Goal: Task Accomplishment & Management: Complete application form

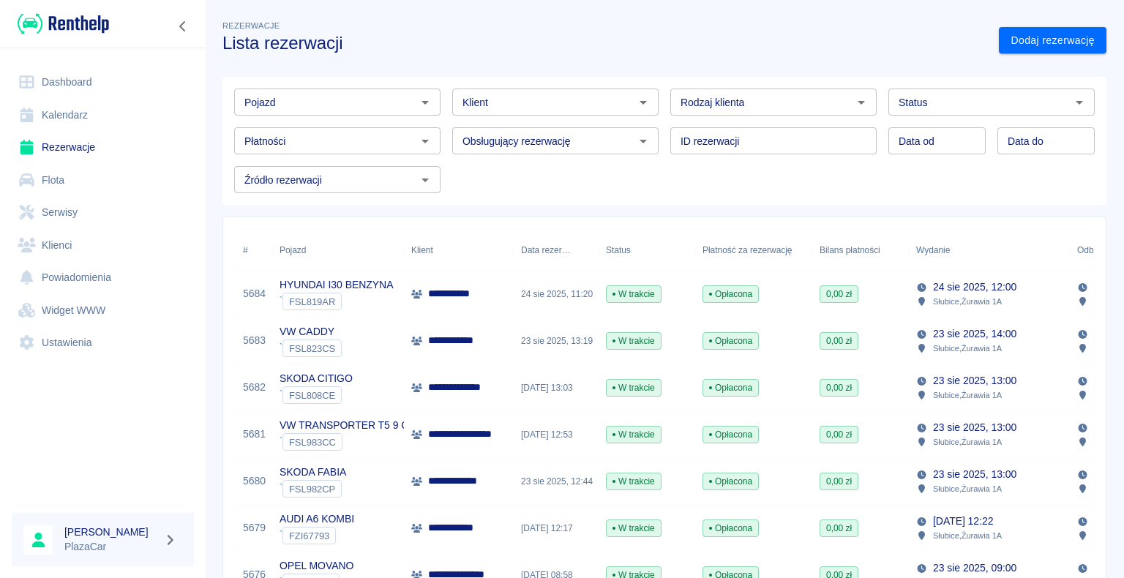
click at [97, 75] on link "Dashboard" at bounding box center [103, 82] width 182 height 33
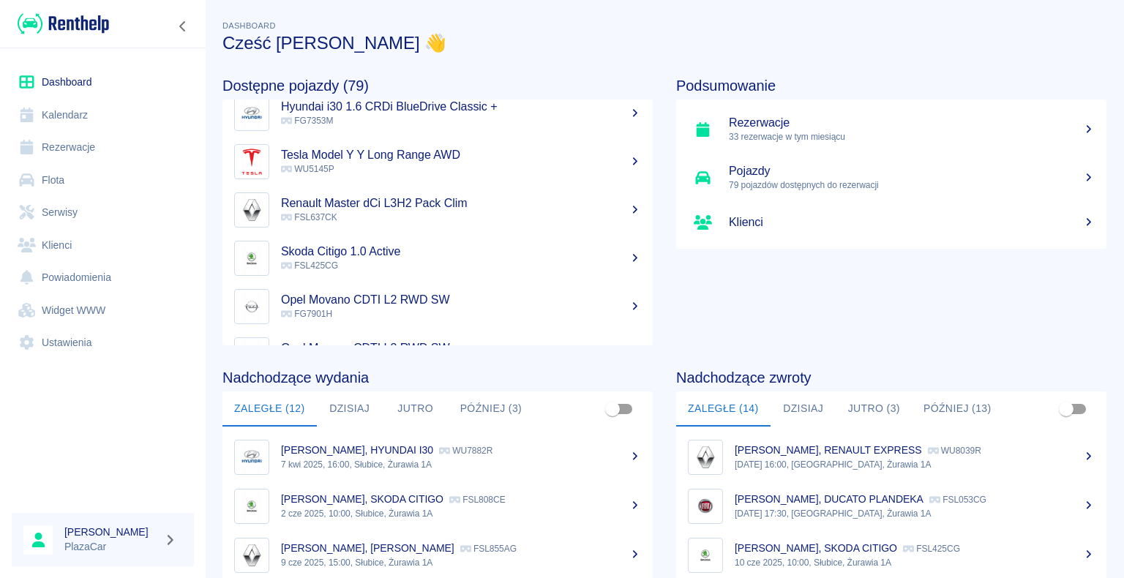
scroll to position [146, 0]
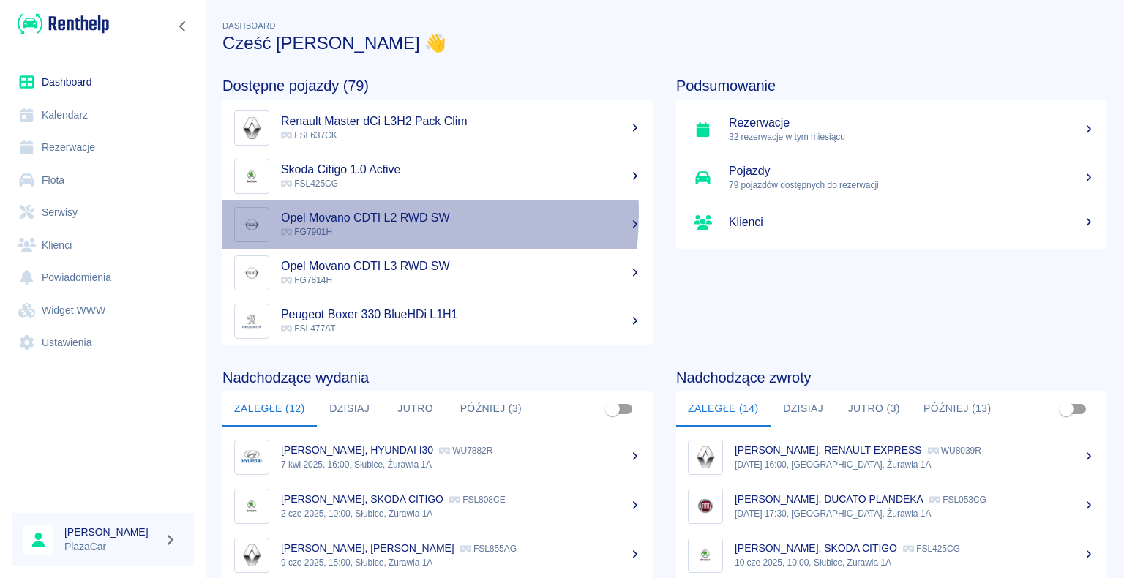
click at [320, 214] on h5 "Opel Movano CDTI L2 RWD SW" at bounding box center [461, 218] width 360 height 15
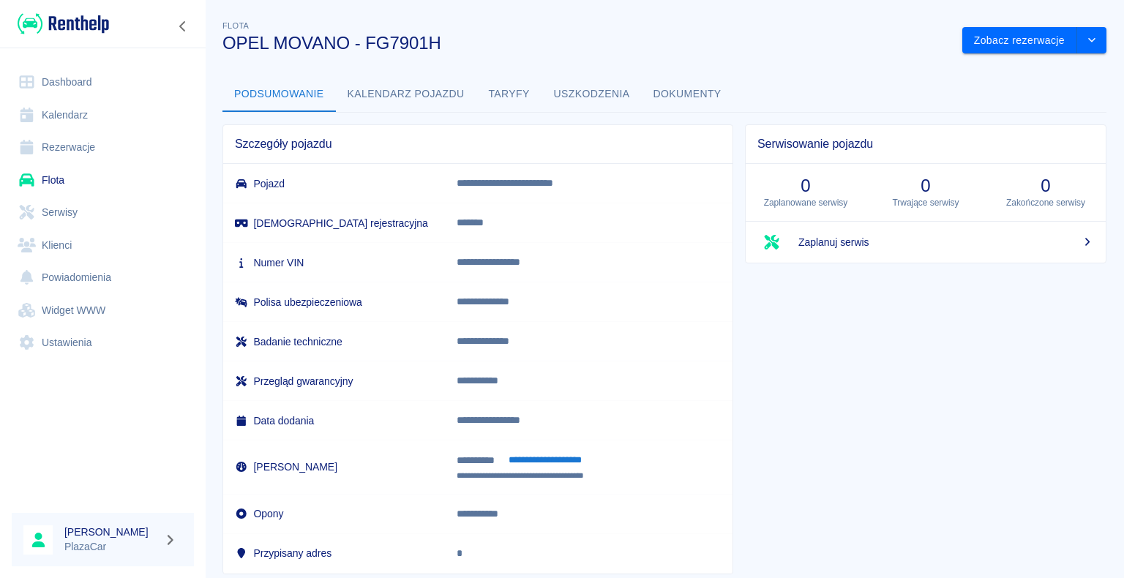
click at [1025, 59] on div "**********" at bounding box center [664, 290] width 919 height 569
click at [1011, 37] on button "Zobacz rezerwacje" at bounding box center [1019, 40] width 115 height 27
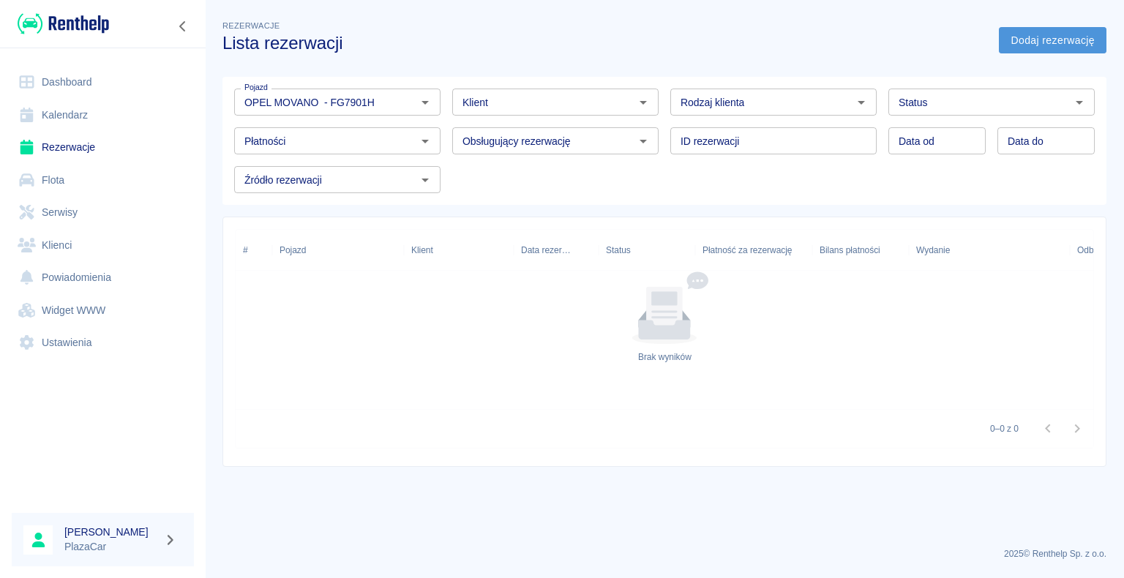
click at [1050, 48] on link "Dodaj rezerwację" at bounding box center [1053, 40] width 108 height 27
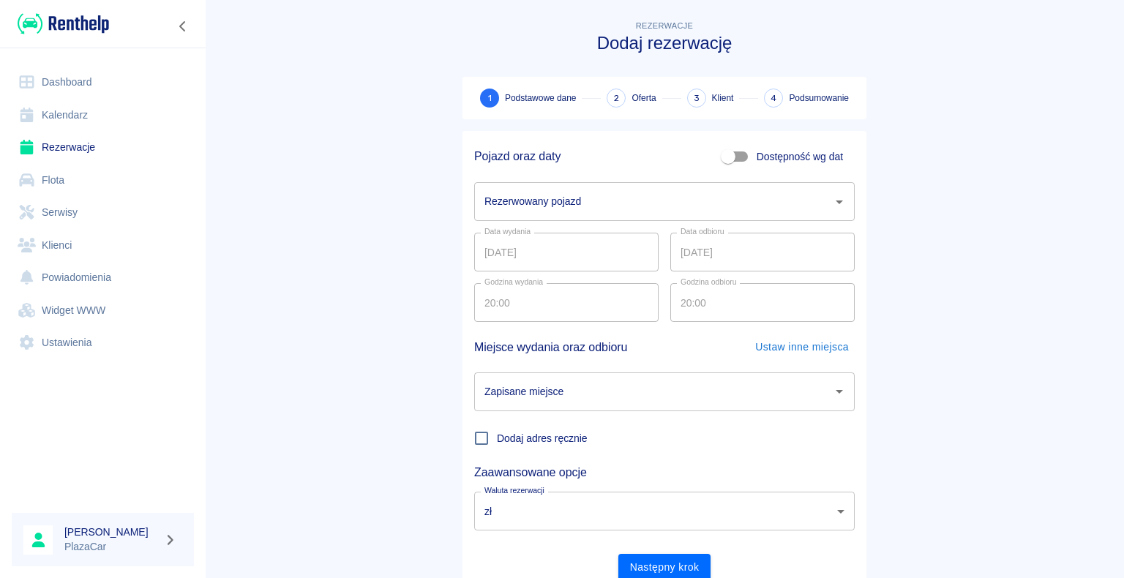
click at [697, 196] on input "Rezerwowany pojazd" at bounding box center [653, 202] width 345 height 26
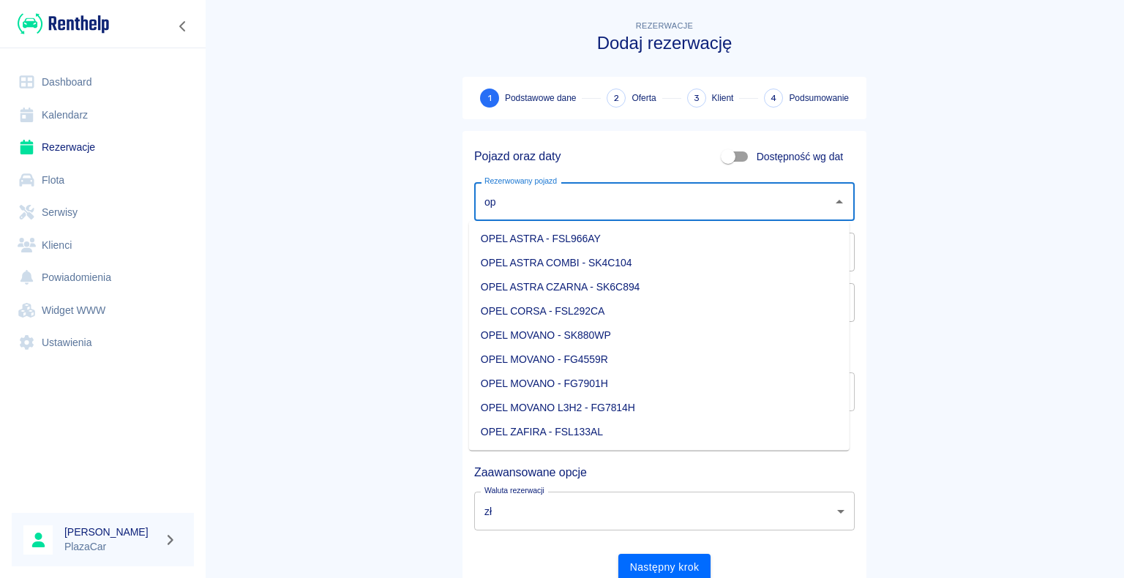
click at [616, 283] on li "OPEL ASTRA CZARNA - SK6C894" at bounding box center [659, 287] width 381 height 24
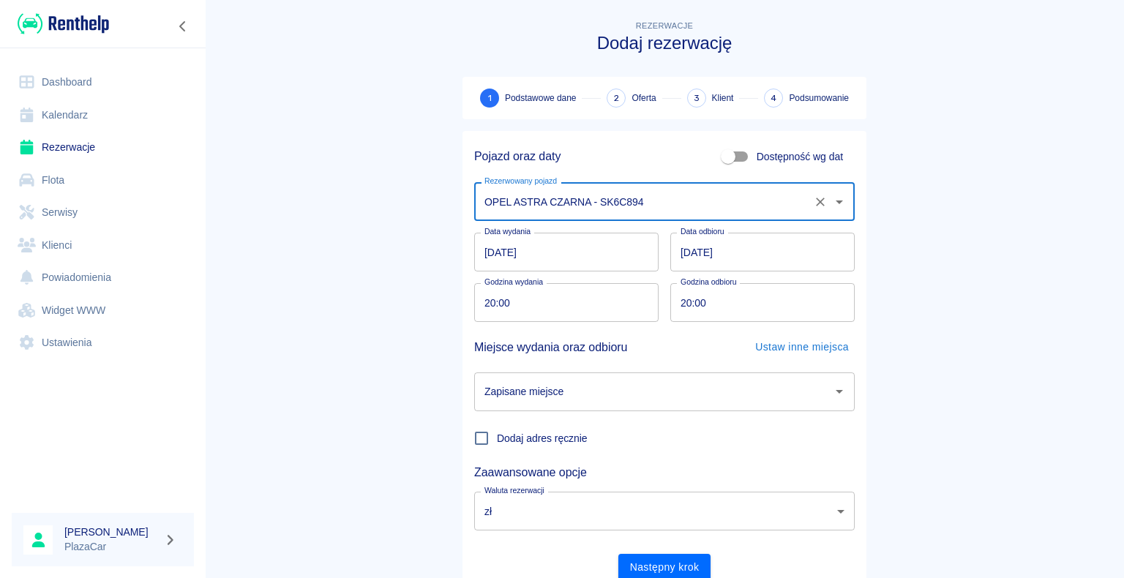
type input "OPEL ASTRA CZARNA - SK6C894"
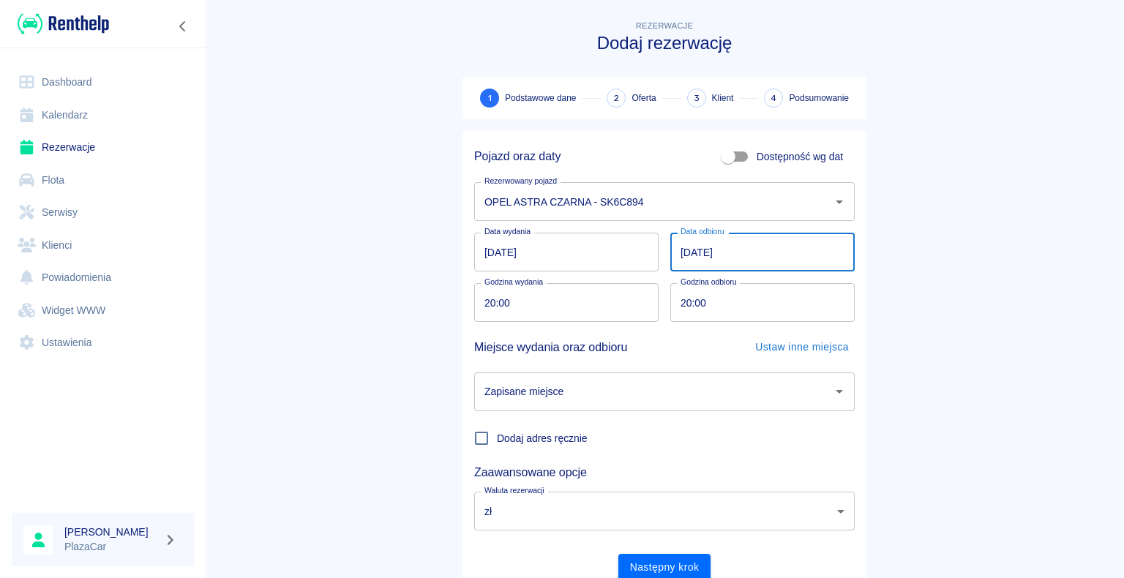
drag, startPoint x: 746, startPoint y: 259, endPoint x: 746, endPoint y: 304, distance: 45.4
click at [746, 304] on div "Pojazd oraz daty Dostępność wg dat Rezerwowany pojazd OPEL ASTRA CZARNA - SK6C8…" at bounding box center [659, 356] width 392 height 450
click at [746, 260] on input "[DATE]" at bounding box center [762, 252] width 184 height 39
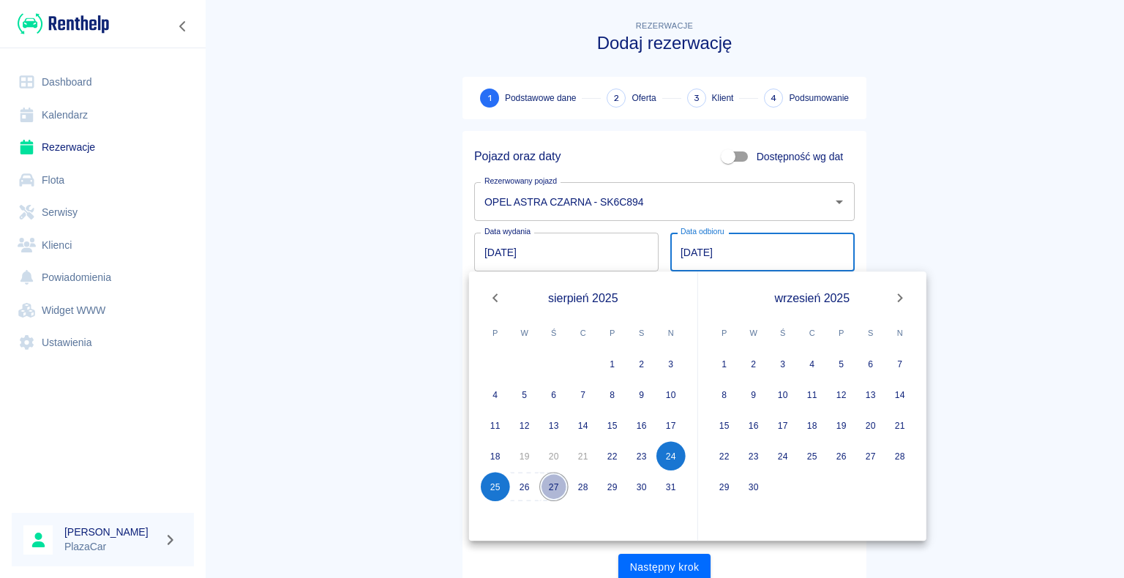
click at [555, 492] on button "27" at bounding box center [553, 486] width 29 height 29
type input "[DATE]"
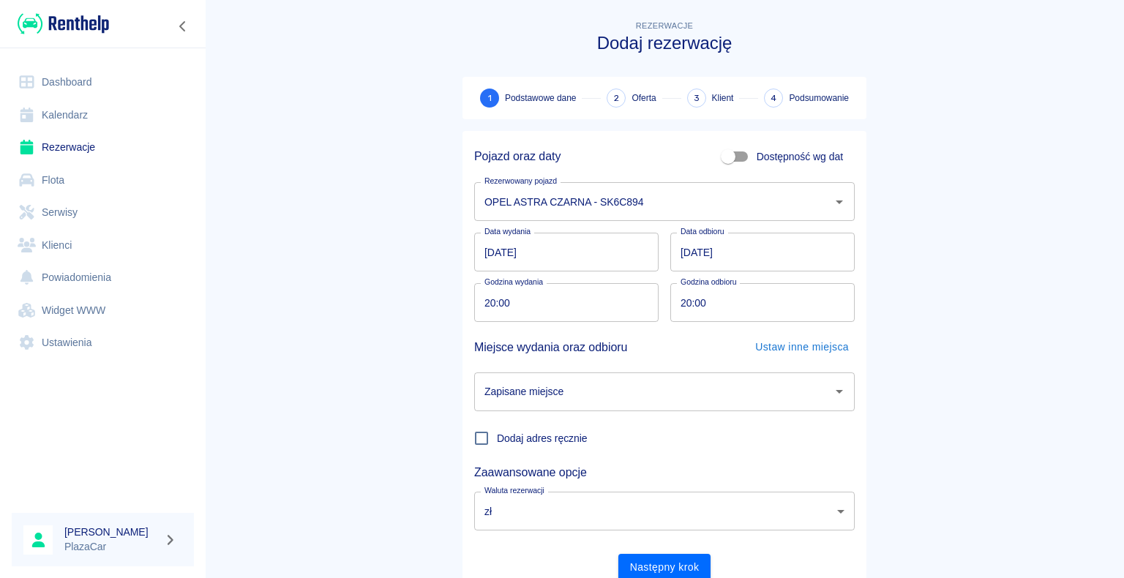
click at [563, 386] on input "Zapisane miejsce" at bounding box center [653, 392] width 345 height 26
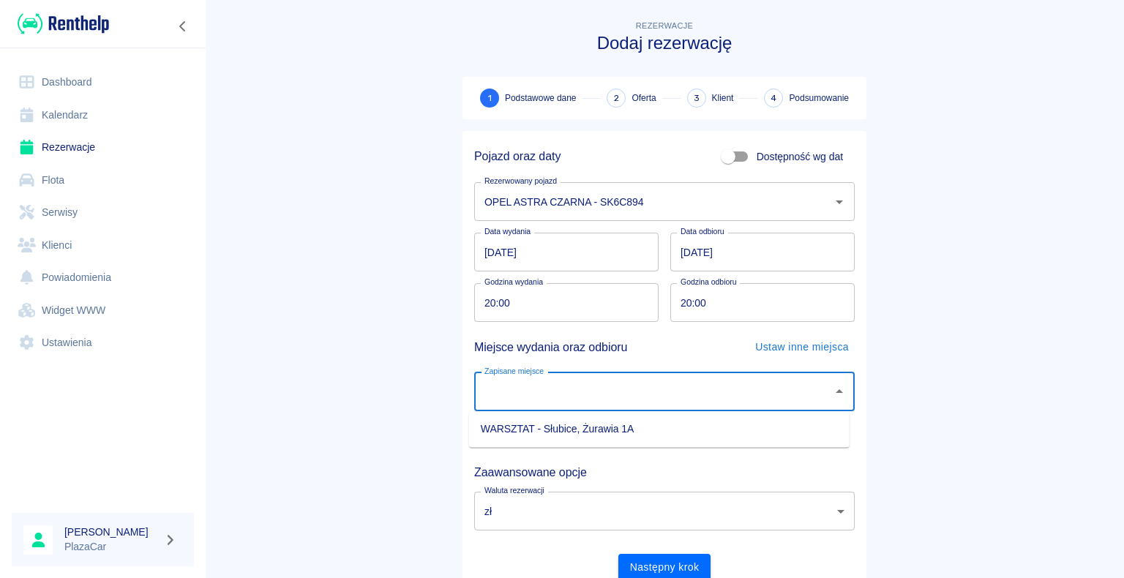
drag, startPoint x: 525, startPoint y: 441, endPoint x: 541, endPoint y: 433, distance: 18.3
click at [527, 439] on ul "WARSZTAT - Słubice, Żurawia 1A" at bounding box center [659, 429] width 381 height 36
click at [544, 429] on li "WARSZTAT - Słubice, Żurawia 1A" at bounding box center [659, 429] width 381 height 24
type input "WARSZTAT - Słubice, Żurawia 1A"
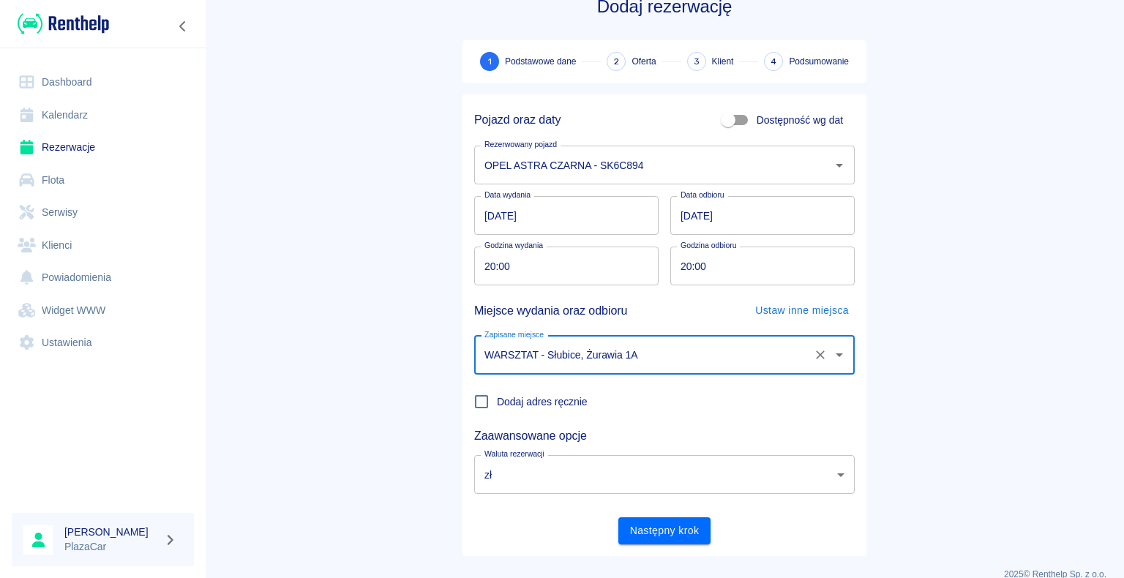
scroll to position [56, 0]
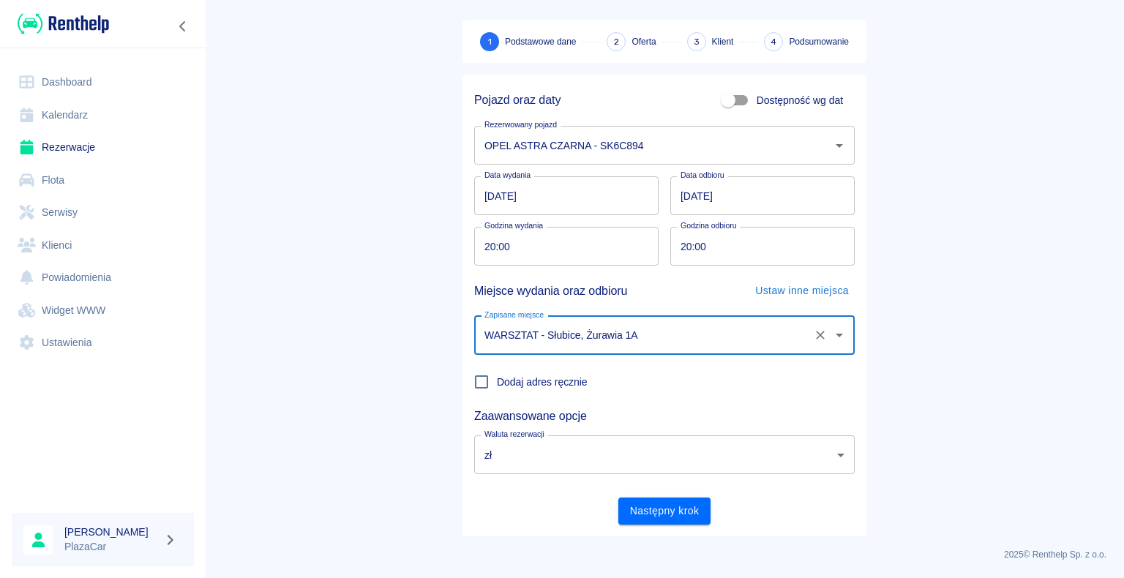
click at [667, 506] on button "Następny krok" at bounding box center [664, 511] width 93 height 27
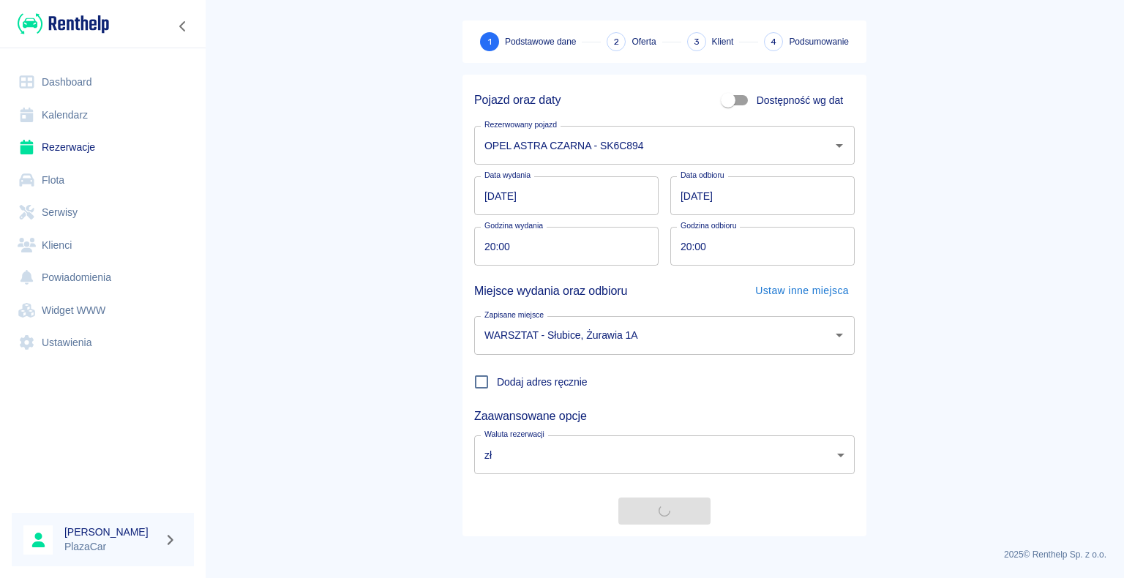
scroll to position [0, 0]
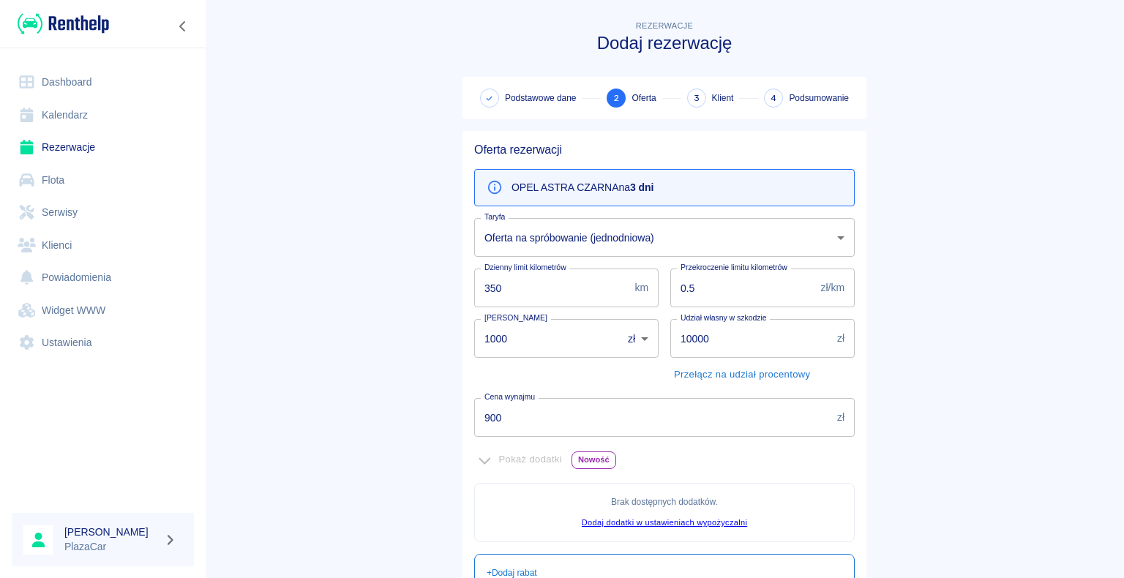
click at [594, 303] on input "350" at bounding box center [551, 288] width 154 height 39
type input "3"
type input "2"
type input "350"
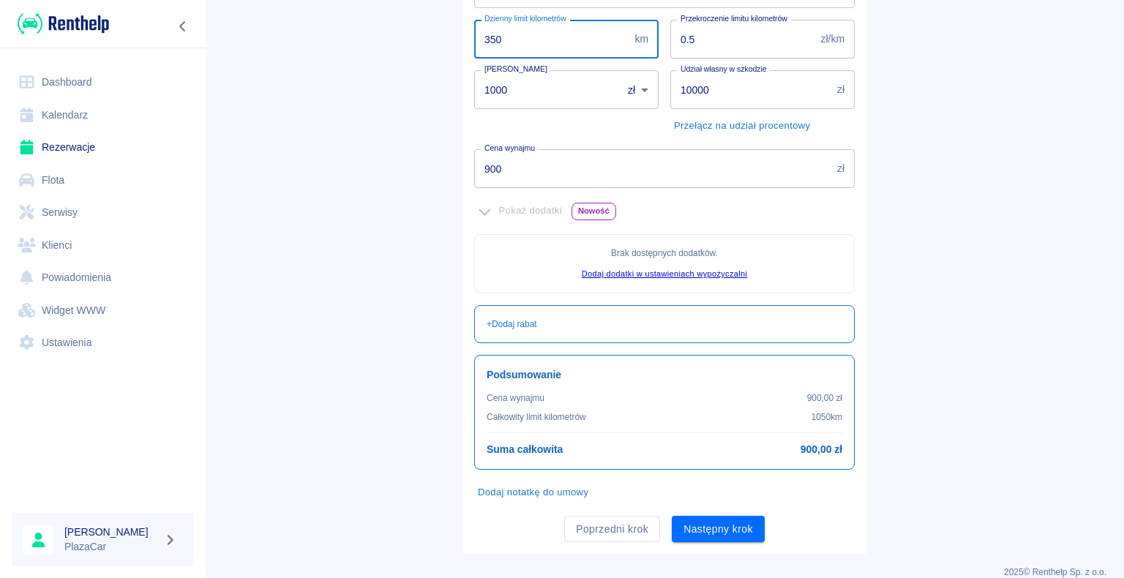
scroll to position [266, 0]
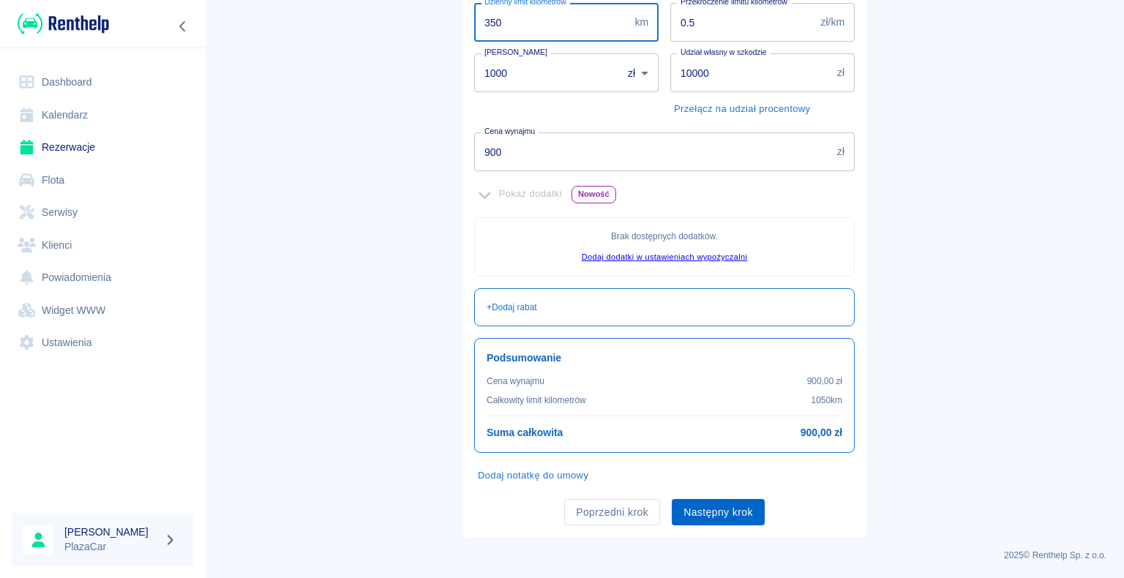
click at [700, 512] on button "Następny krok" at bounding box center [718, 512] width 93 height 27
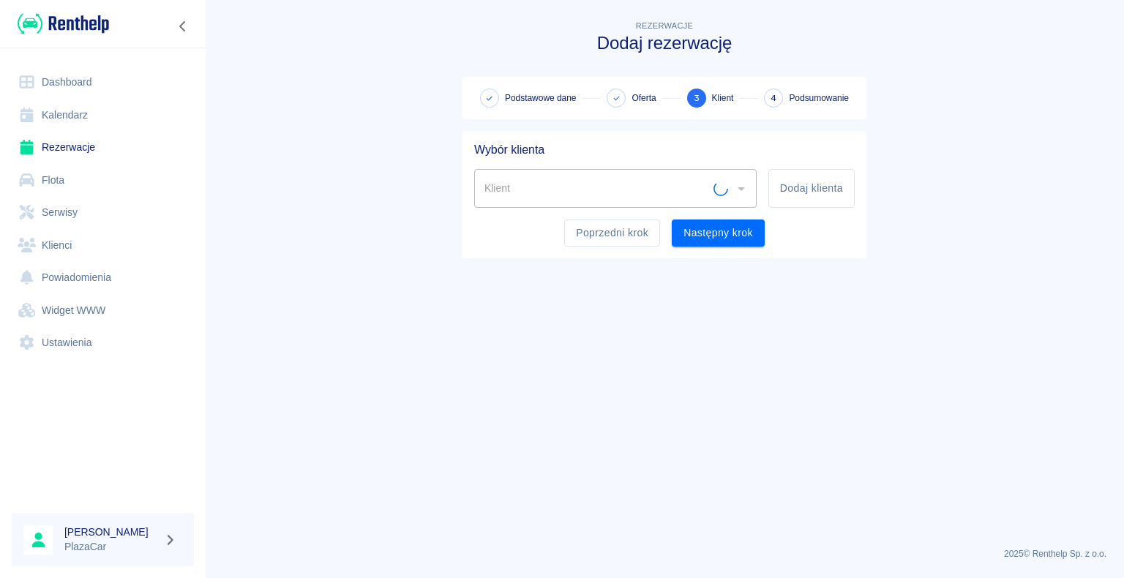
scroll to position [0, 0]
click at [741, 187] on icon "Otwórz" at bounding box center [741, 189] width 7 height 4
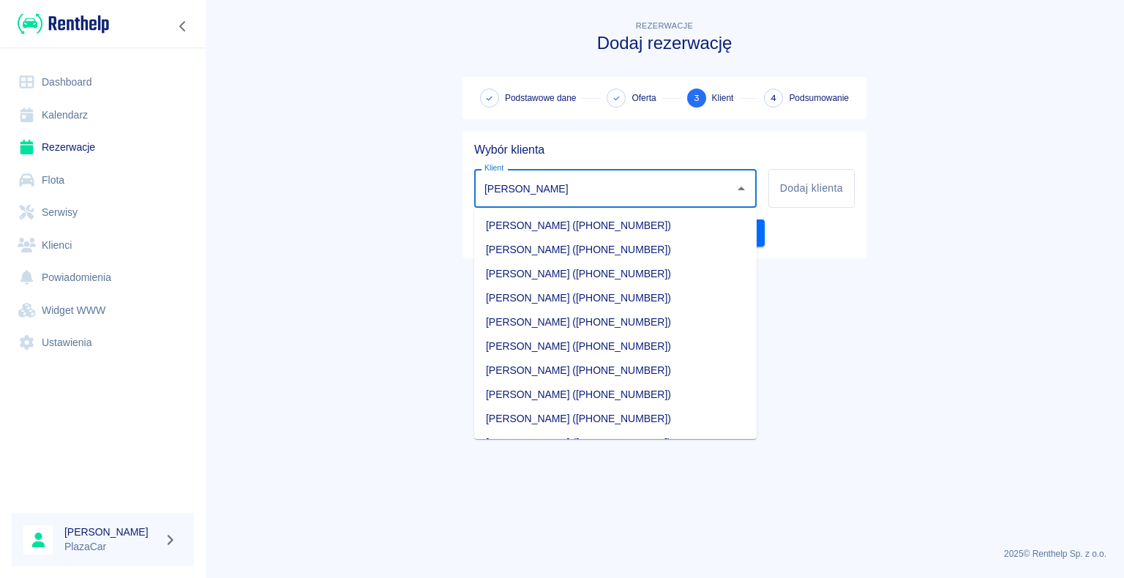
click at [632, 350] on li "[PERSON_NAME] ([PHONE_NUMBER])" at bounding box center [615, 346] width 283 height 24
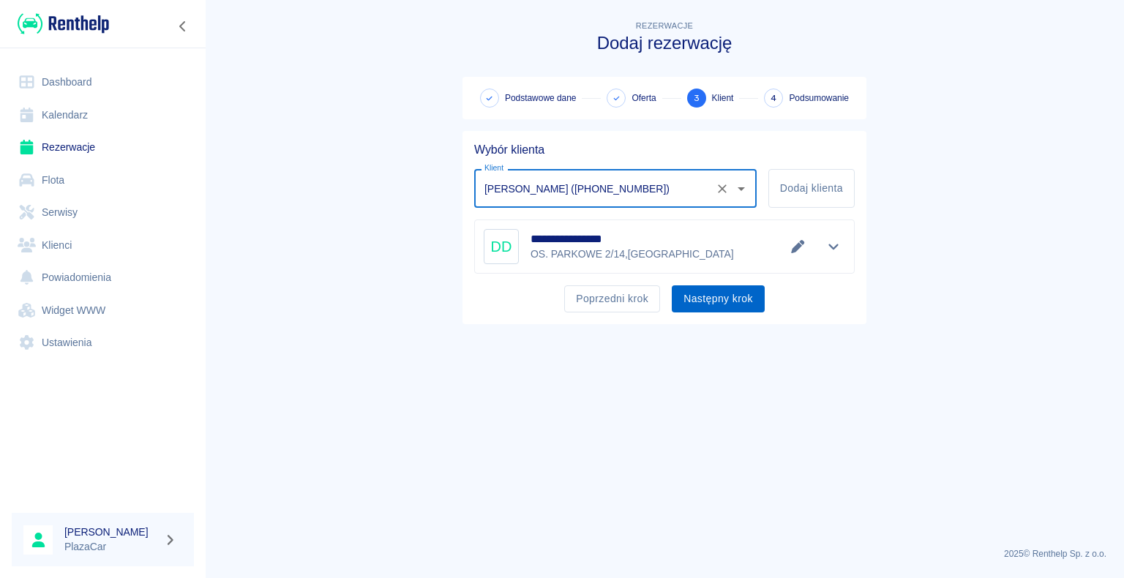
type input "[PERSON_NAME] ([PHONE_NUMBER])"
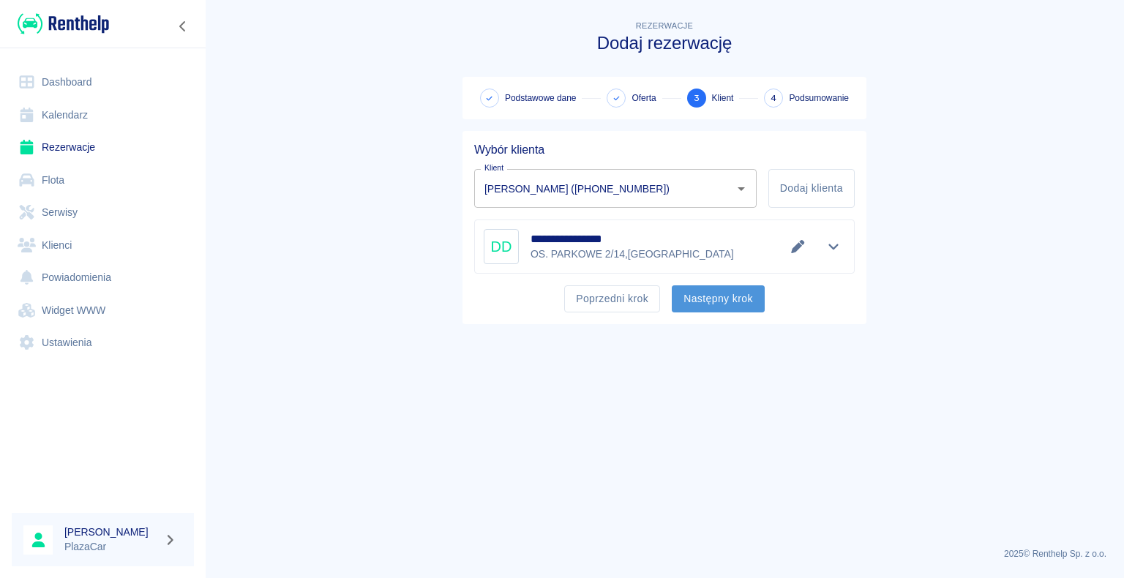
click at [717, 297] on button "Następny krok" at bounding box center [718, 298] width 93 height 27
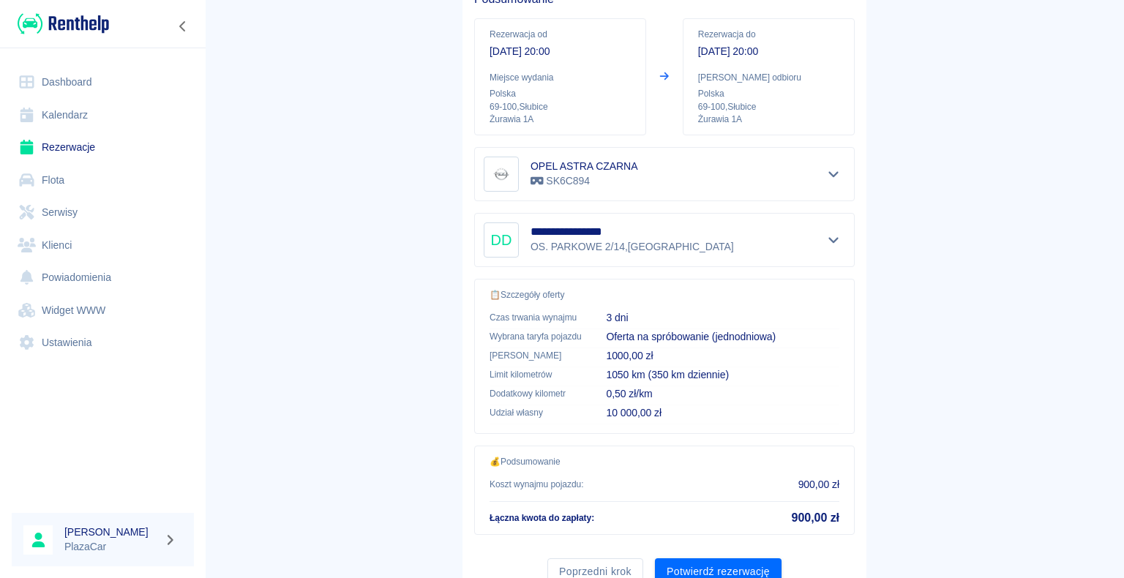
scroll to position [209, 0]
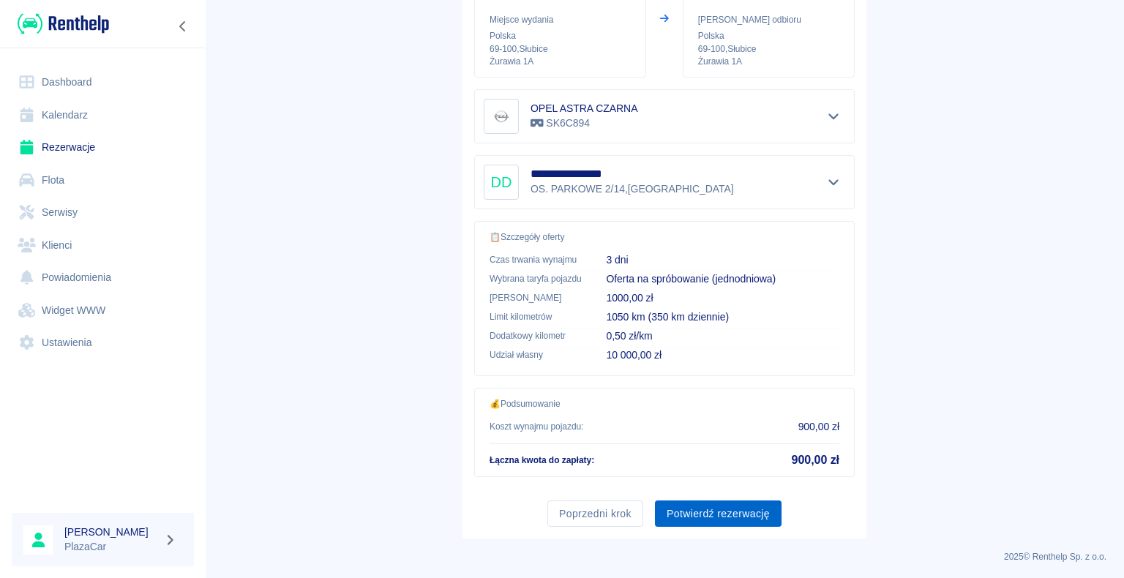
click at [699, 509] on button "Potwierdź rezerwację" at bounding box center [718, 514] width 127 height 27
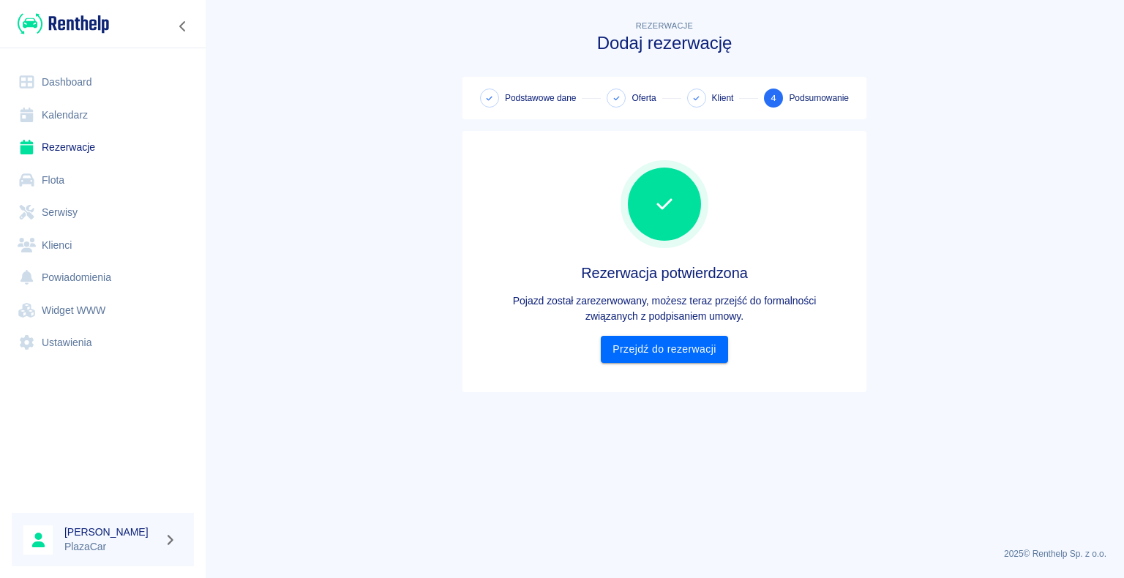
scroll to position [0, 0]
click at [689, 340] on link "Przejdź do rezerwacji" at bounding box center [664, 349] width 127 height 27
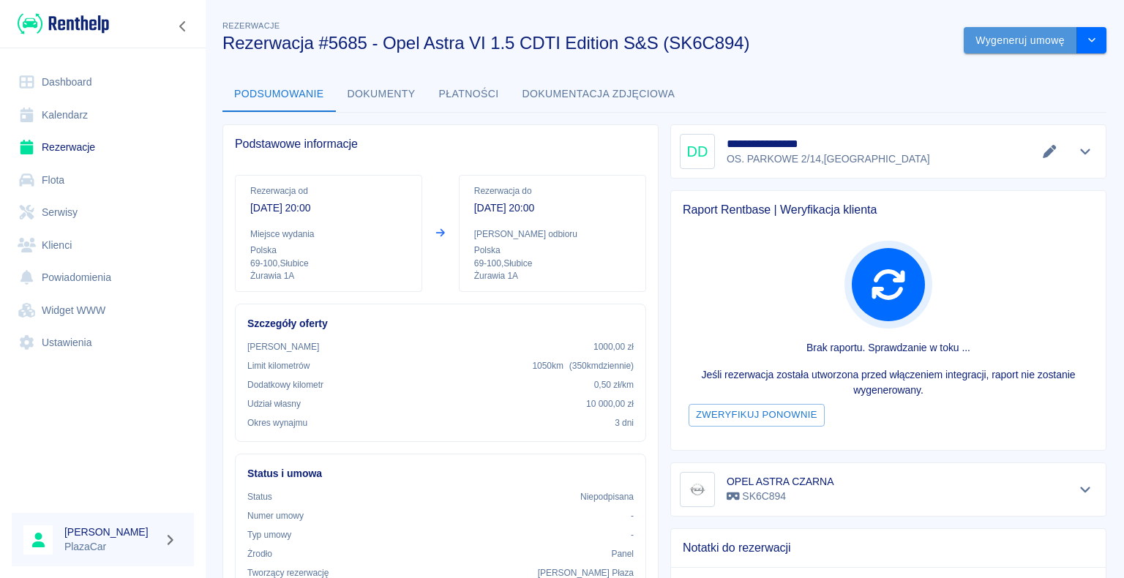
click at [999, 45] on button "Wygeneruj umowę" at bounding box center [1020, 40] width 113 height 27
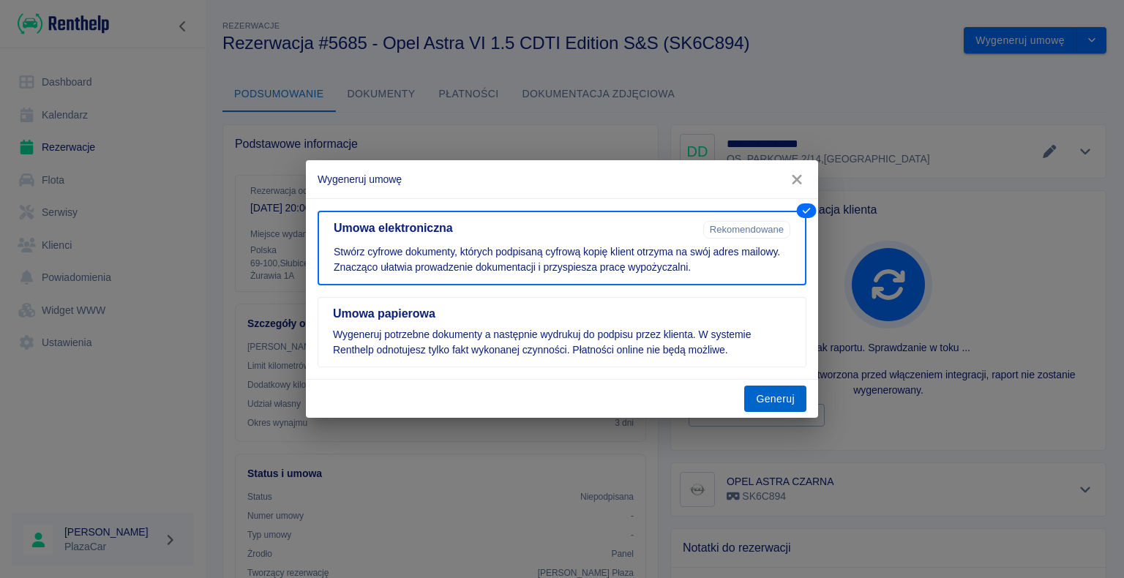
click at [797, 391] on button "Generuj" at bounding box center [775, 399] width 62 height 27
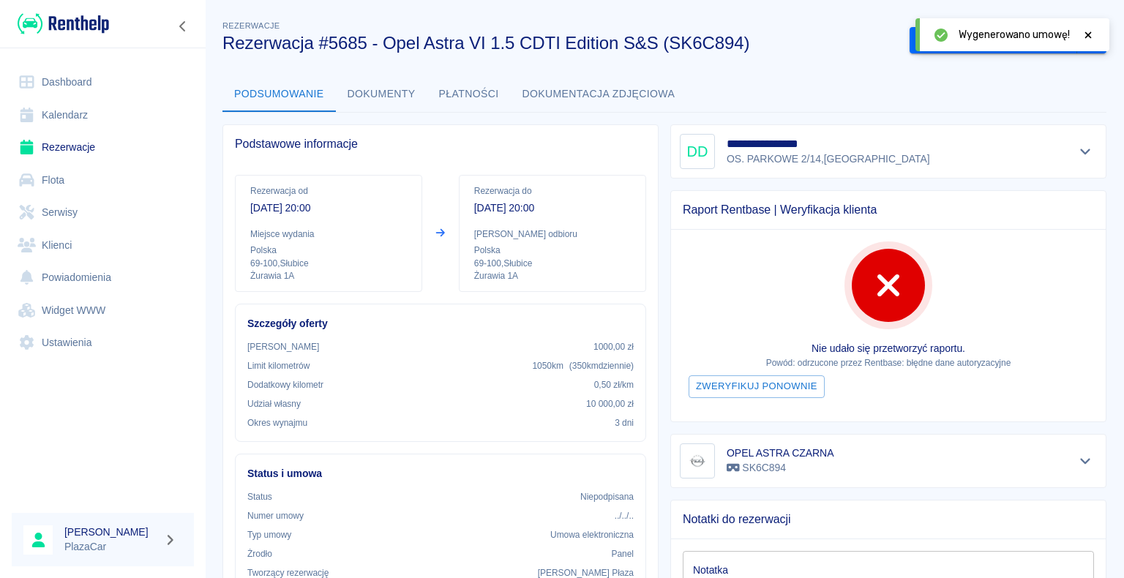
click at [1093, 40] on div at bounding box center [1088, 34] width 13 height 15
click at [1000, 40] on button "Podpisz umowę elektroniczną" at bounding box center [994, 40] width 168 height 27
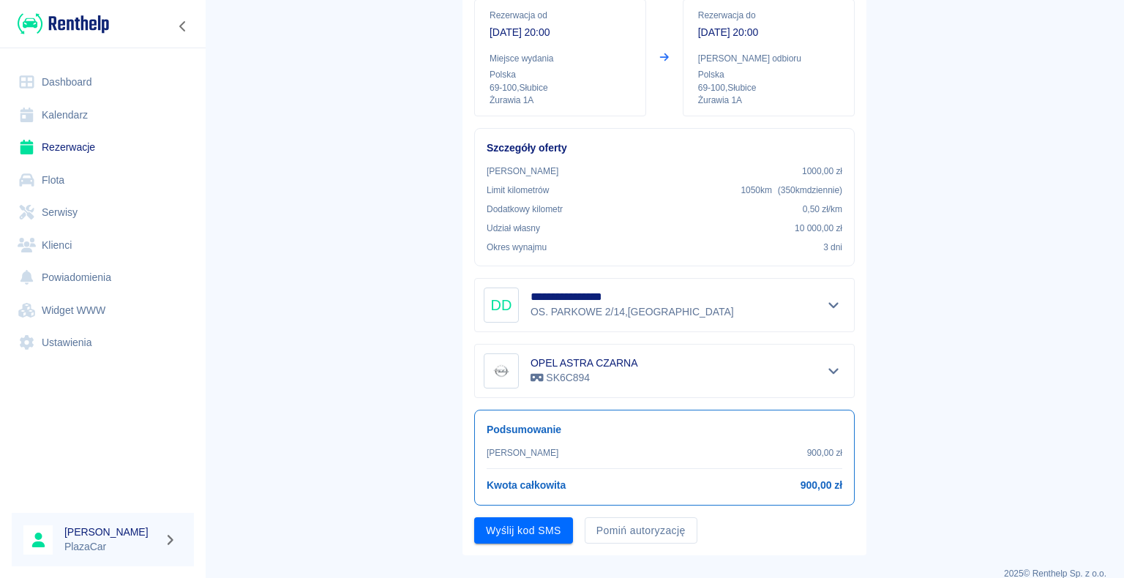
scroll to position [171, 0]
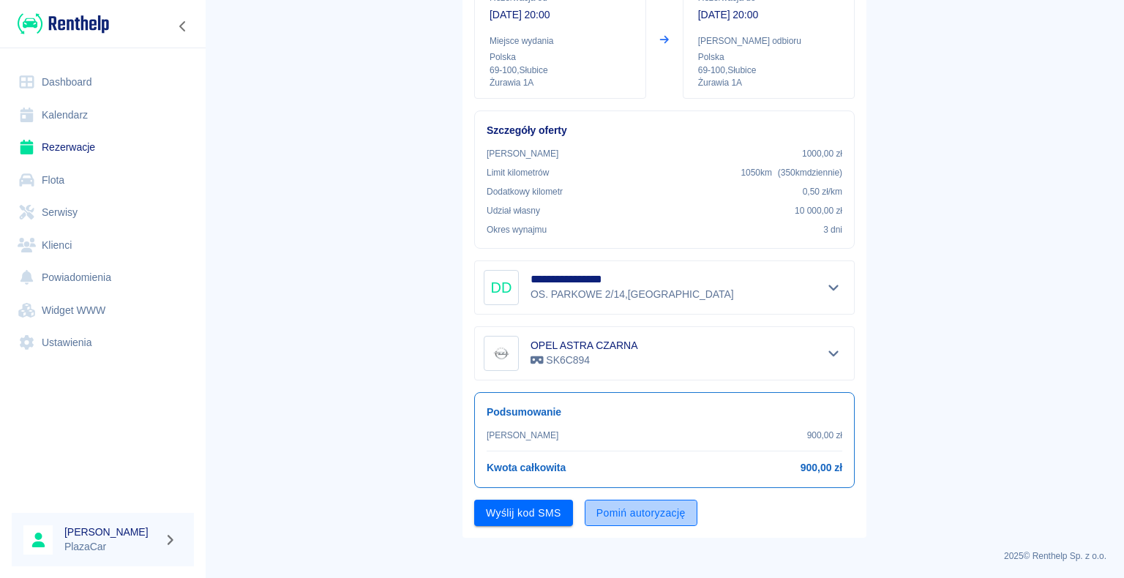
click at [638, 509] on button "Pomiń autoryzację" at bounding box center [641, 513] width 113 height 27
click at [512, 515] on button "Podpisz umowę" at bounding box center [524, 513] width 100 height 27
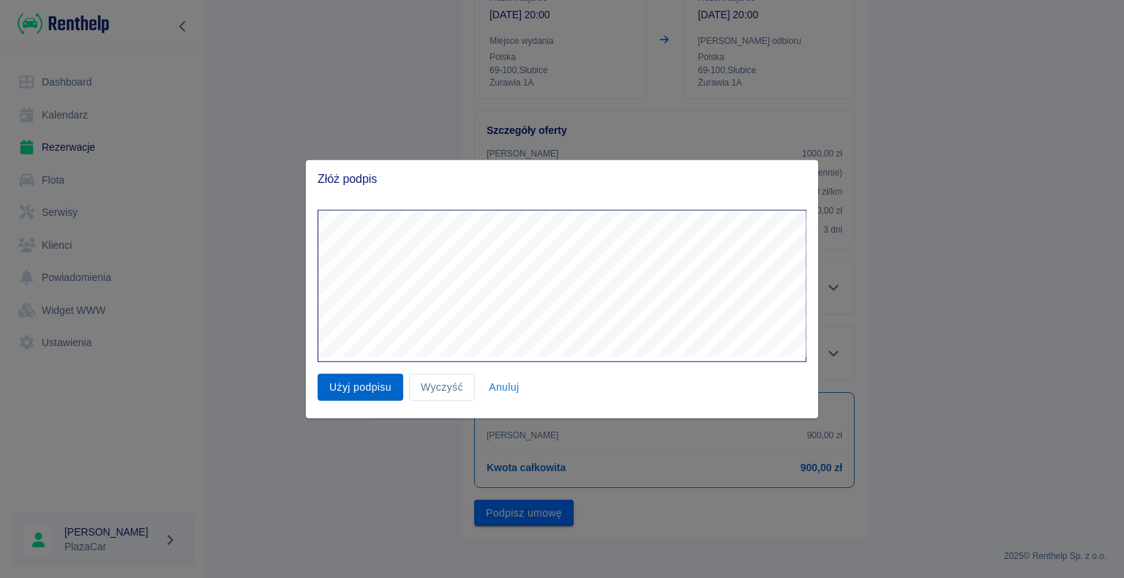
click at [386, 379] on button "Użyj podpisu" at bounding box center [361, 387] width 86 height 27
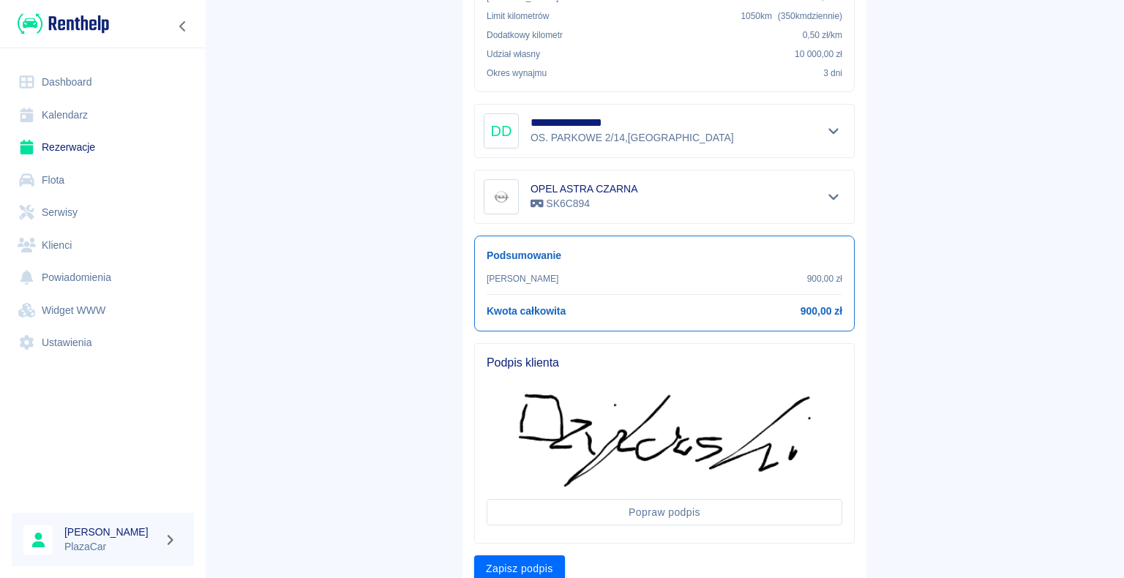
scroll to position [383, 0]
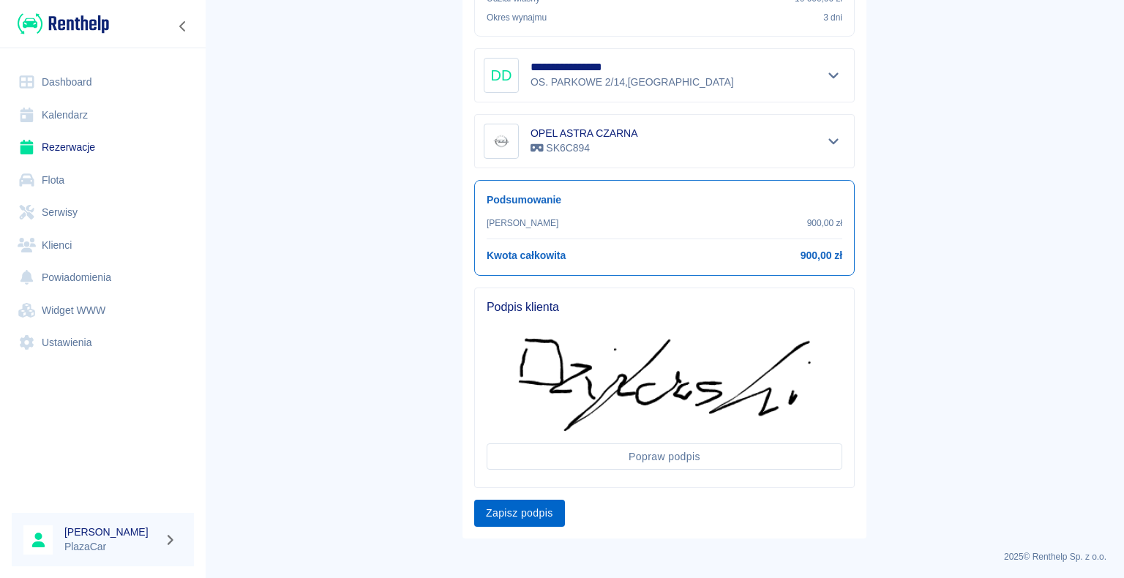
click at [504, 511] on button "Zapisz podpis" at bounding box center [519, 513] width 91 height 27
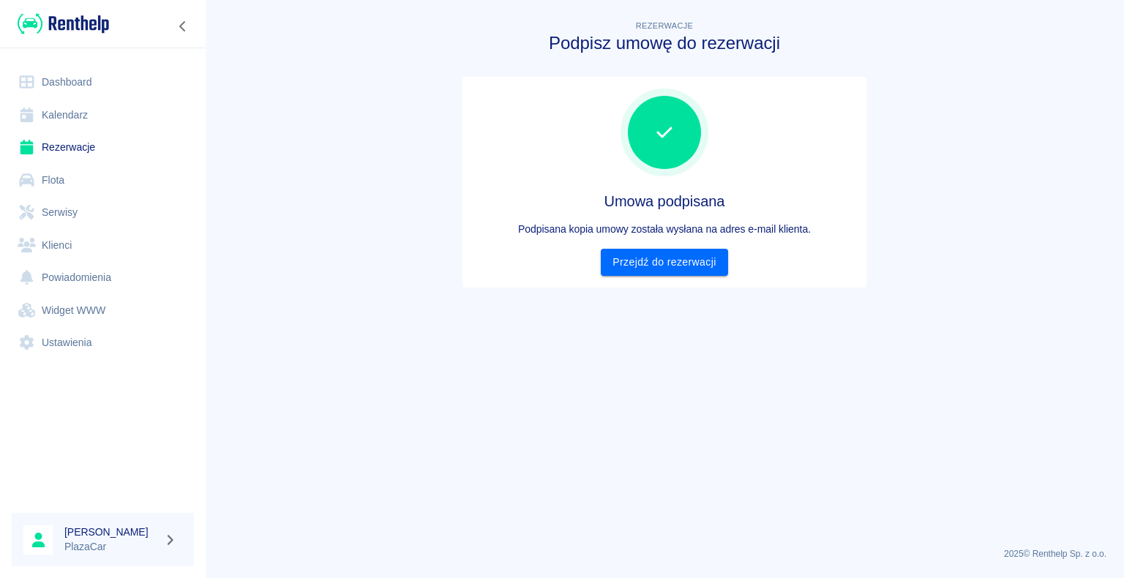
scroll to position [0, 0]
click at [626, 262] on link "Przejdź do rezerwacji" at bounding box center [664, 262] width 127 height 27
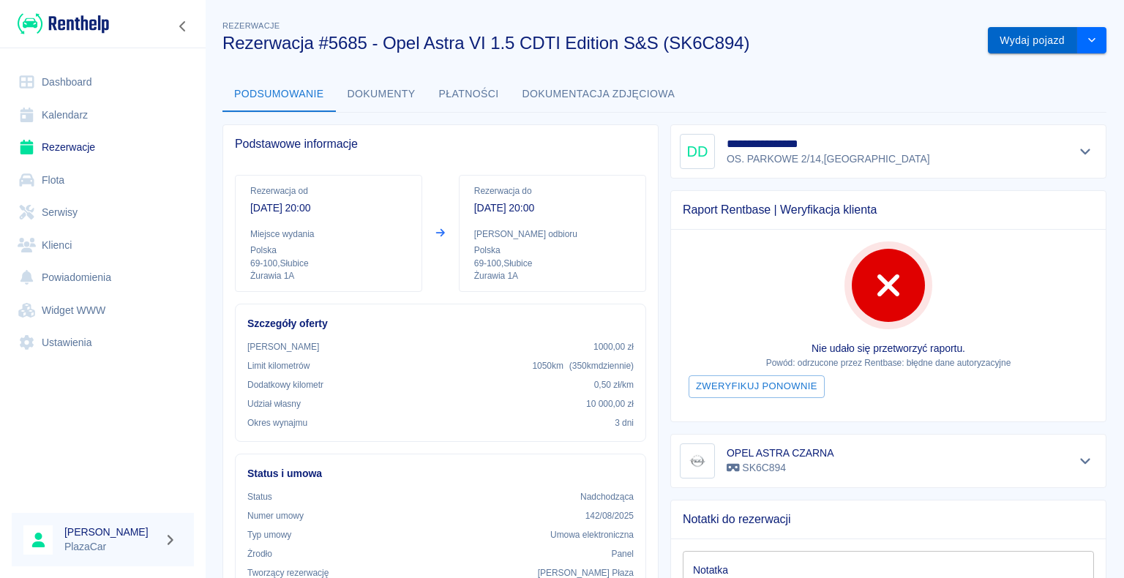
click at [1050, 48] on button "Wydaj pojazd" at bounding box center [1032, 40] width 89 height 27
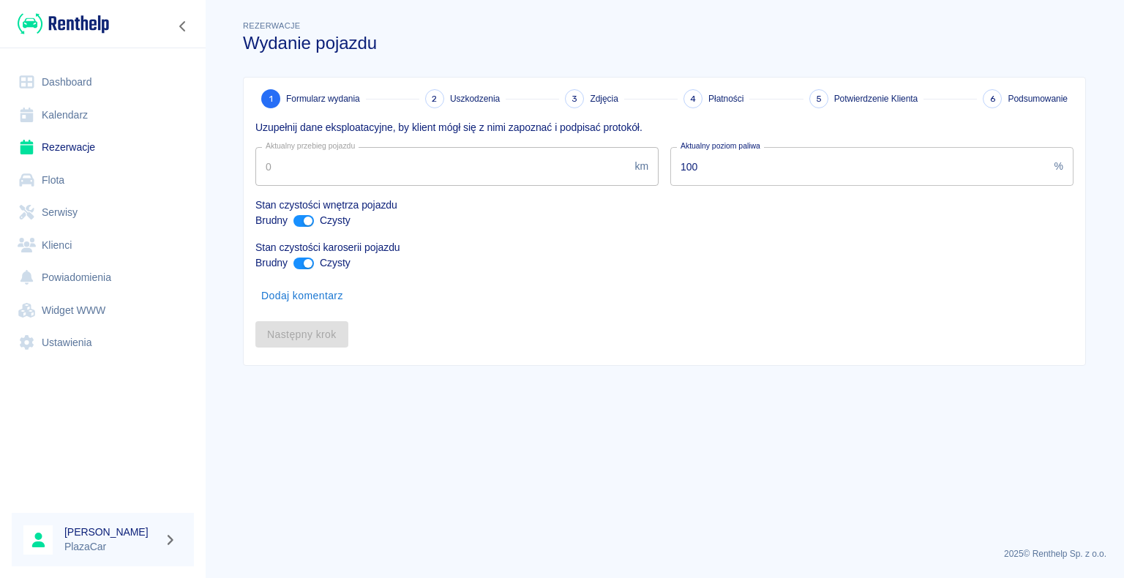
type input "60000"
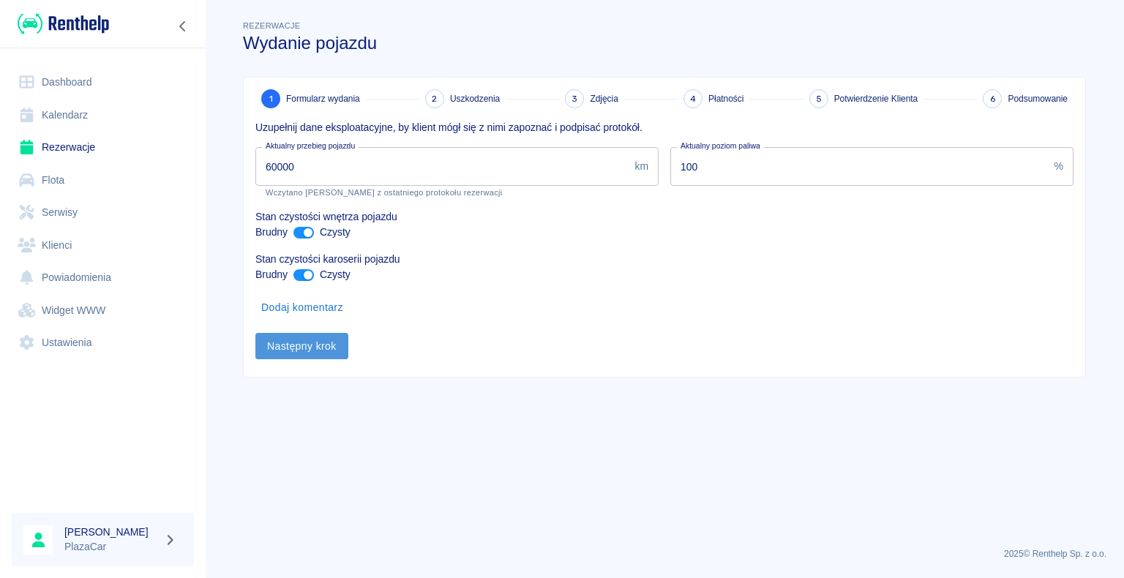
click at [275, 350] on button "Następny krok" at bounding box center [301, 346] width 93 height 27
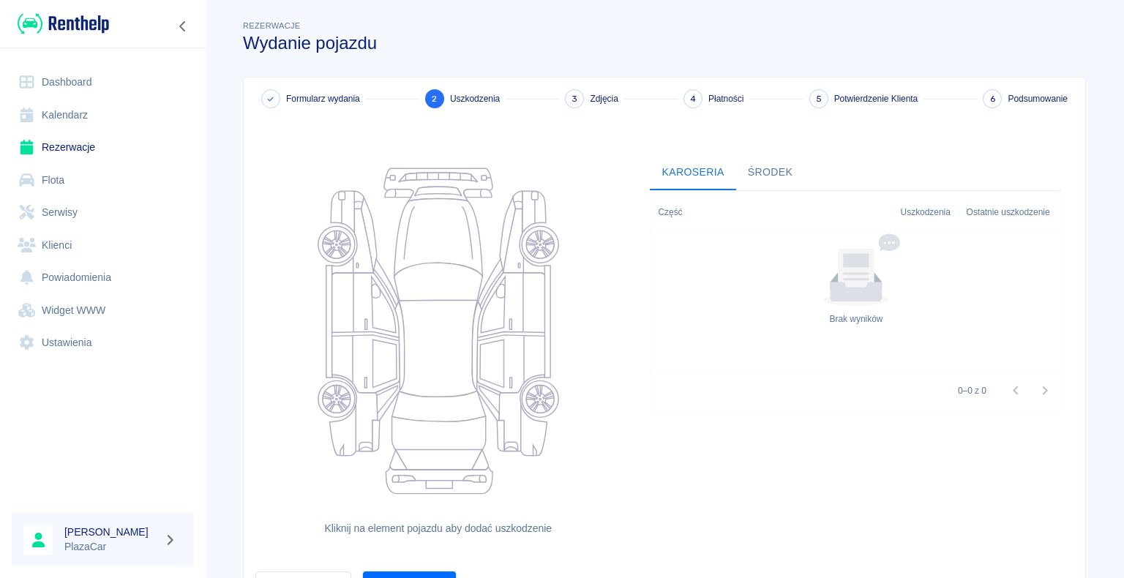
scroll to position [80, 0]
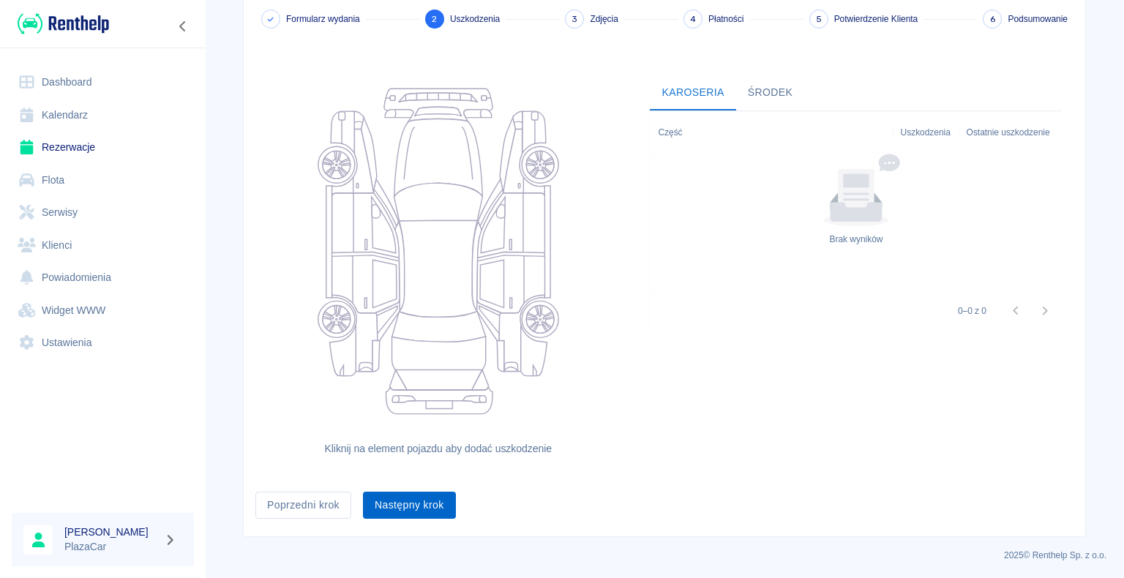
click at [432, 501] on button "Następny krok" at bounding box center [409, 505] width 93 height 27
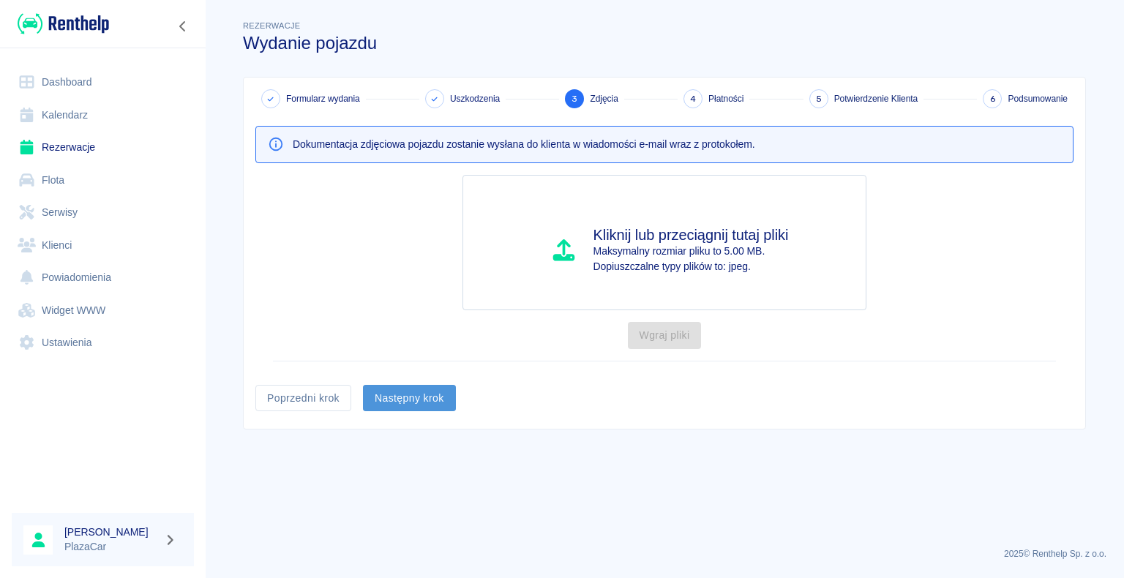
click at [404, 403] on button "Następny krok" at bounding box center [409, 398] width 93 height 27
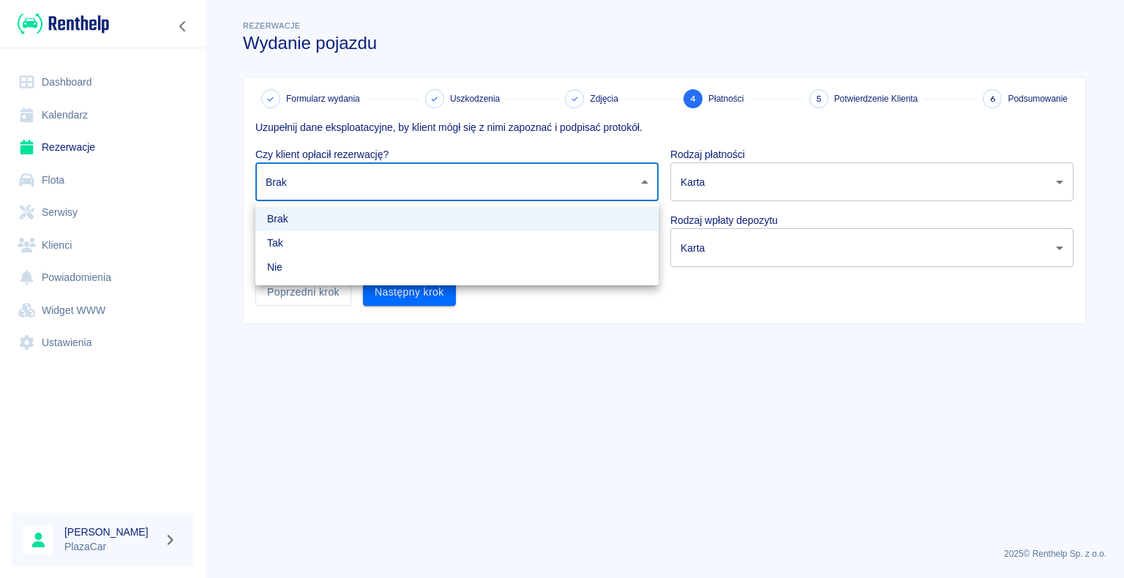
click at [482, 195] on body "Używamy plików Cookies, by zapewnić Ci najlepsze możliwe doświadczenie. Aby dow…" at bounding box center [562, 289] width 1124 height 578
click at [343, 244] on li "Tak" at bounding box center [456, 243] width 403 height 24
type input "true"
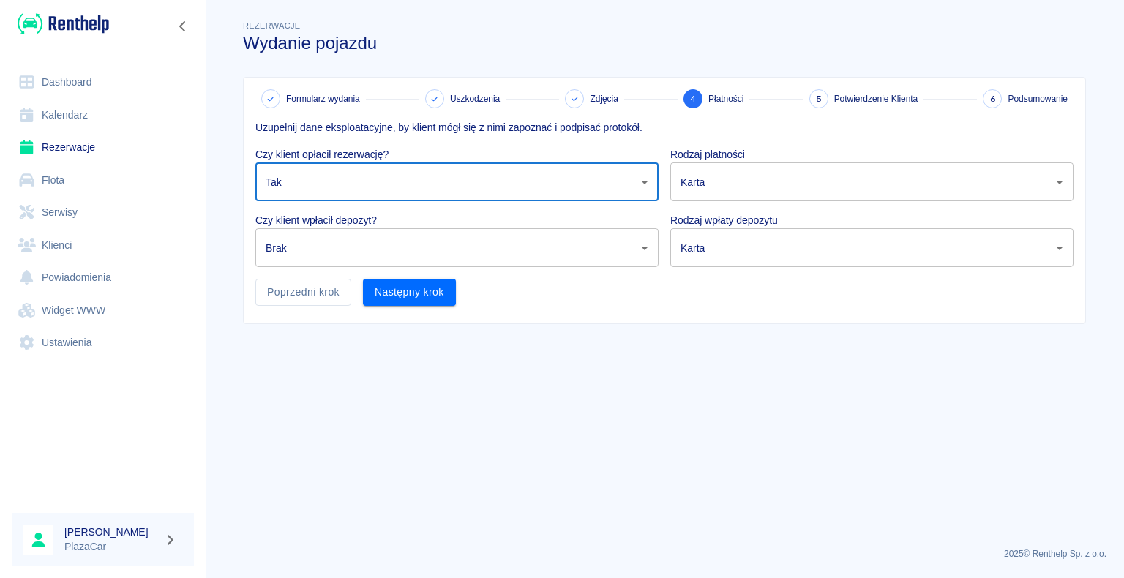
click at [337, 261] on body "Używamy plików Cookies, by zapewnić Ci najlepsze możliwe doświadczenie. Aby dow…" at bounding box center [562, 289] width 1124 height 578
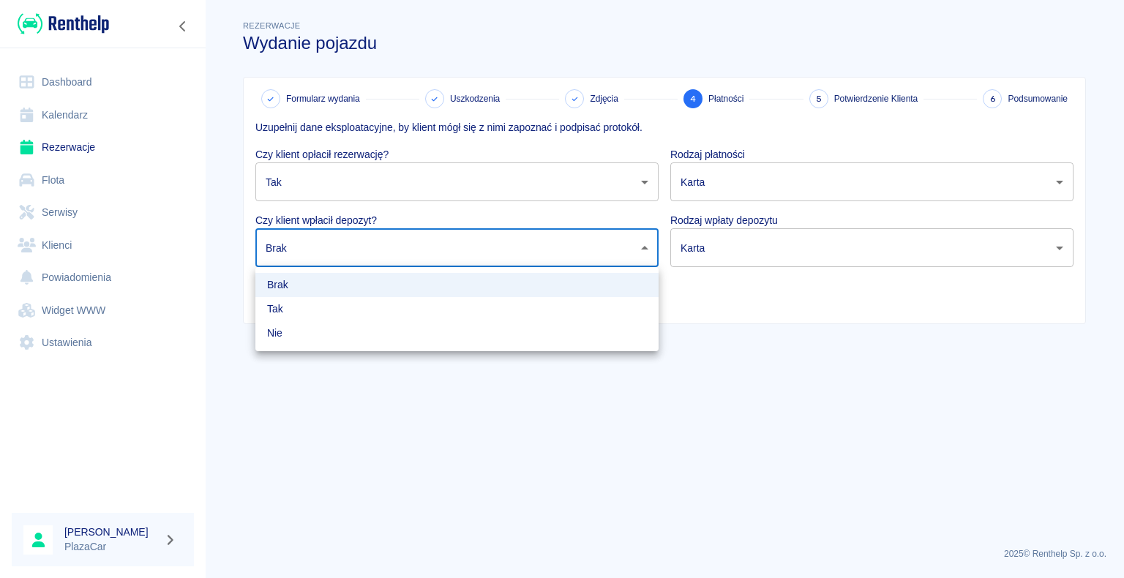
drag, startPoint x: 294, startPoint y: 312, endPoint x: 336, endPoint y: 301, distance: 43.1
click at [298, 311] on li "Tak" at bounding box center [456, 309] width 403 height 24
type input "true"
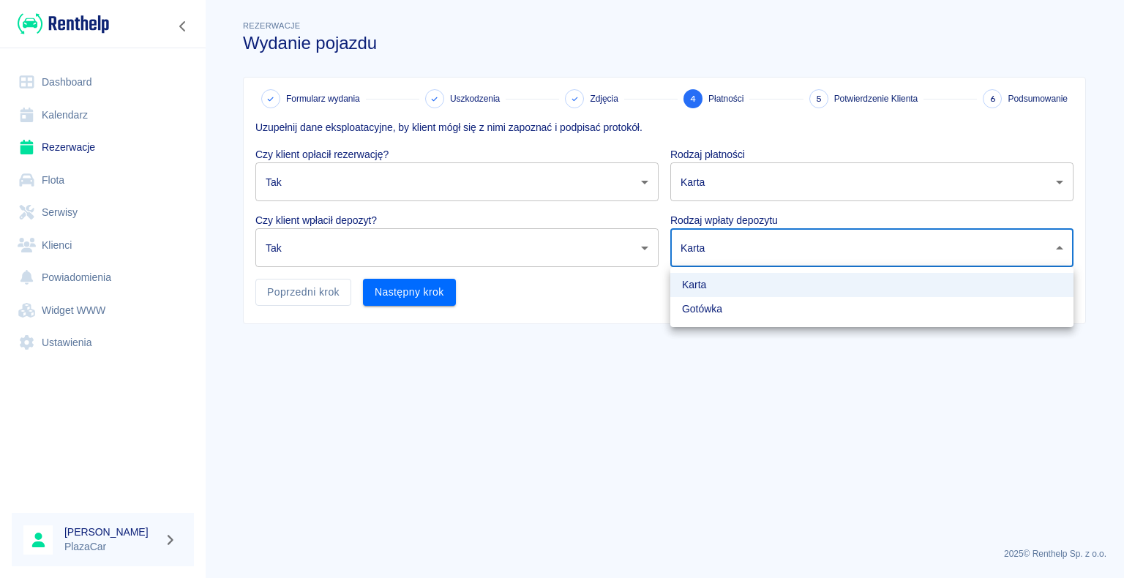
click at [979, 244] on body "Używamy plików Cookies, by zapewnić Ci najlepsze możliwe doświadczenie. Aby dow…" at bounding box center [562, 289] width 1124 height 578
click at [735, 307] on li "Gotówka" at bounding box center [871, 309] width 403 height 24
type input "cash"
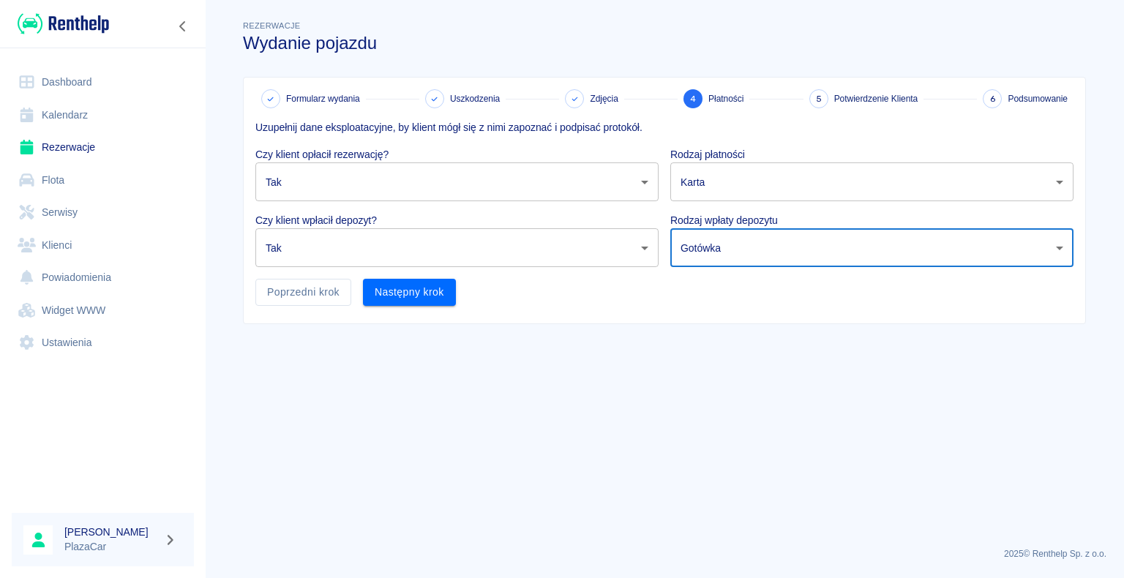
click at [738, 182] on body "Używamy plików Cookies, by zapewnić Ci najlepsze możliwe doświadczenie. Aby dow…" at bounding box center [562, 289] width 1124 height 578
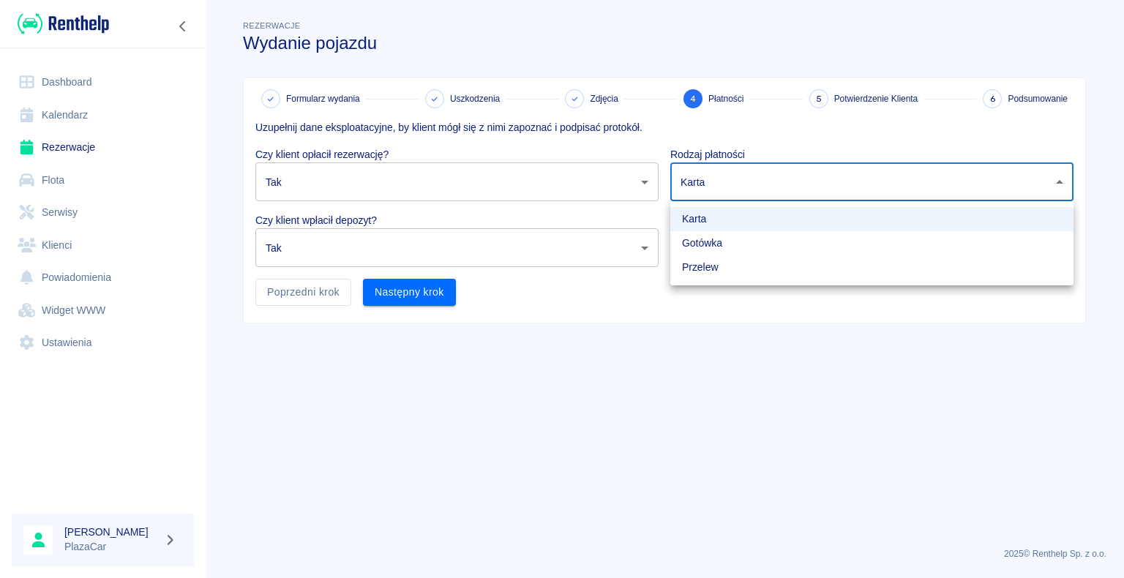
click at [708, 251] on li "Gotówka" at bounding box center [871, 243] width 403 height 24
type input "cash"
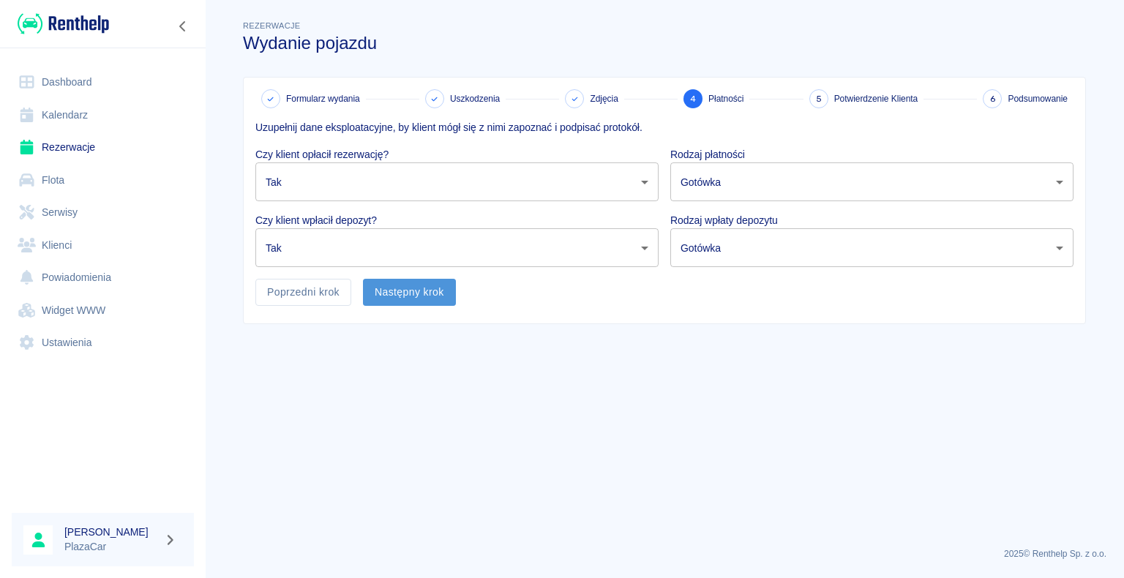
click at [422, 293] on button "Następny krok" at bounding box center [409, 292] width 93 height 27
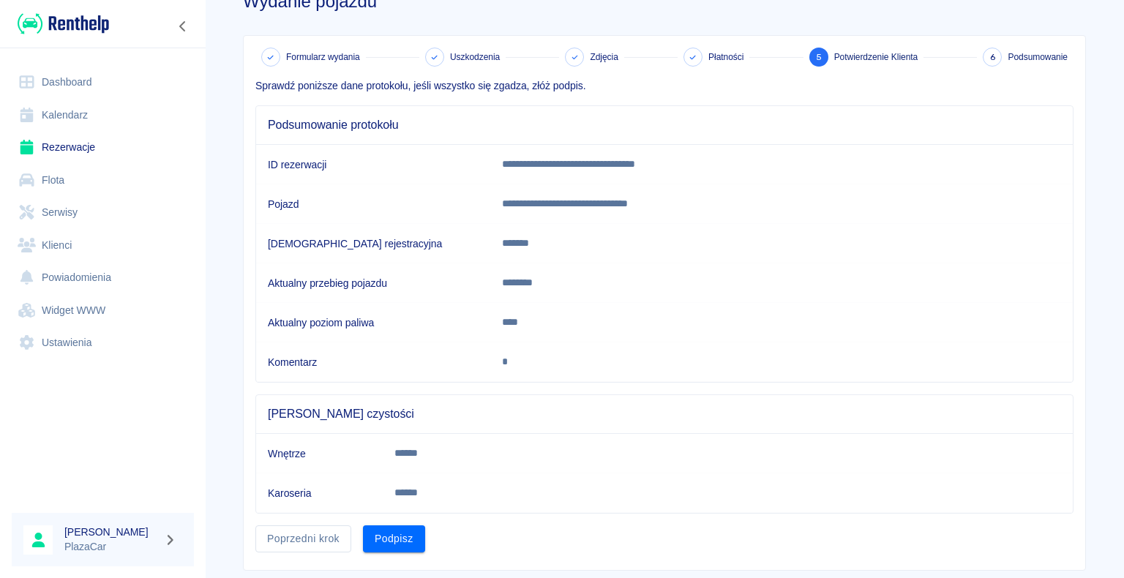
scroll to position [73, 0]
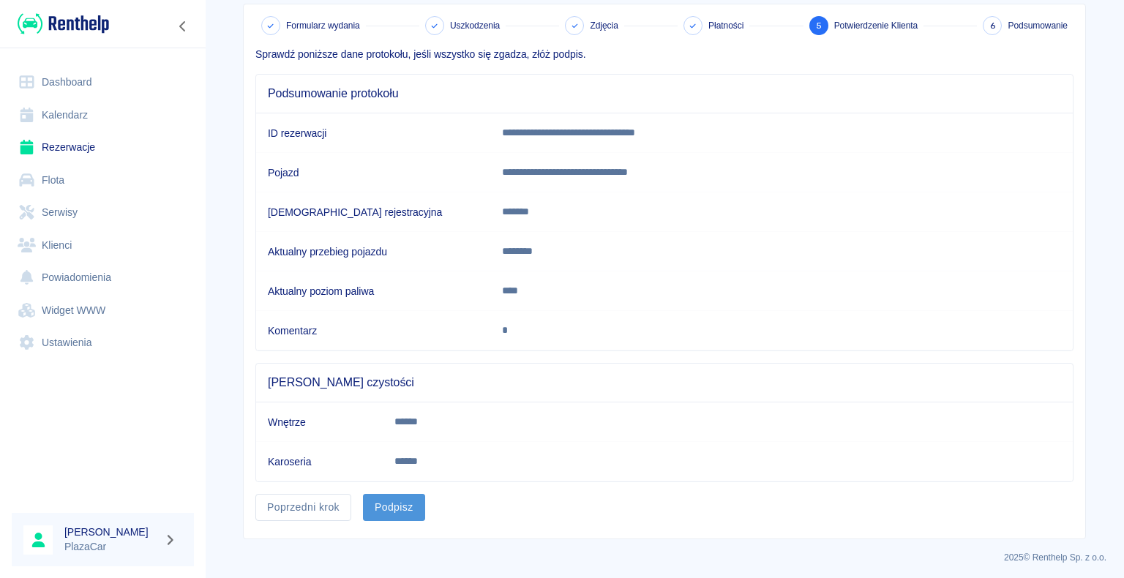
click at [372, 494] on button "Podpisz" at bounding box center [394, 507] width 62 height 27
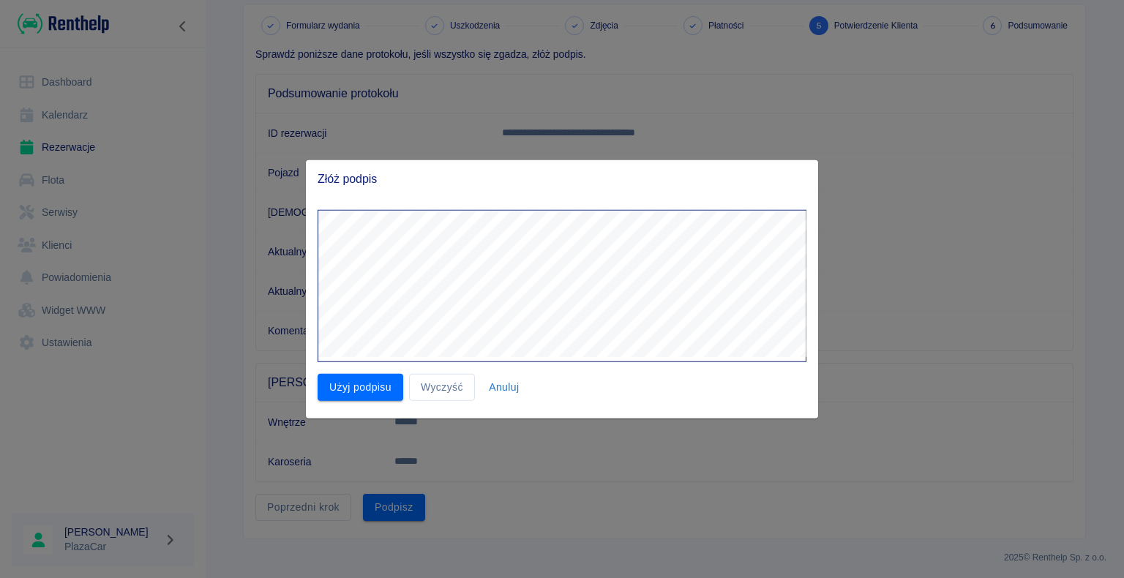
click at [309, 250] on div at bounding box center [556, 280] width 501 height 164
click at [386, 386] on button "Użyj podpisu" at bounding box center [361, 387] width 86 height 27
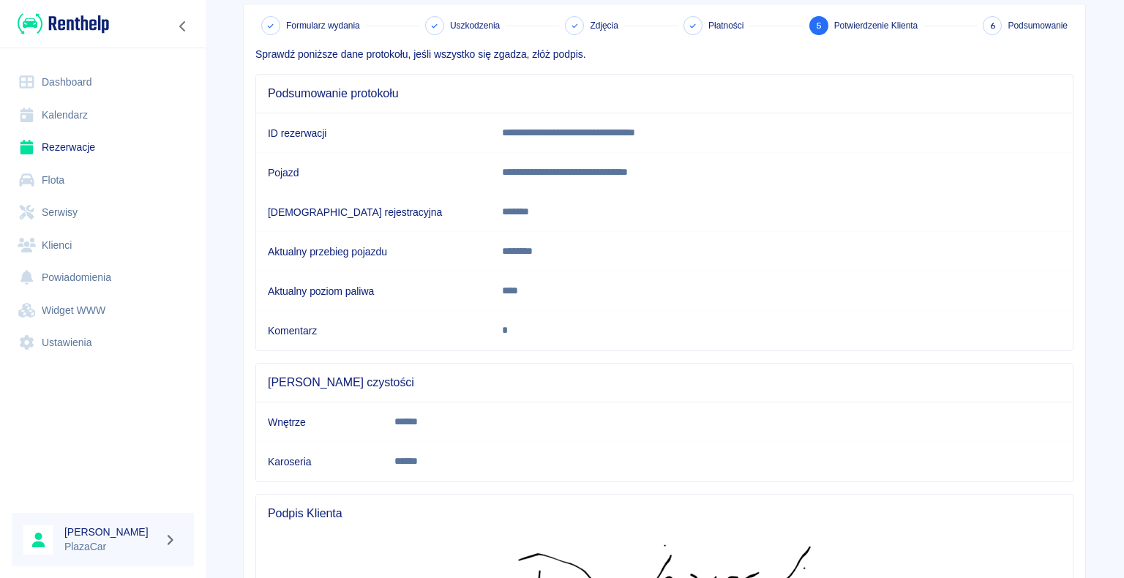
scroll to position [280, 0]
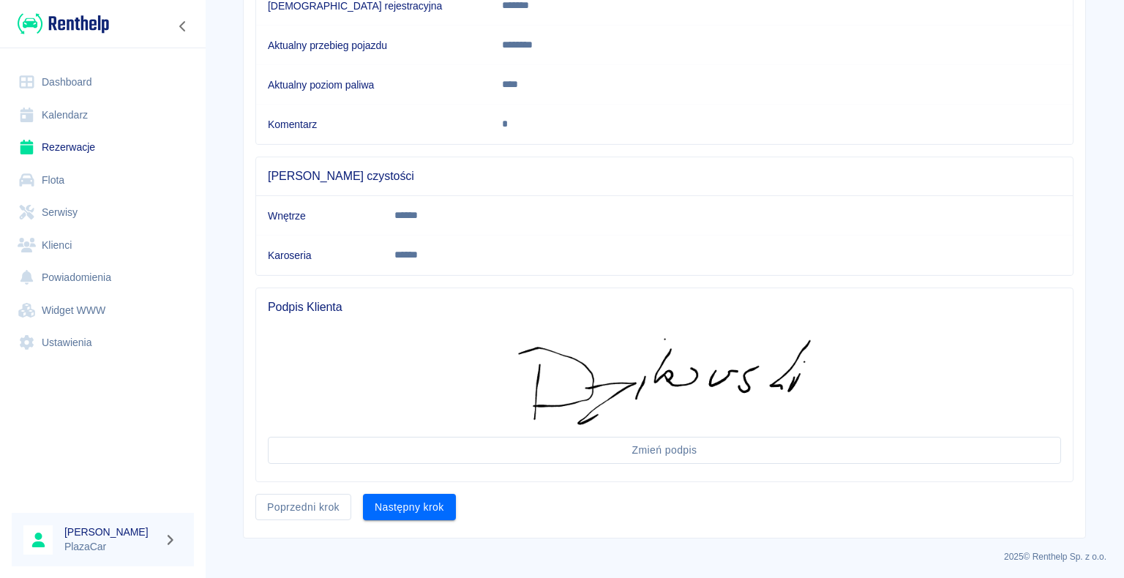
click at [432, 499] on button "Następny krok" at bounding box center [409, 507] width 93 height 27
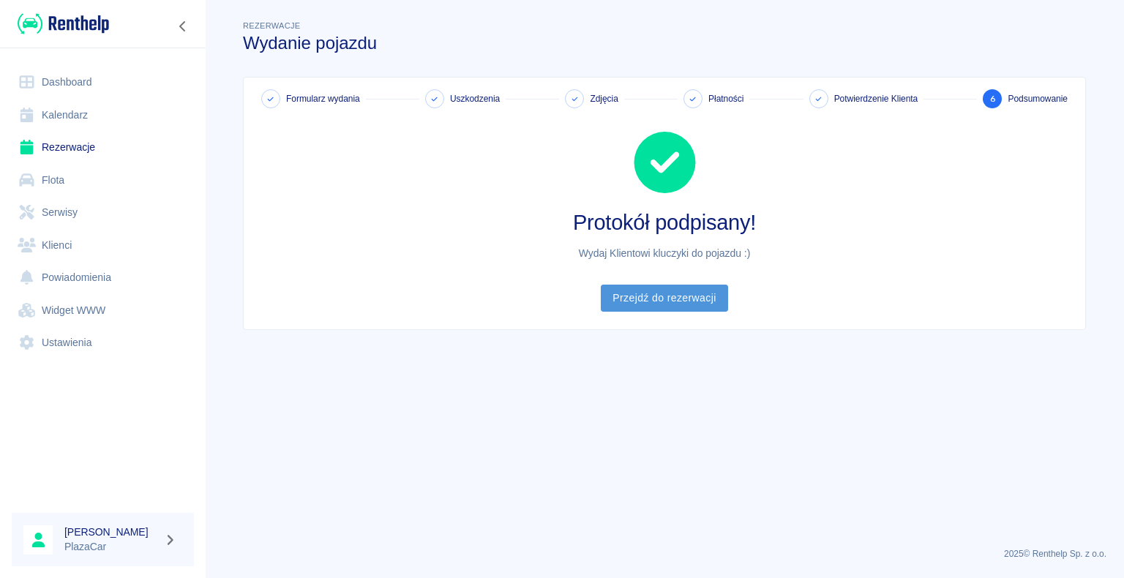
click at [697, 287] on link "Przejdź do rezerwacji" at bounding box center [664, 298] width 127 height 27
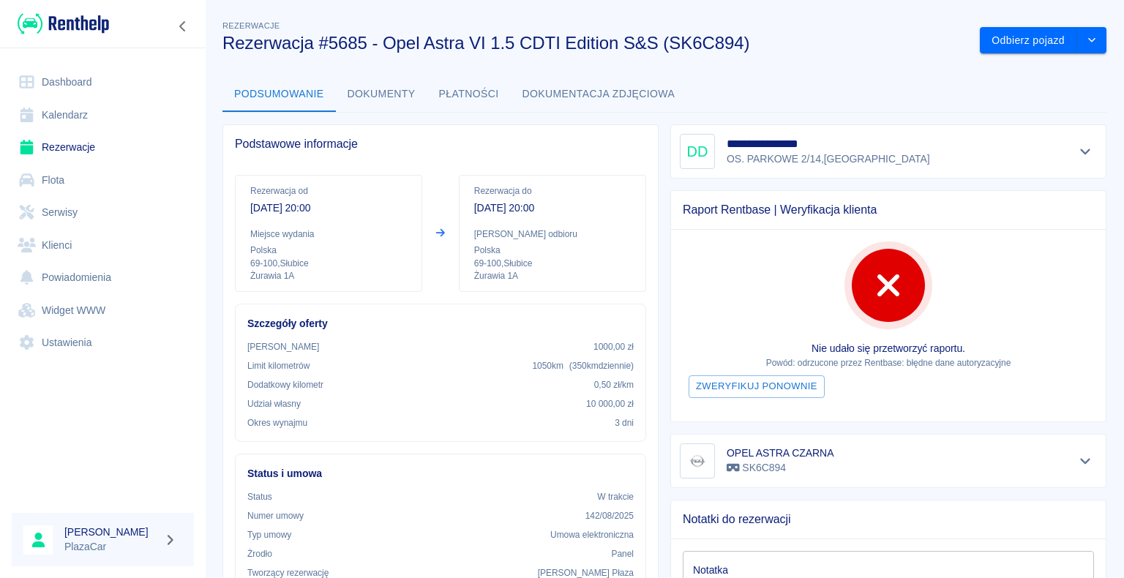
click at [18, 78] on icon at bounding box center [27, 82] width 18 height 15
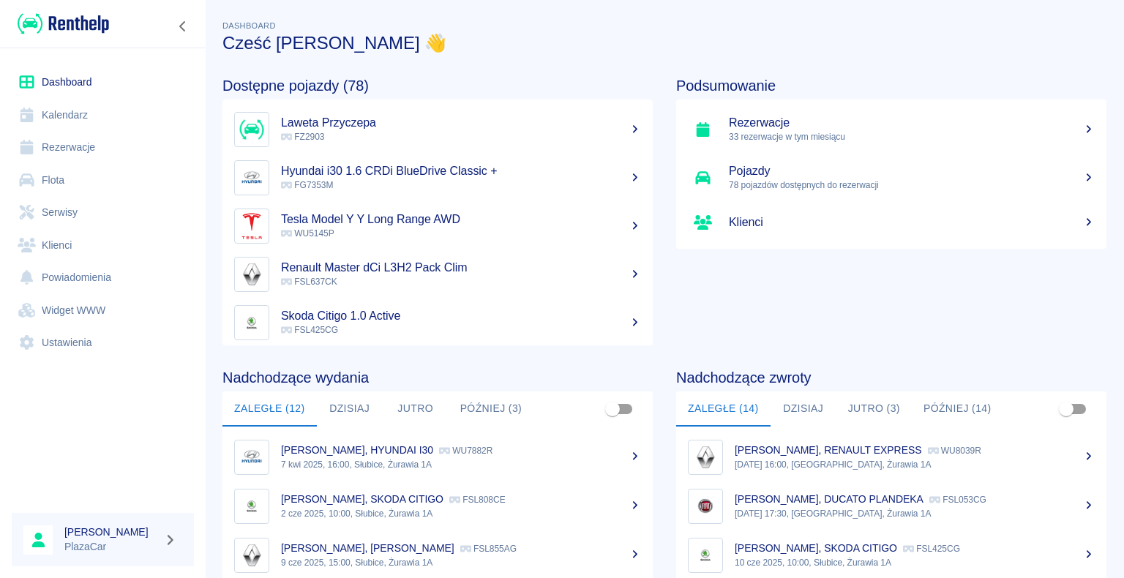
click at [195, 215] on div "Dashboard Kalendarz Rezerwacje Flota Serwisy Klienci Powiadomienia Widget WWW U…" at bounding box center [103, 212] width 206 height 329
click at [83, 149] on link "Rezerwacje" at bounding box center [103, 147] width 182 height 33
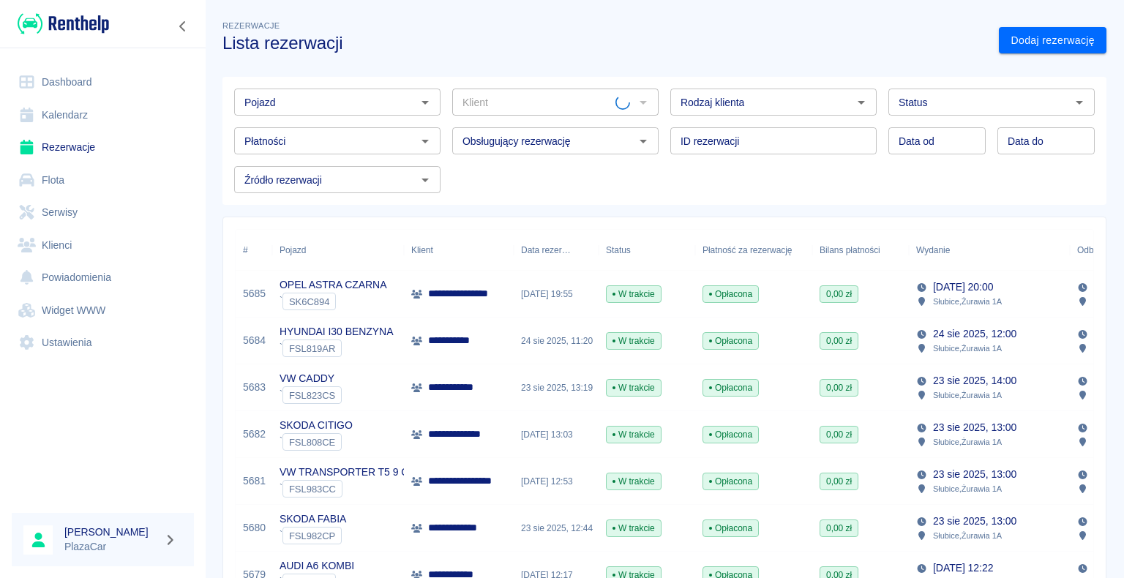
click at [509, 291] on p "**********" at bounding box center [469, 293] width 83 height 15
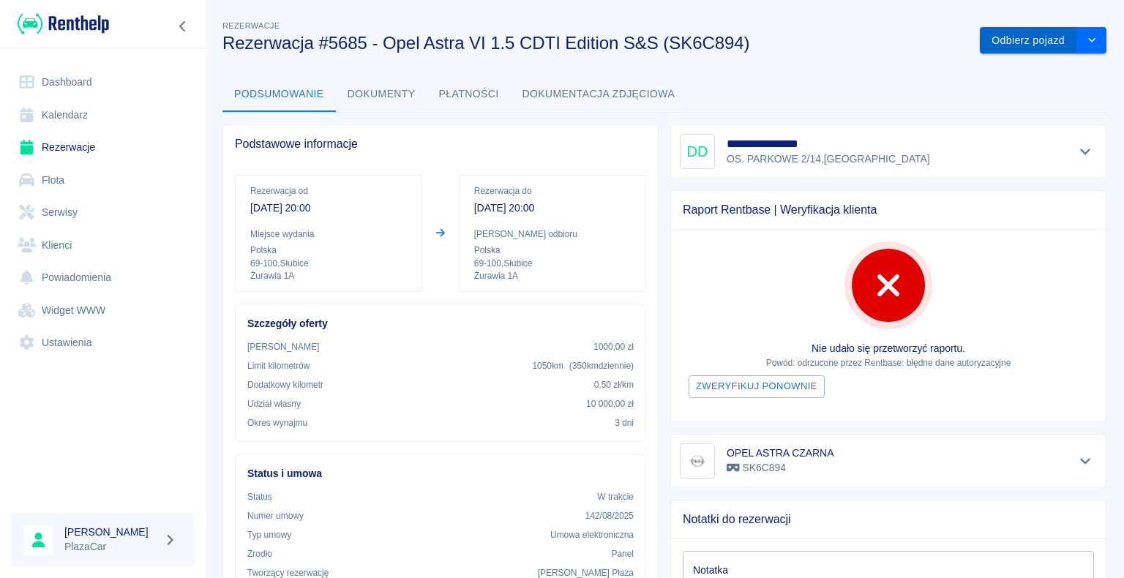
click at [998, 34] on button "Odbierz pojazd" at bounding box center [1028, 40] width 97 height 27
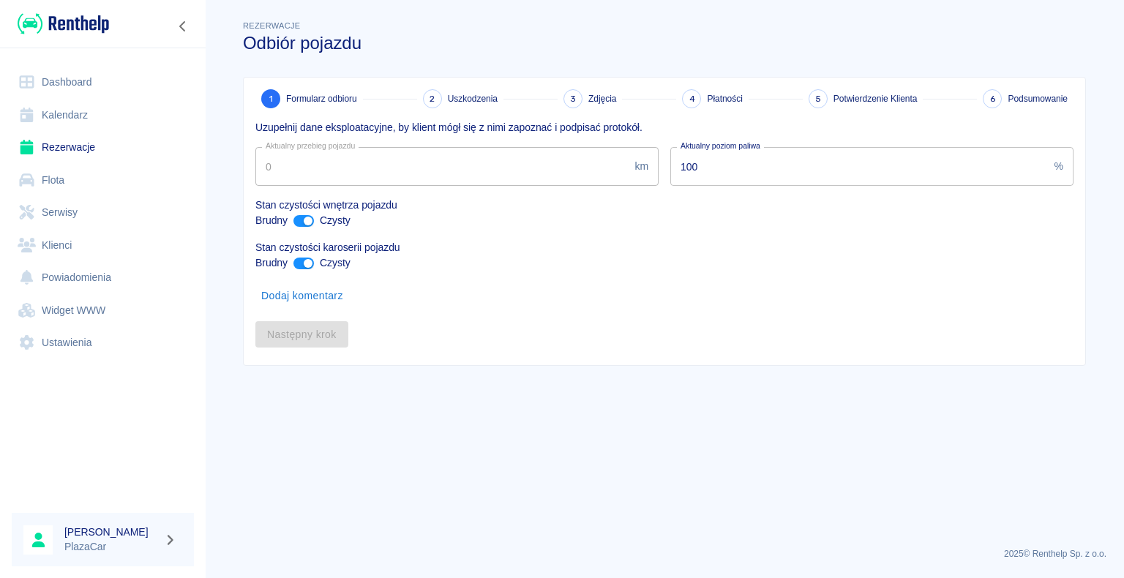
type input "60000"
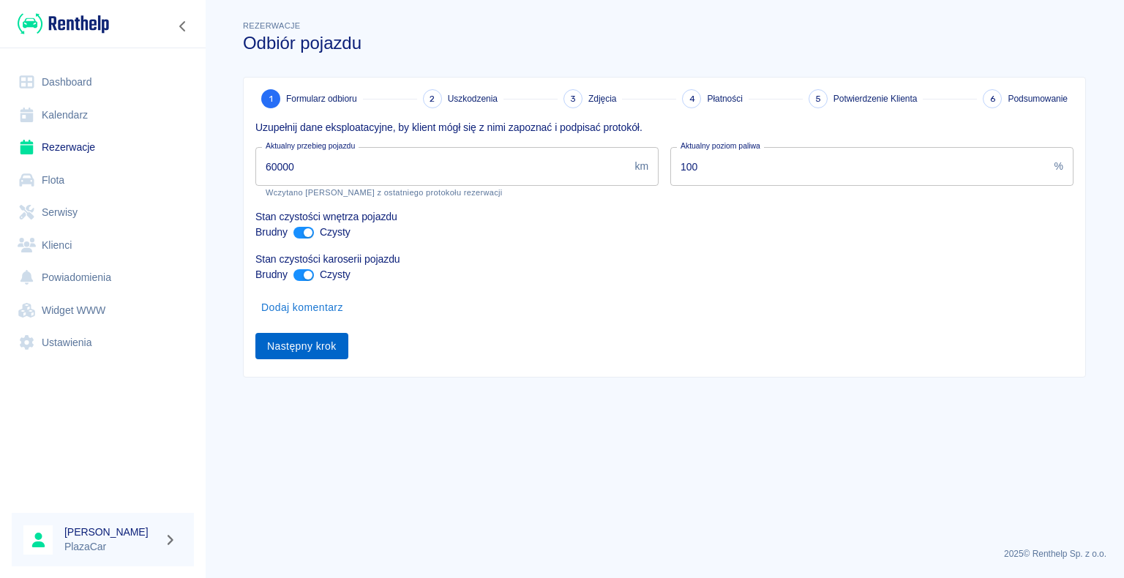
click at [281, 350] on button "Następny krok" at bounding box center [301, 346] width 93 height 27
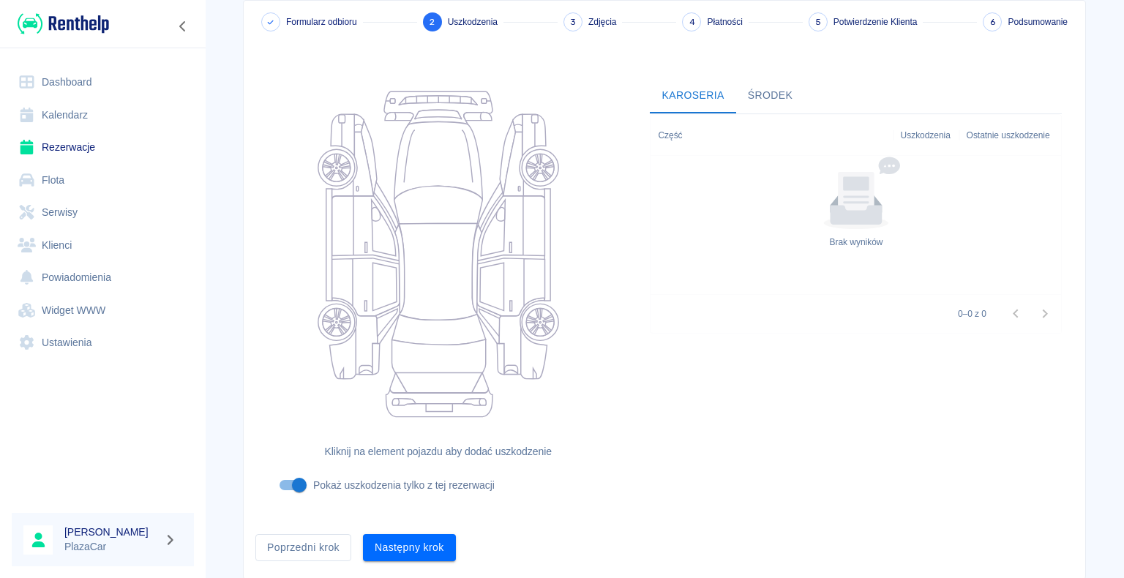
scroll to position [120, 0]
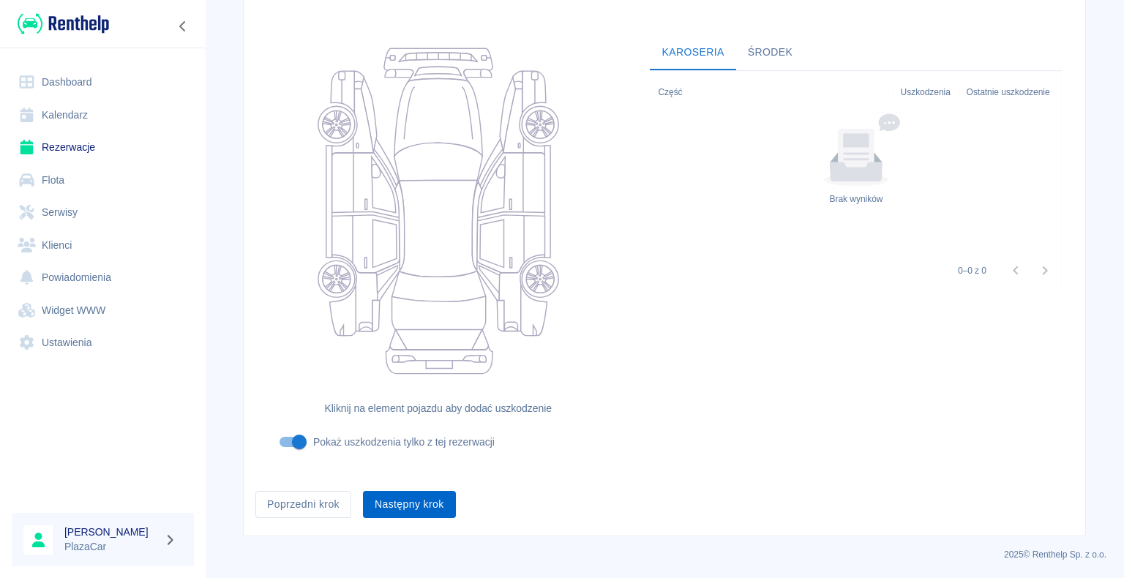
click at [410, 499] on button "Następny krok" at bounding box center [409, 504] width 93 height 27
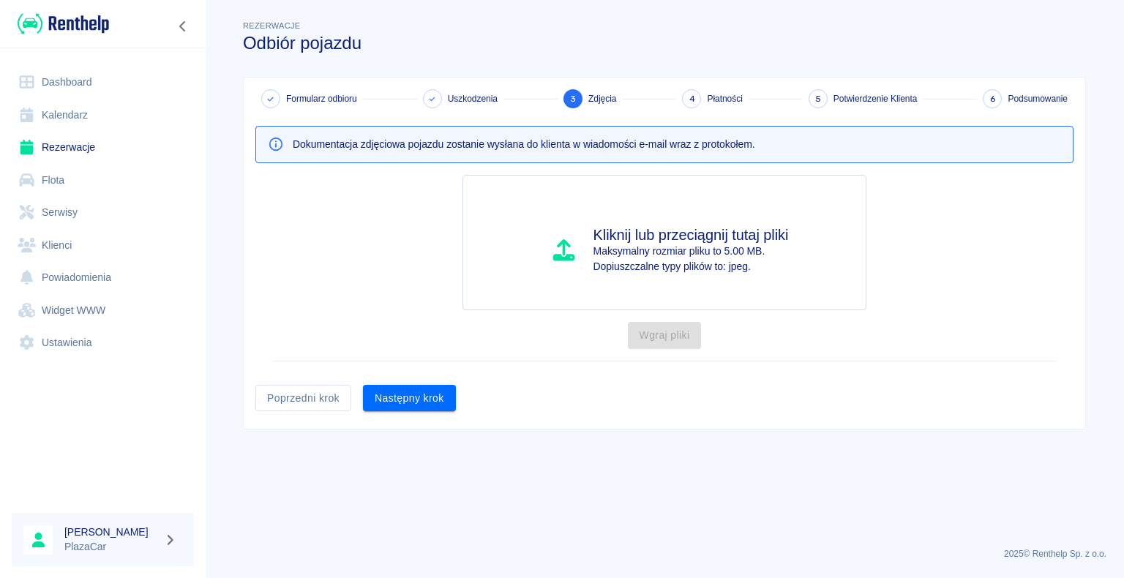
scroll to position [0, 0]
click at [401, 385] on button "Następny krok" at bounding box center [409, 398] width 93 height 27
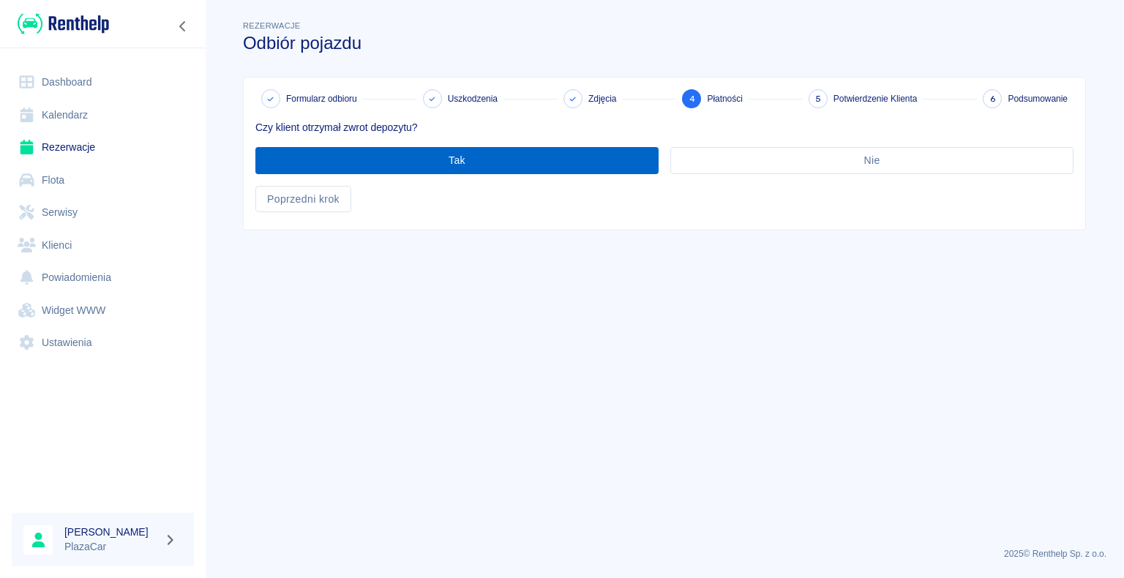
click at [462, 154] on button "Tak" at bounding box center [456, 160] width 403 height 27
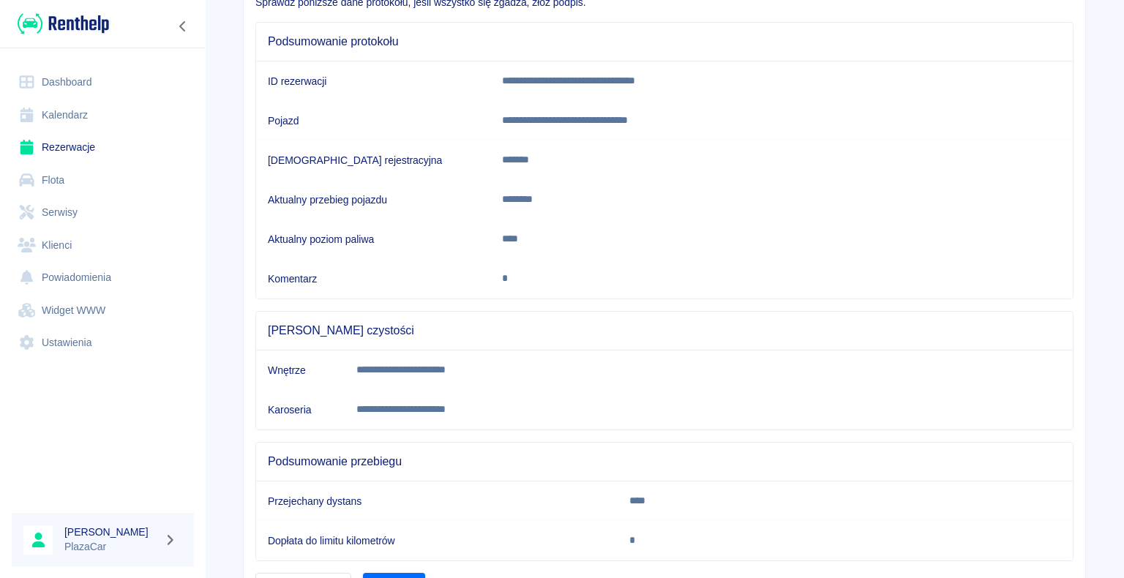
scroll to position [204, 0]
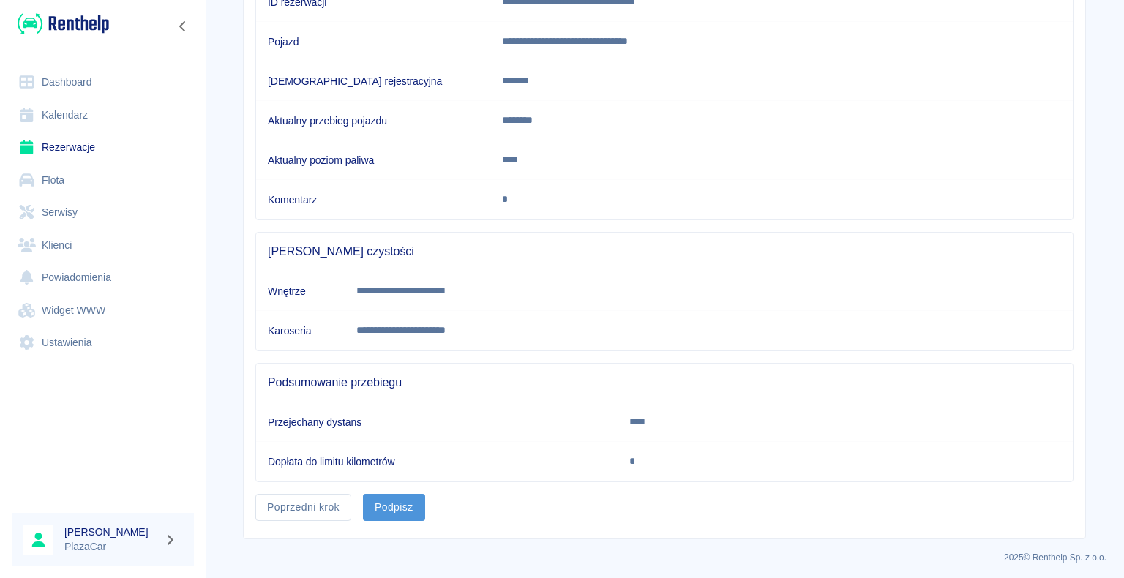
drag, startPoint x: 387, startPoint y: 501, endPoint x: 627, endPoint y: 408, distance: 257.4
click at [387, 501] on button "Podpisz" at bounding box center [394, 507] width 62 height 27
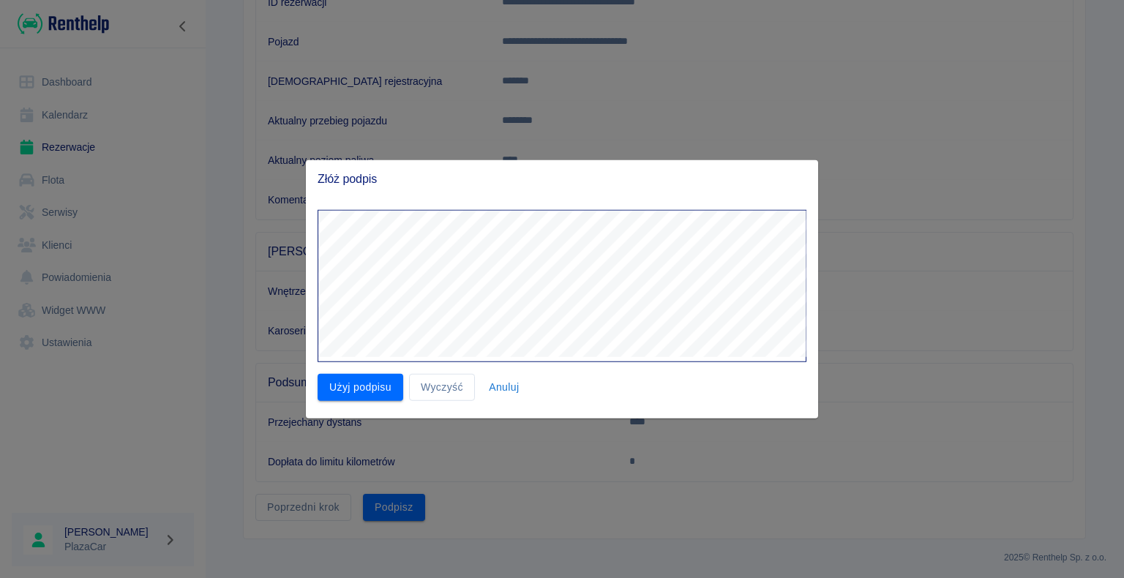
click at [336, 382] on button "Użyj podpisu" at bounding box center [361, 387] width 86 height 27
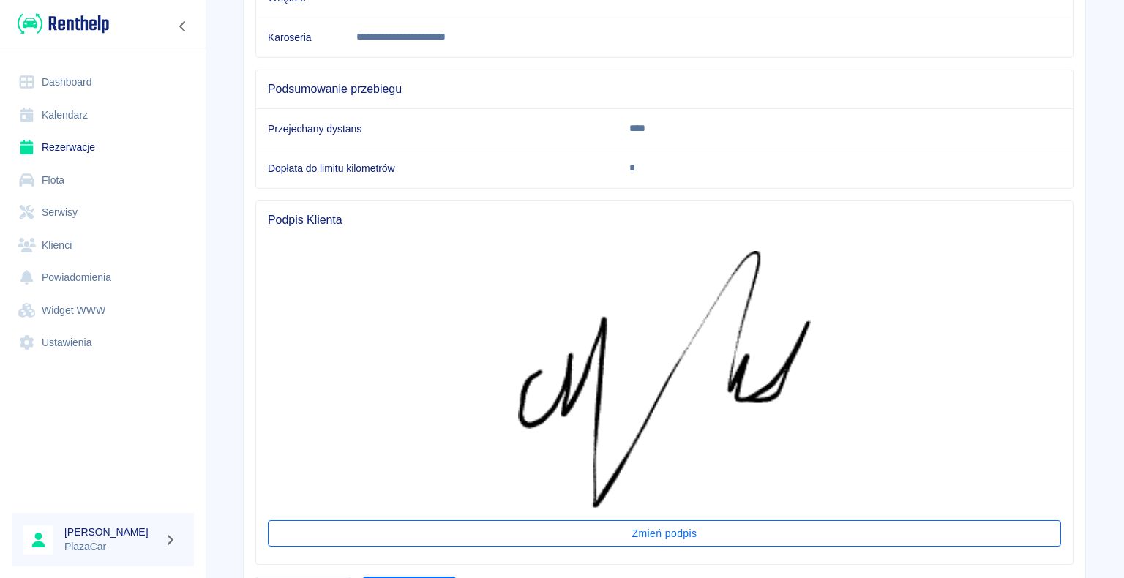
scroll to position [580, 0]
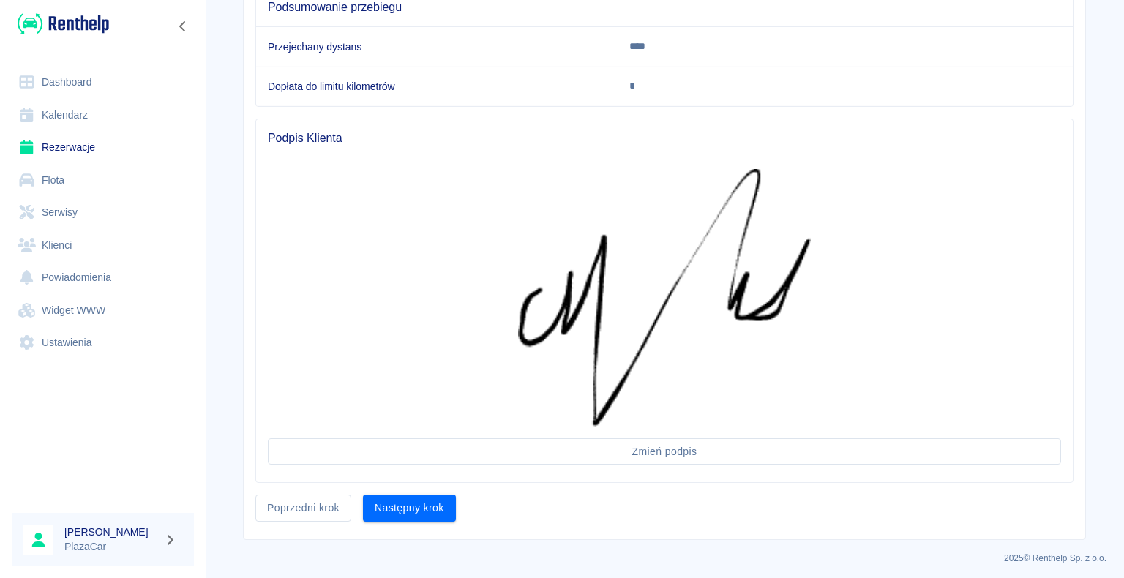
click at [388, 524] on div "**********" at bounding box center [665, 18] width 842 height 1041
click at [414, 499] on button "Następny krok" at bounding box center [409, 508] width 93 height 27
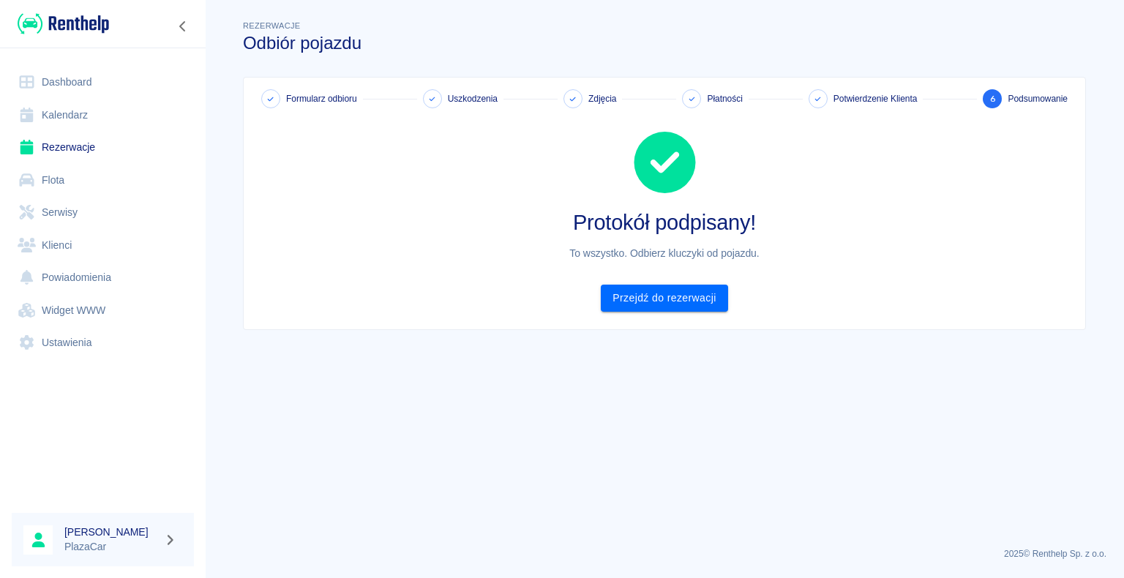
scroll to position [0, 0]
click at [671, 288] on link "Przejdź do rezerwacji" at bounding box center [664, 298] width 127 height 27
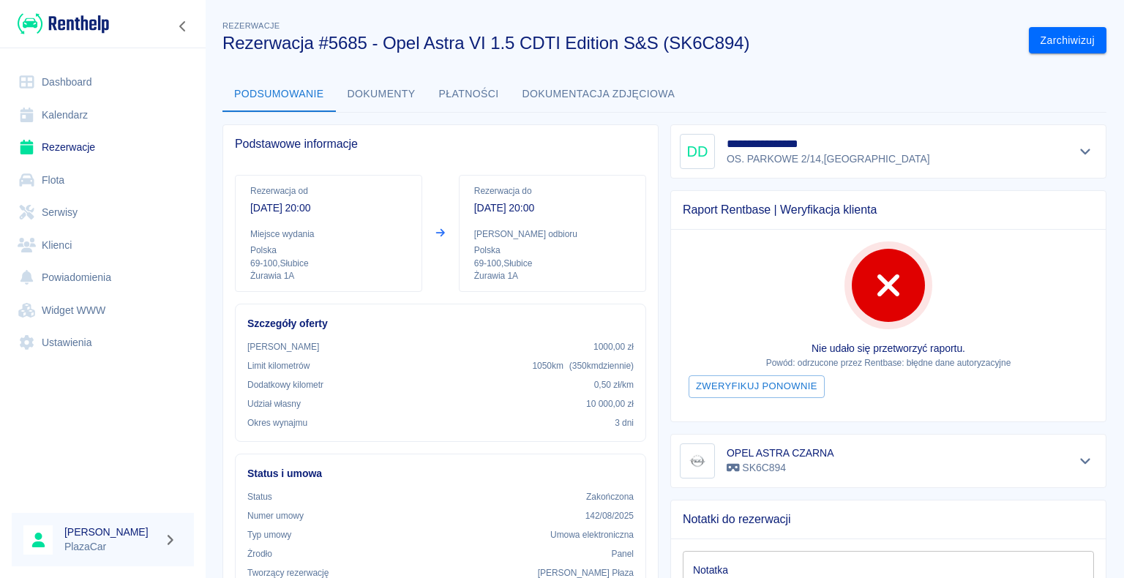
click at [58, 85] on link "Dashboard" at bounding box center [103, 82] width 182 height 33
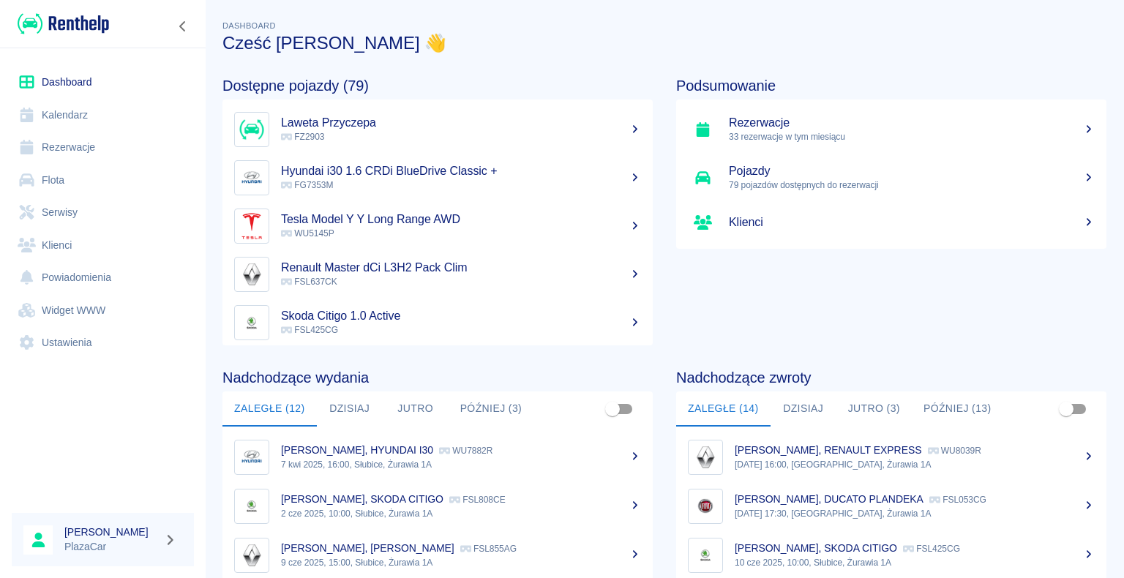
click at [362, 250] on link "Renault Master dCi L3H2 Pack Clim FSL637CK" at bounding box center [437, 274] width 430 height 48
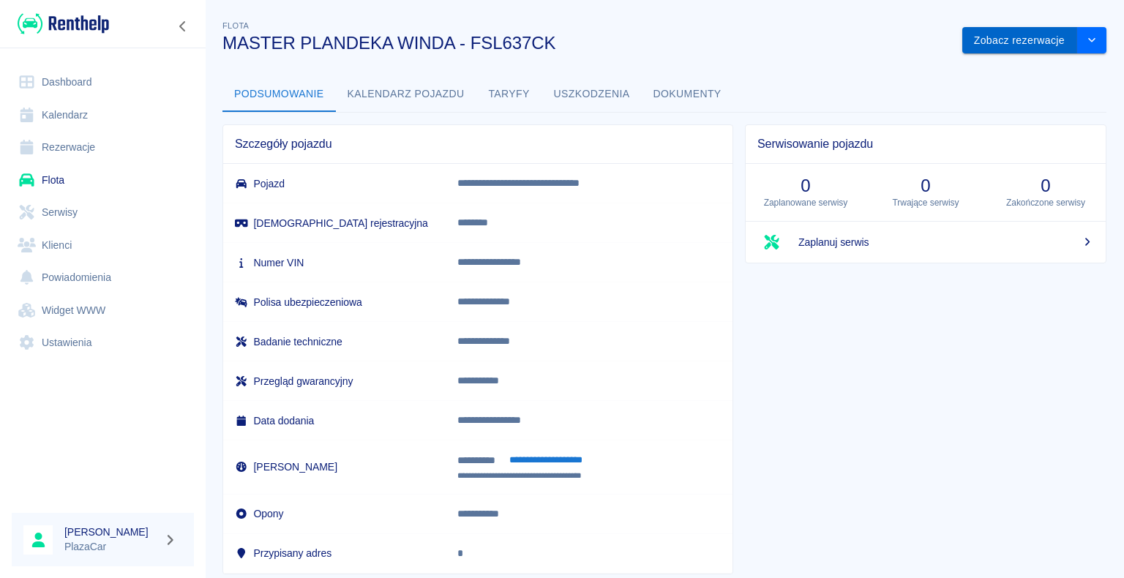
click at [1031, 45] on button "Zobacz rezerwacje" at bounding box center [1019, 40] width 115 height 27
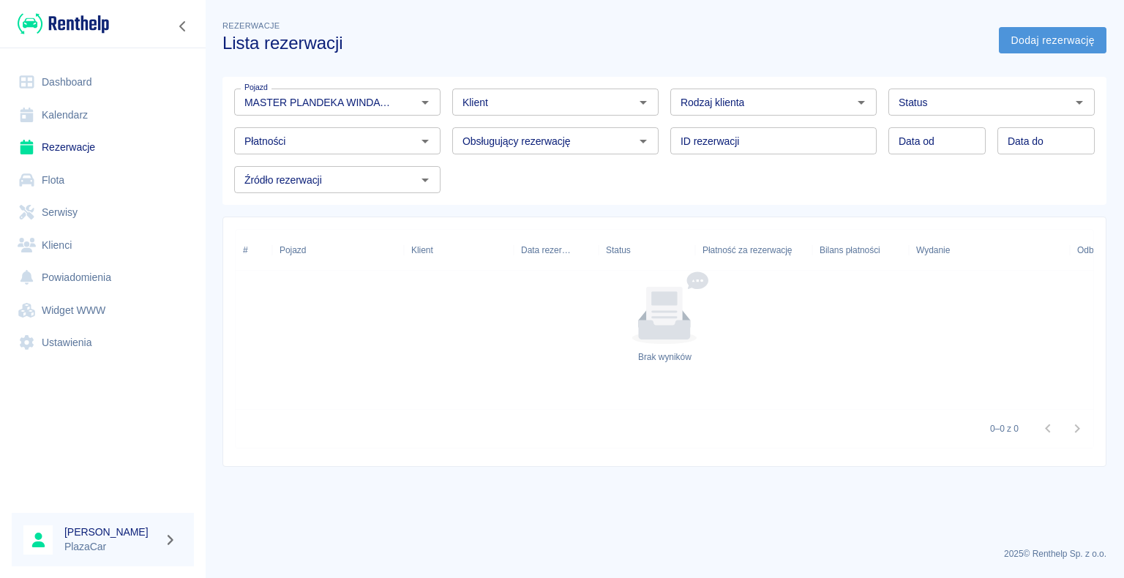
click at [1092, 51] on link "Dodaj rezerwację" at bounding box center [1053, 40] width 108 height 27
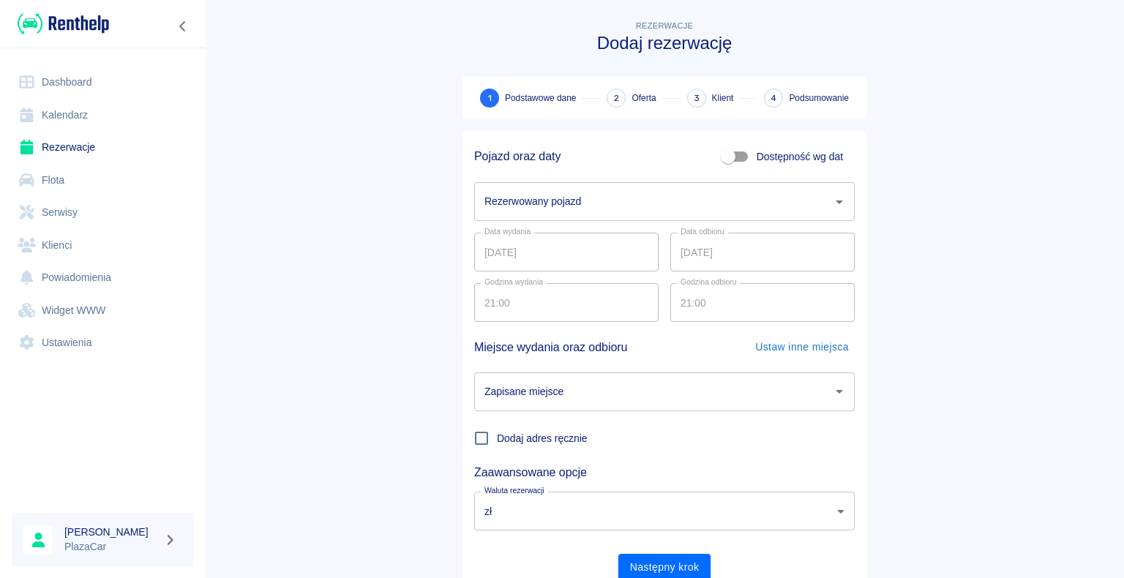
click at [751, 193] on input "Rezerwowany pojazd" at bounding box center [653, 202] width 345 height 26
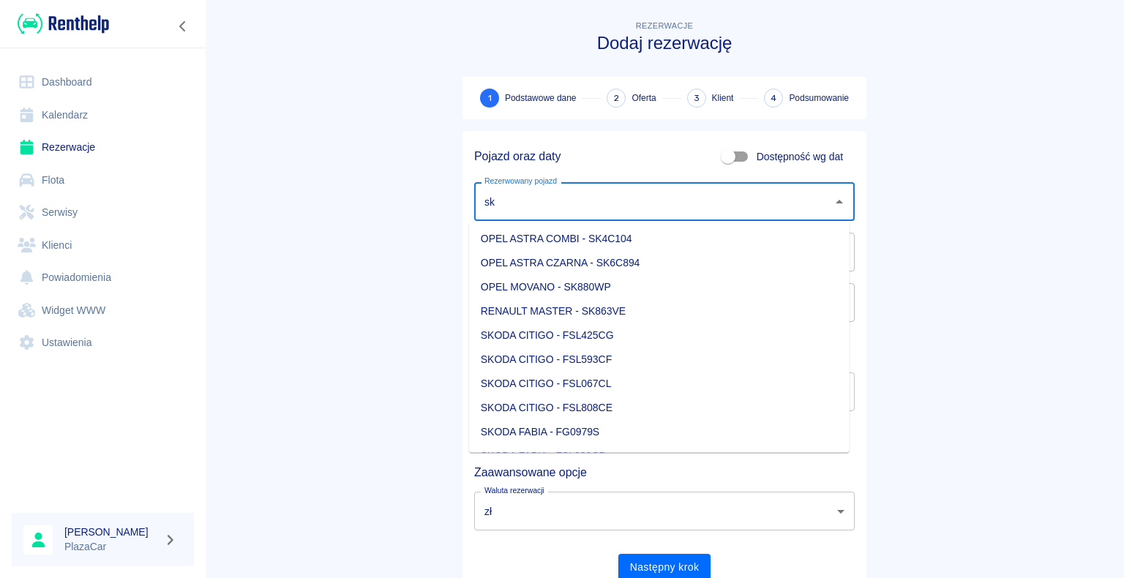
click at [741, 244] on li "OPEL ASTRA COMBI - SK4C104" at bounding box center [659, 239] width 381 height 24
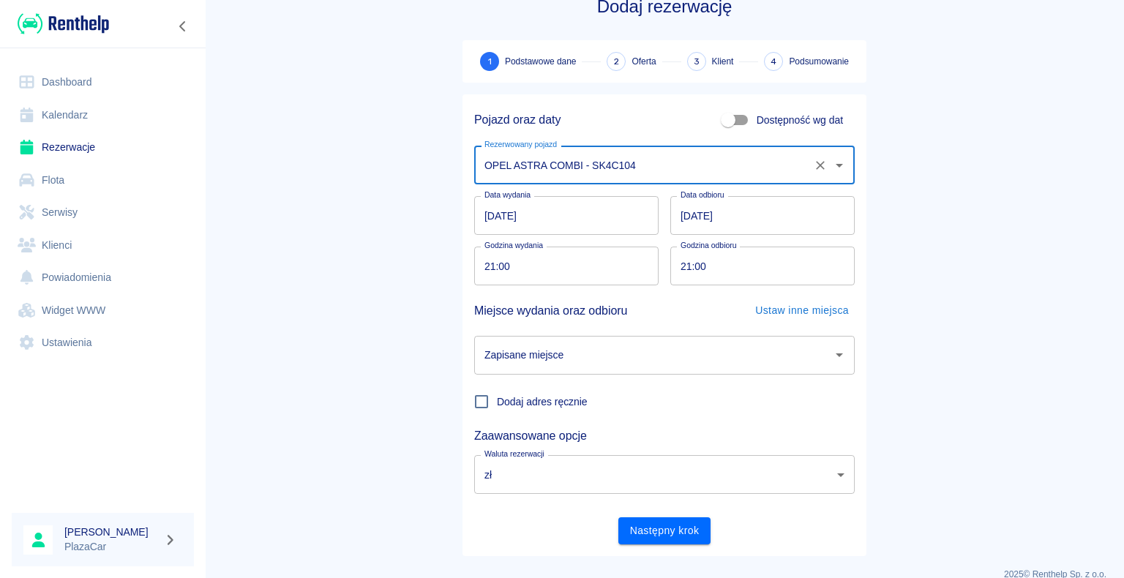
scroll to position [56, 0]
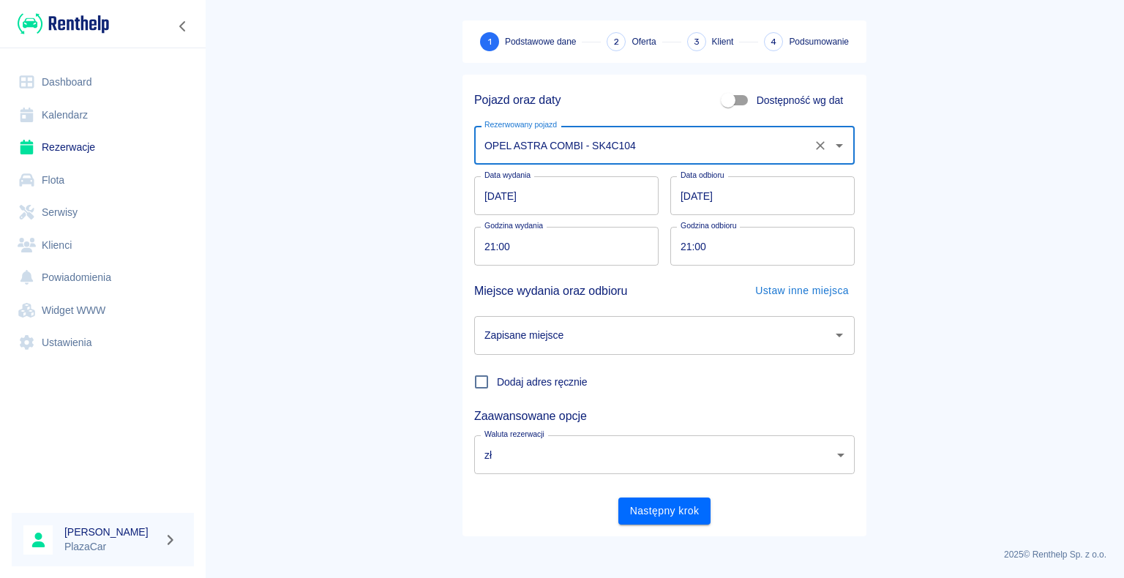
type input "OPEL ASTRA COMBI - SK4C104"
click at [662, 332] on input "Zapisane miejsce" at bounding box center [653, 336] width 345 height 26
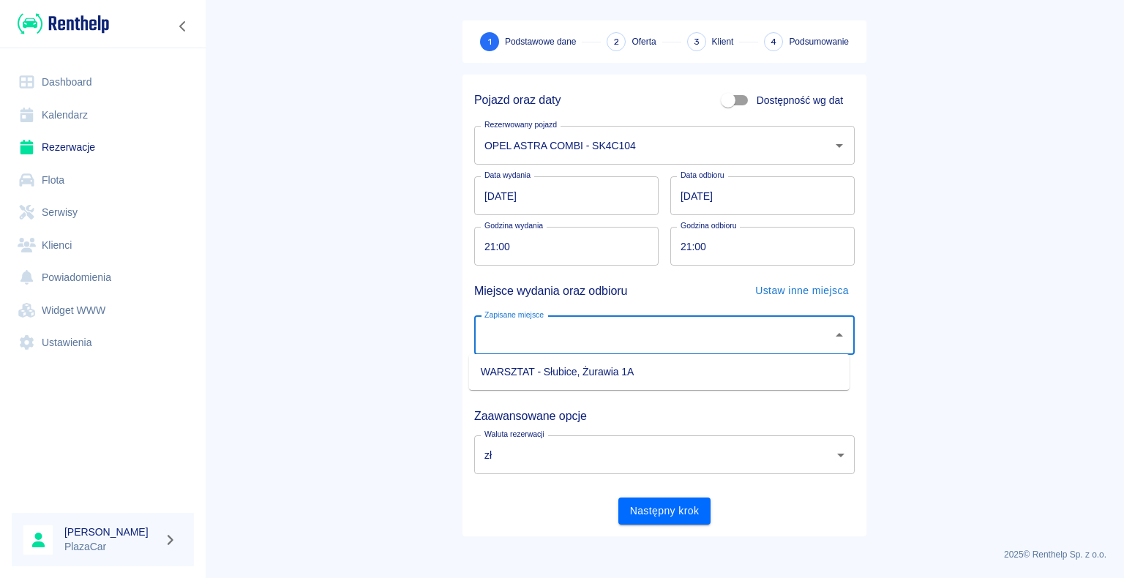
click at [600, 381] on li "WARSZTAT - Słubice, Żurawia 1A" at bounding box center [659, 372] width 381 height 24
type input "WARSZTAT - Słubice, Żurawia 1A"
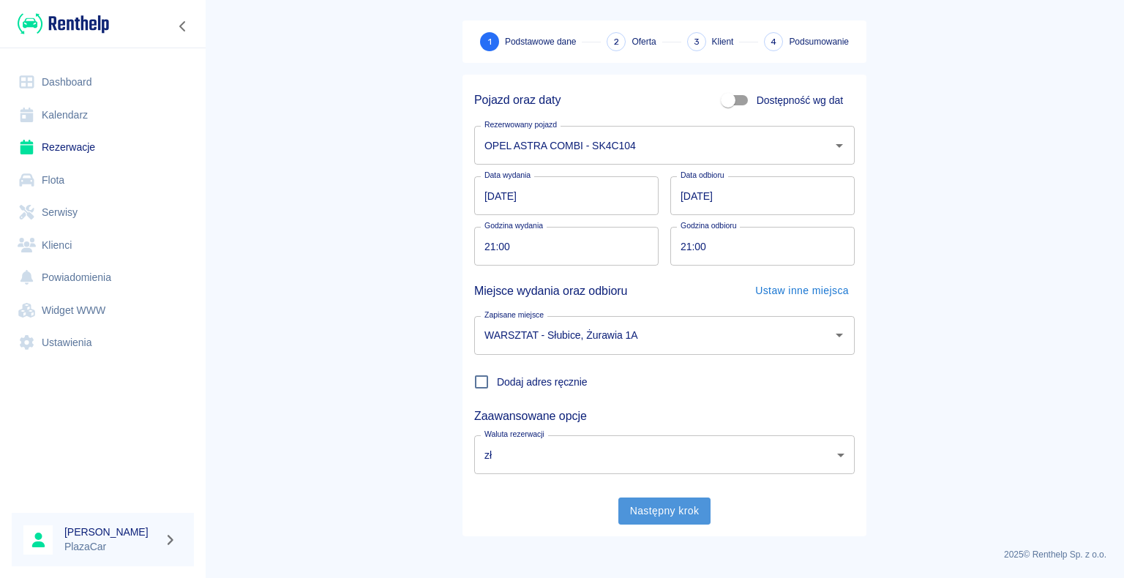
click at [641, 516] on button "Następny krok" at bounding box center [664, 511] width 93 height 27
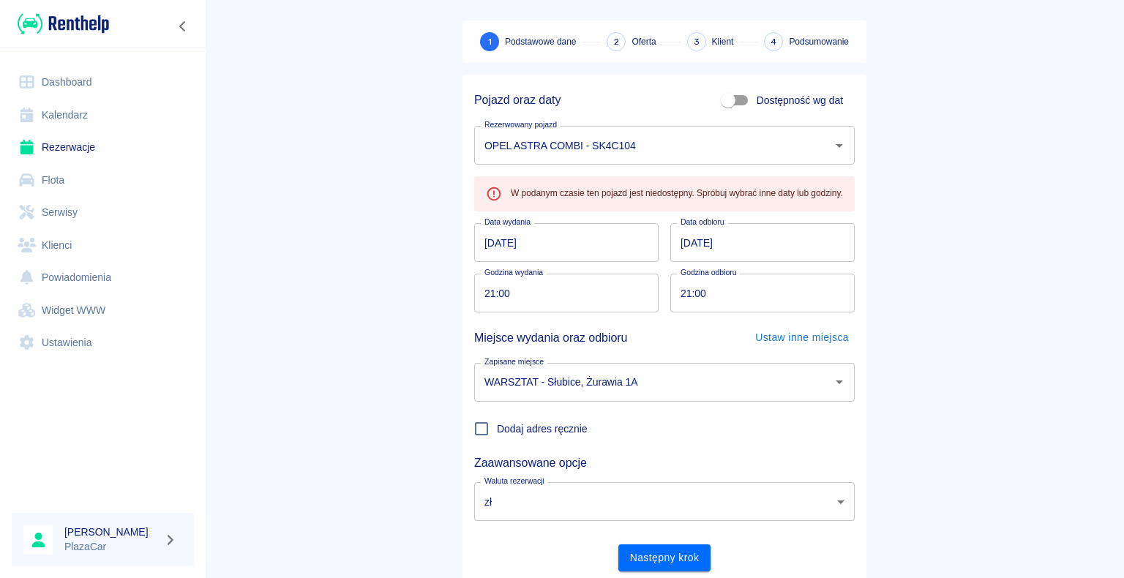
scroll to position [0, 0]
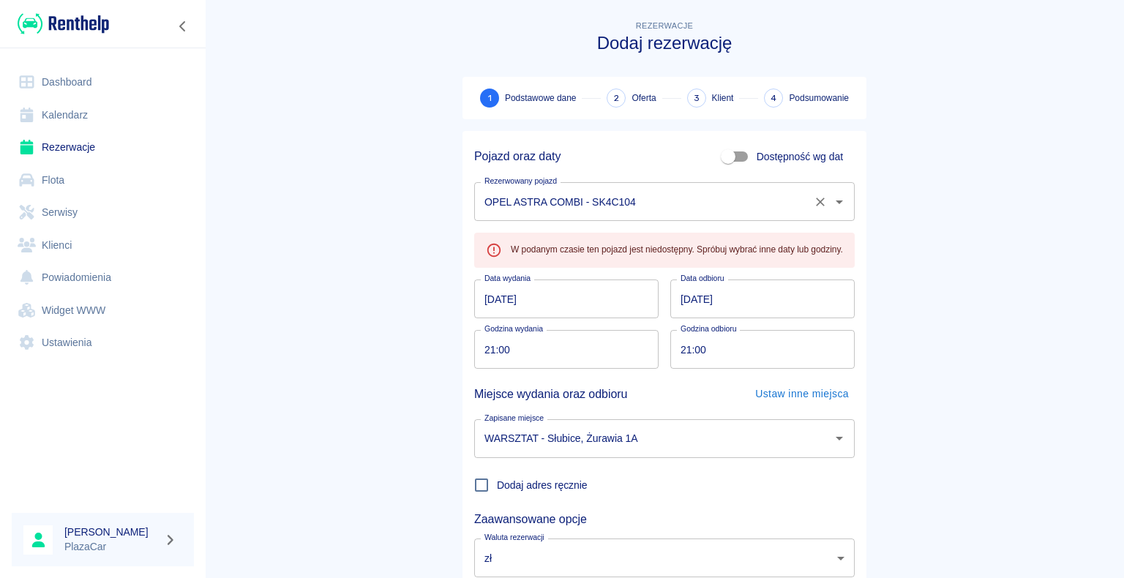
click at [685, 204] on input "OPEL ASTRA COMBI - SK4C104" at bounding box center [644, 202] width 326 height 26
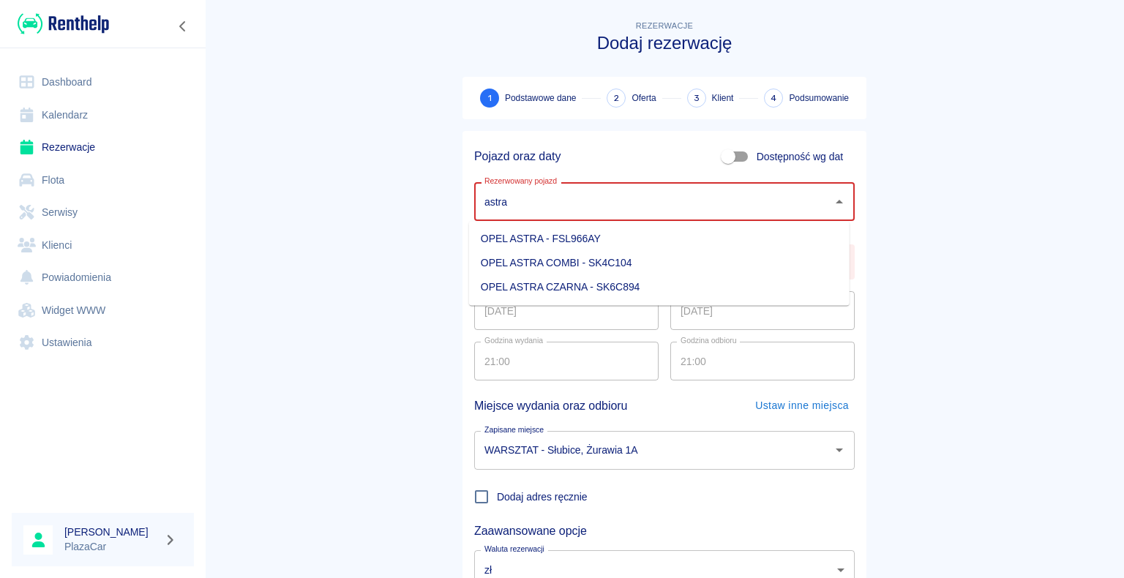
click at [607, 293] on li "OPEL ASTRA CZARNA - SK6C894" at bounding box center [659, 287] width 381 height 24
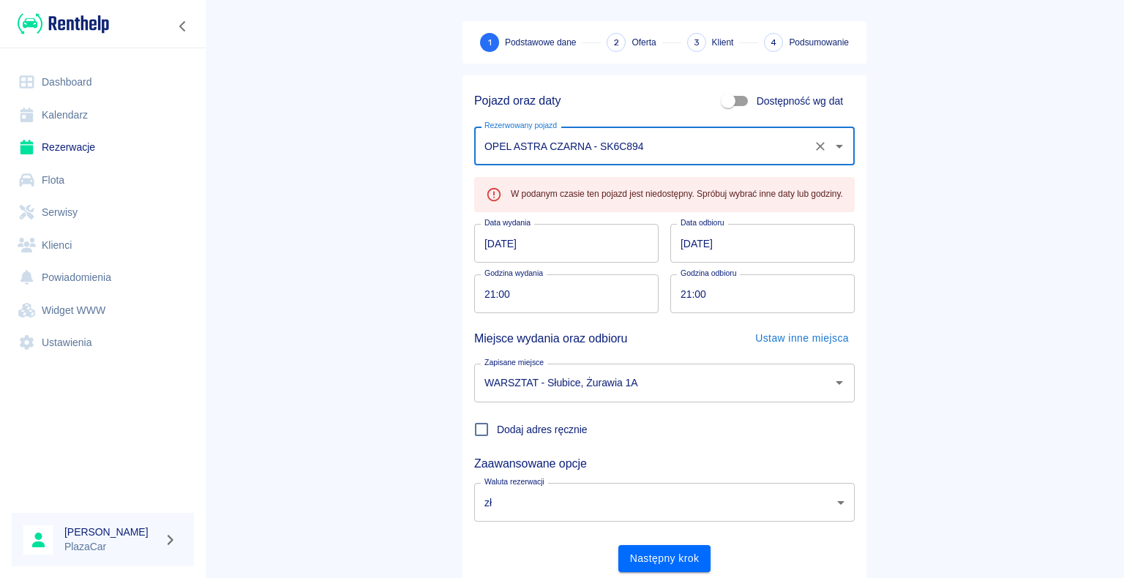
scroll to position [103, 0]
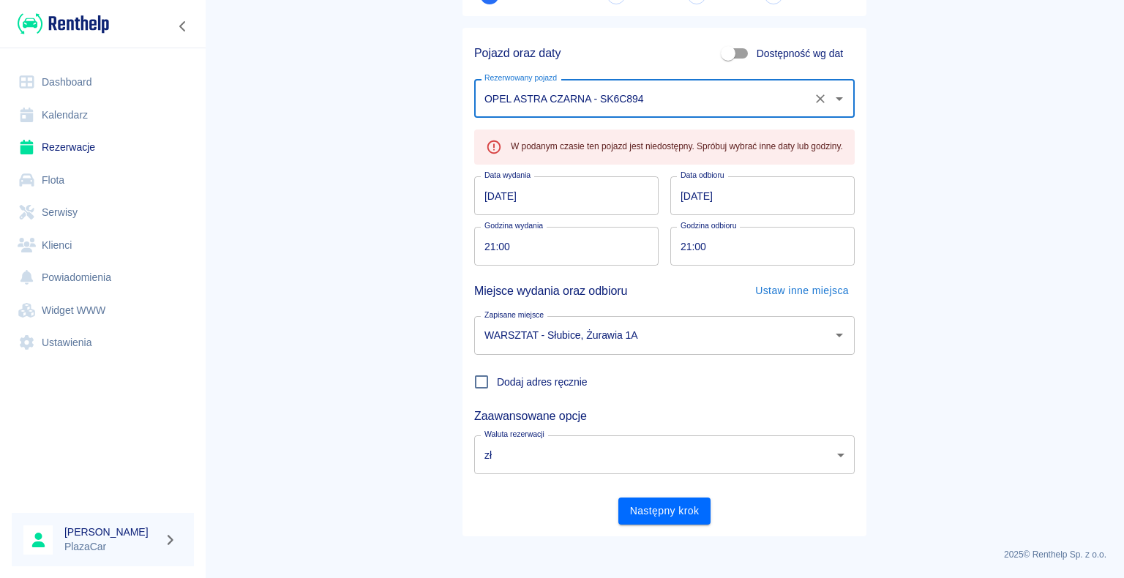
type input "OPEL ASTRA CZARNA - SK6C894"
click at [675, 525] on div "Pojazd oraz daty Dostępność wg dat Rezerwowany pojazd OPEL ASTRA CZARNA - SK6C8…" at bounding box center [665, 282] width 404 height 509
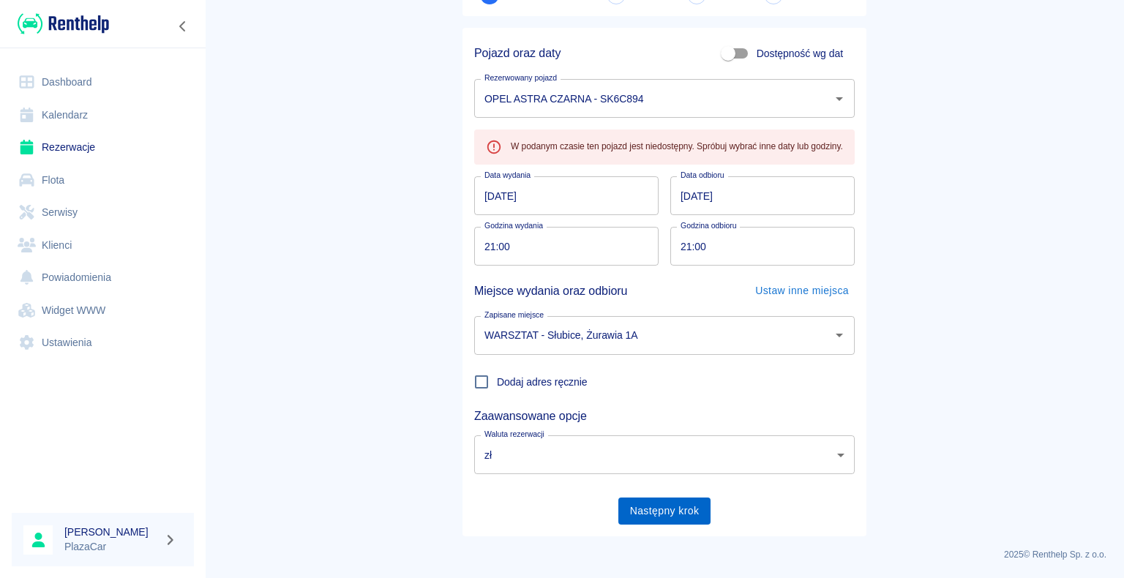
click at [673, 520] on button "Następny krok" at bounding box center [664, 511] width 93 height 27
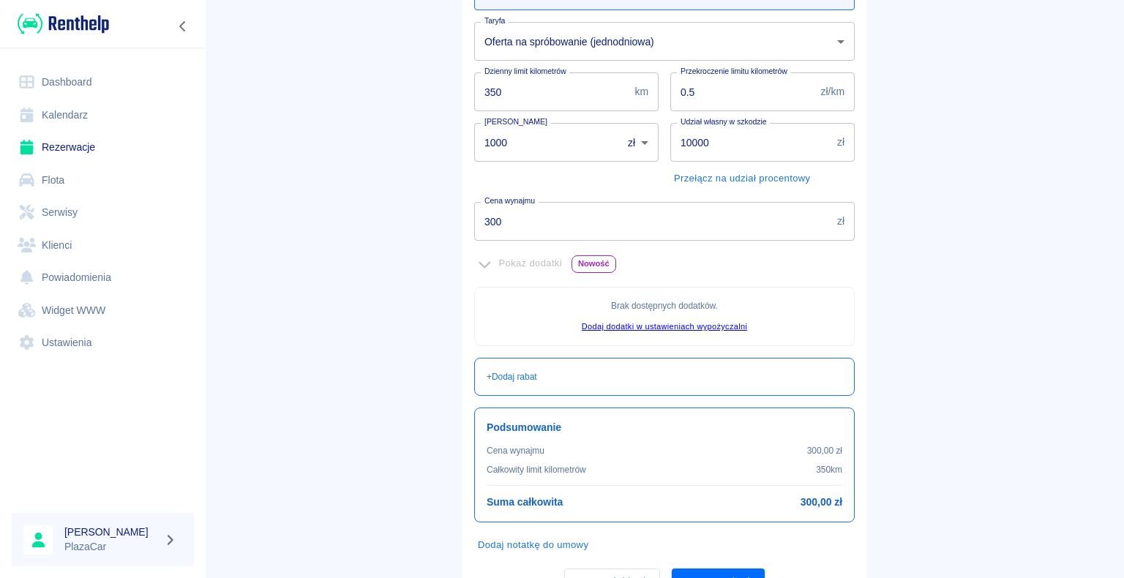
scroll to position [266, 0]
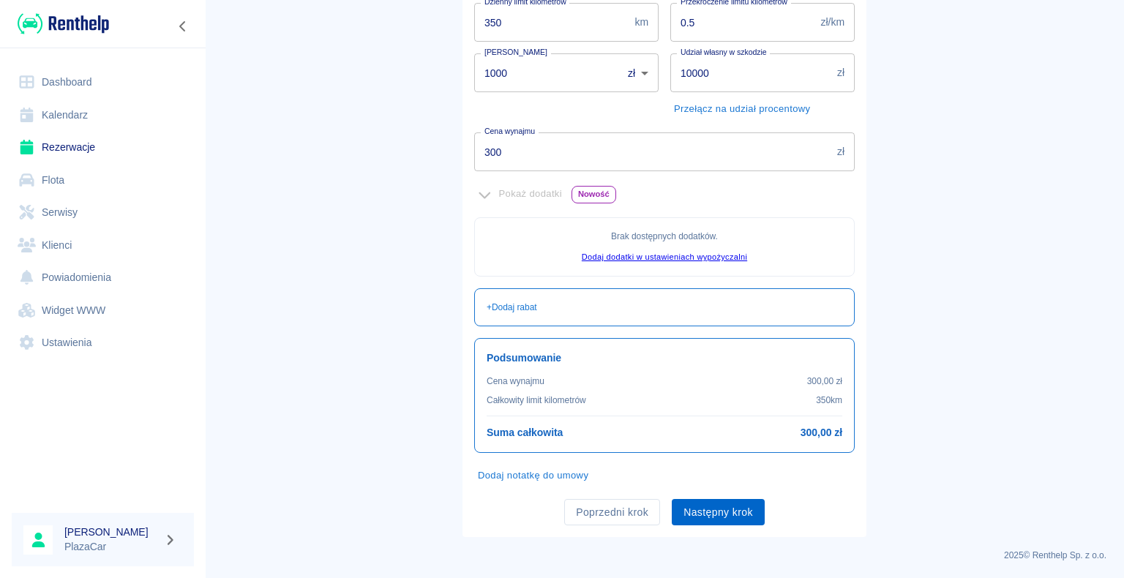
click at [695, 511] on button "Następny krok" at bounding box center [718, 512] width 93 height 27
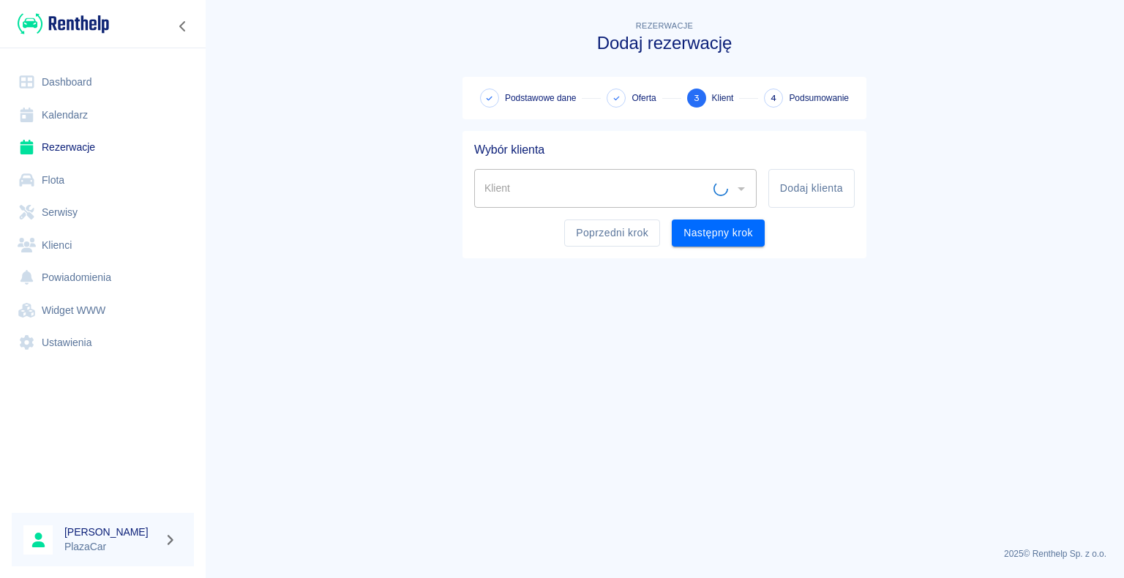
scroll to position [0, 0]
click at [740, 187] on icon "Otwórz" at bounding box center [741, 189] width 7 height 4
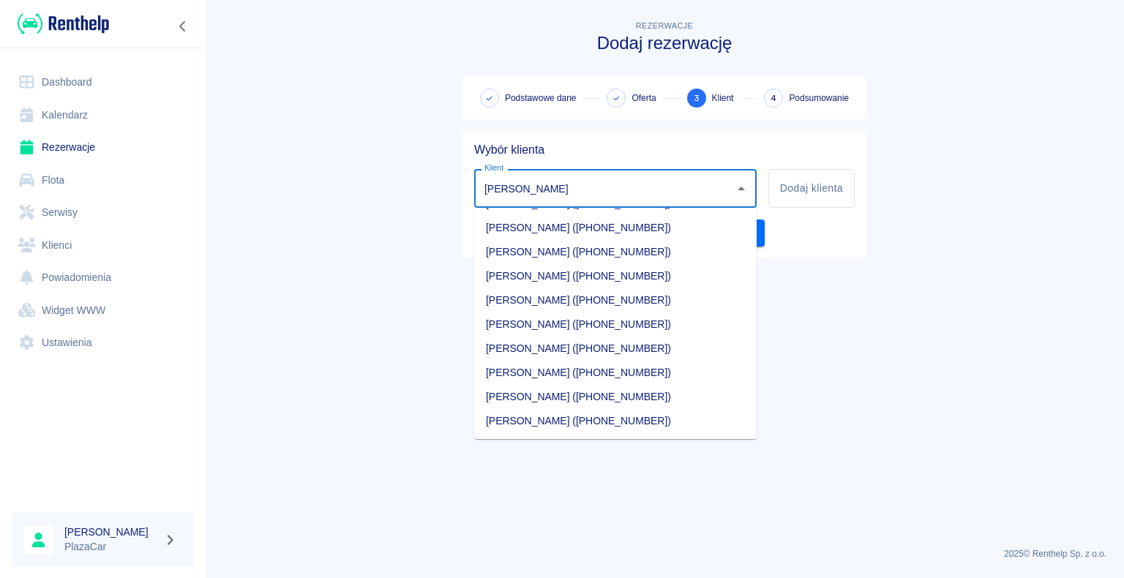
scroll to position [336, 0]
click at [591, 402] on li "[PERSON_NAME] ([PHONE_NUMBER])" at bounding box center [615, 397] width 283 height 24
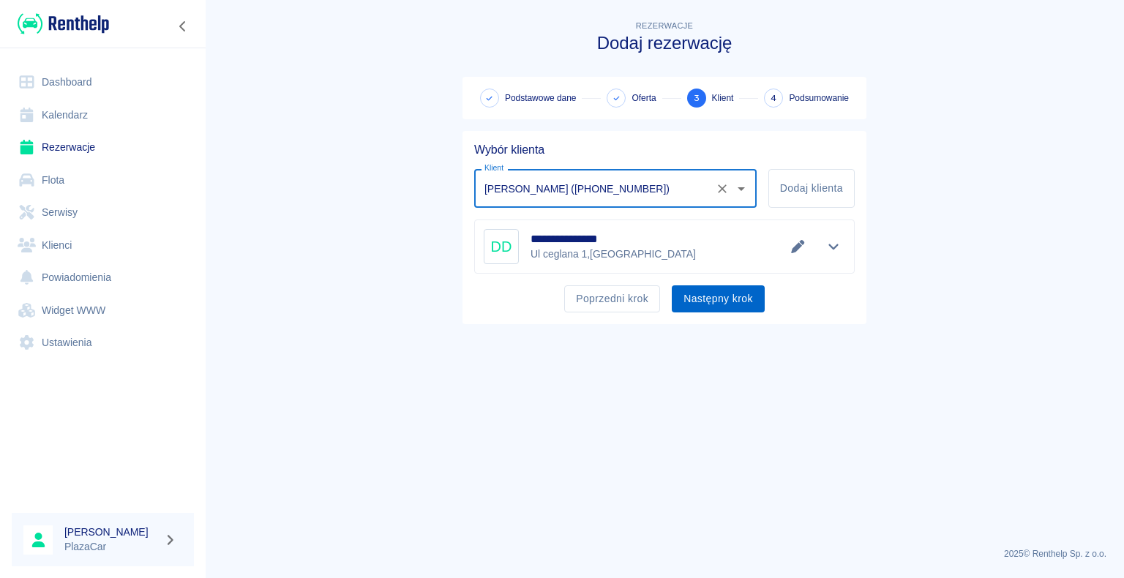
type input "[PERSON_NAME] ([PHONE_NUMBER])"
click at [725, 299] on button "Następny krok" at bounding box center [718, 298] width 93 height 27
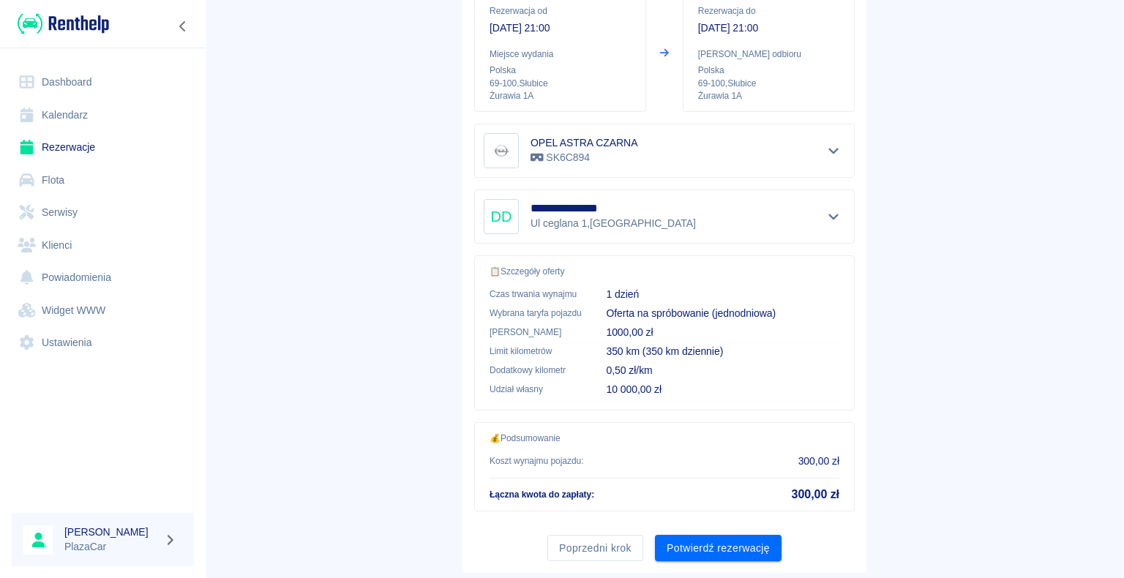
scroll to position [209, 0]
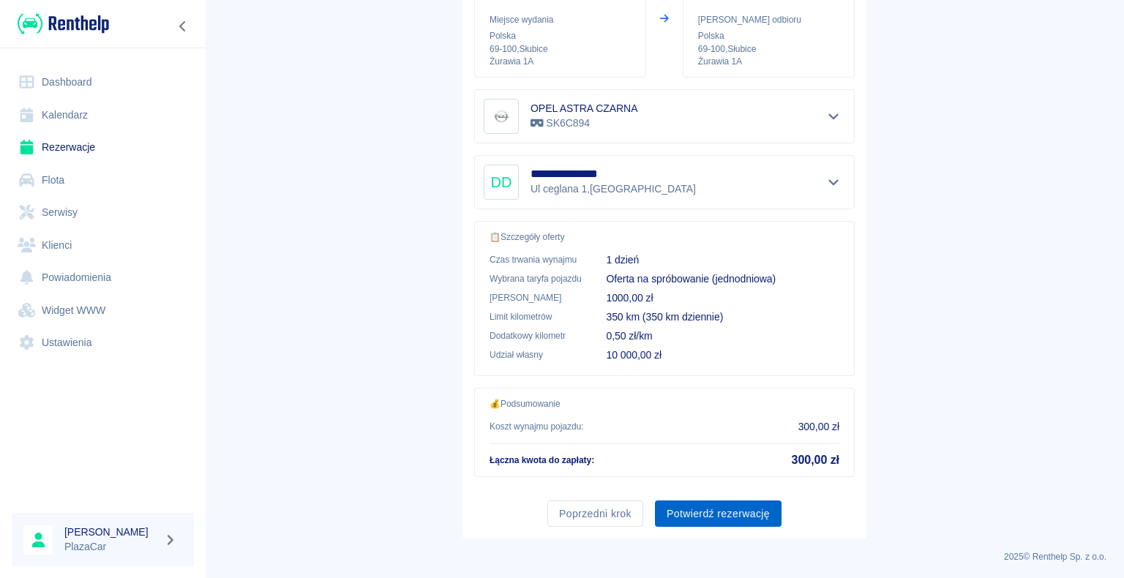
click at [706, 512] on button "Potwierdź rezerwację" at bounding box center [718, 514] width 127 height 27
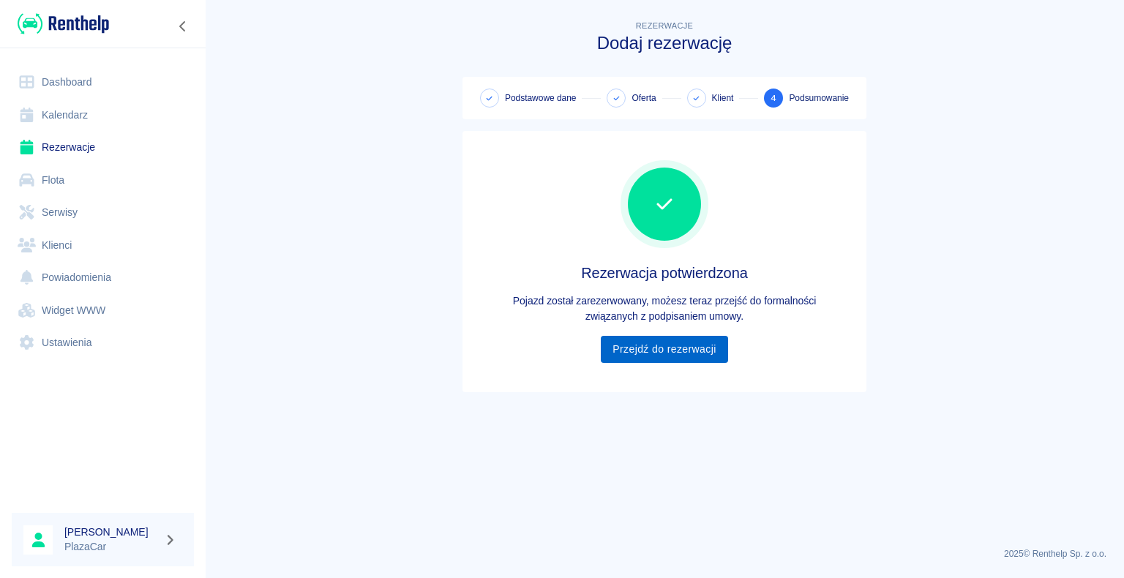
click at [653, 348] on link "Przejdź do rezerwacji" at bounding box center [664, 349] width 127 height 27
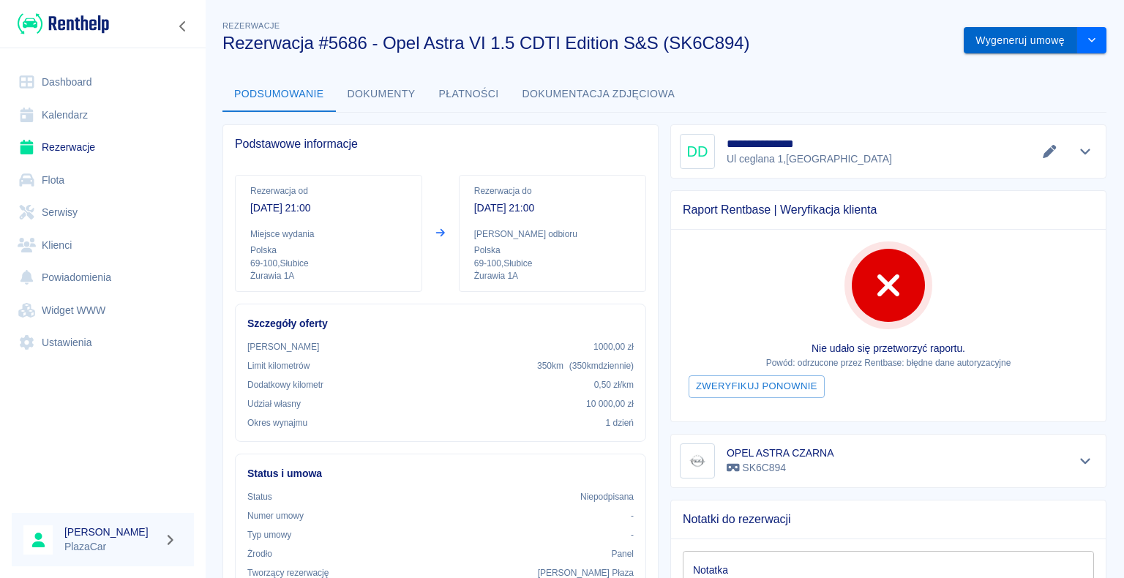
click at [979, 34] on button "Wygeneruj umowę" at bounding box center [1020, 40] width 113 height 27
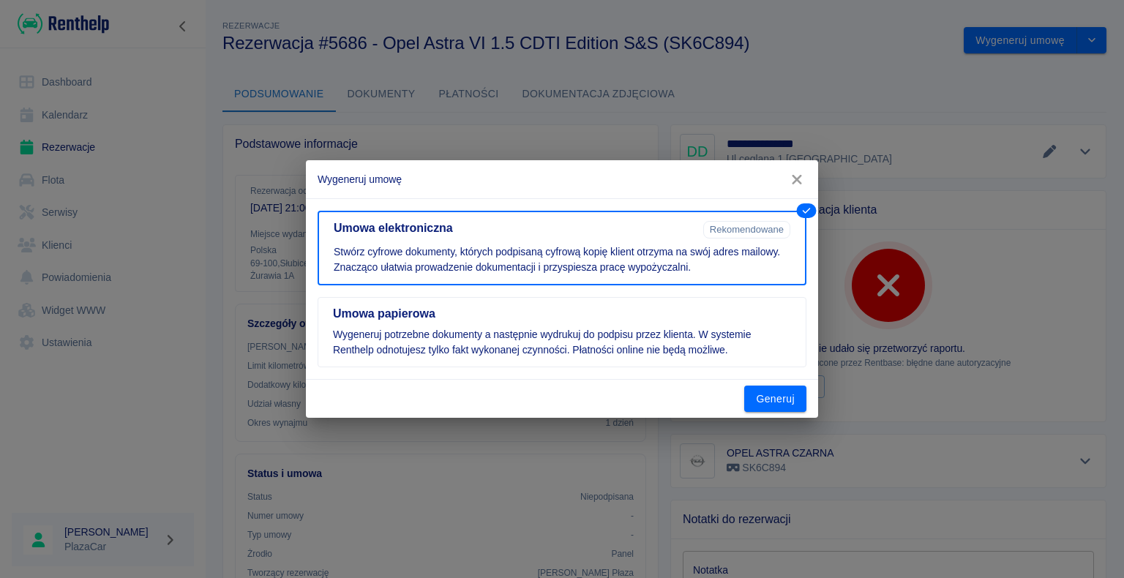
click at [758, 405] on button "Generuj" at bounding box center [775, 399] width 62 height 27
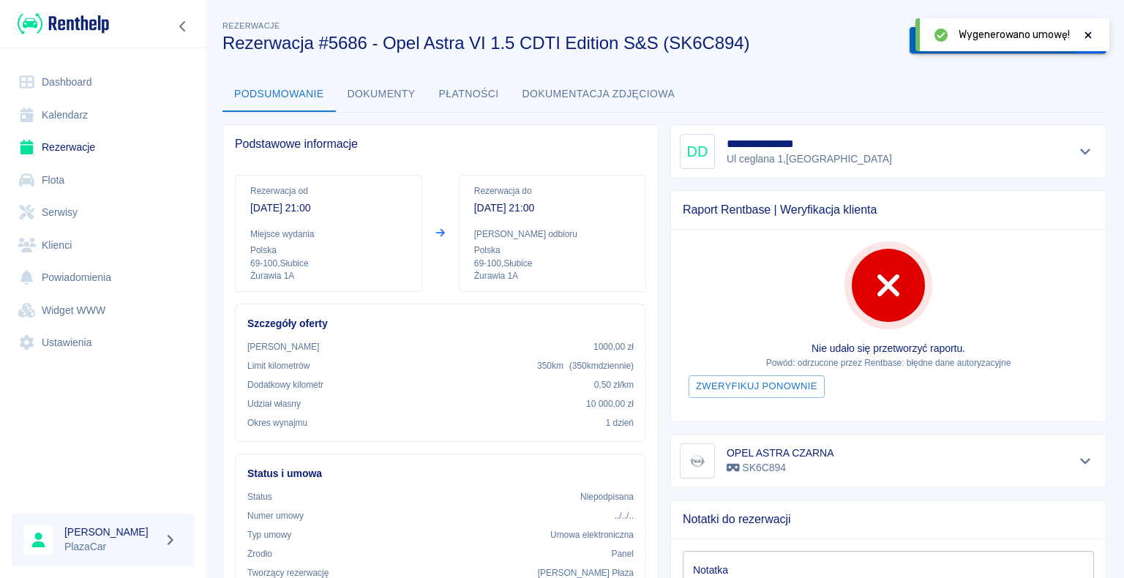
click at [913, 42] on button "Podpisz umowę elektroniczną" at bounding box center [994, 40] width 168 height 27
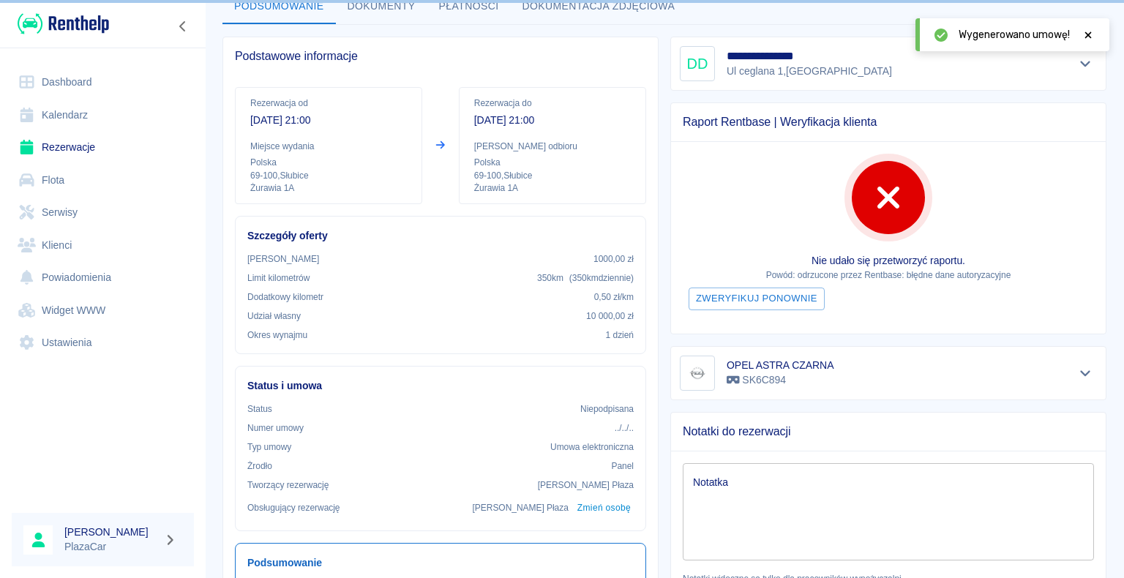
scroll to position [146, 0]
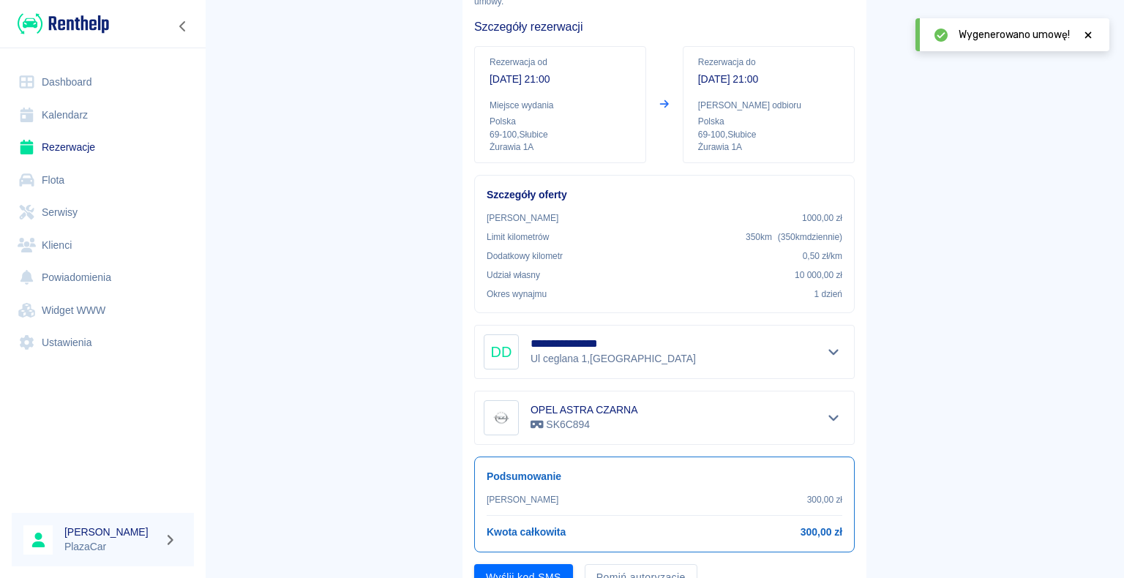
scroll to position [171, 0]
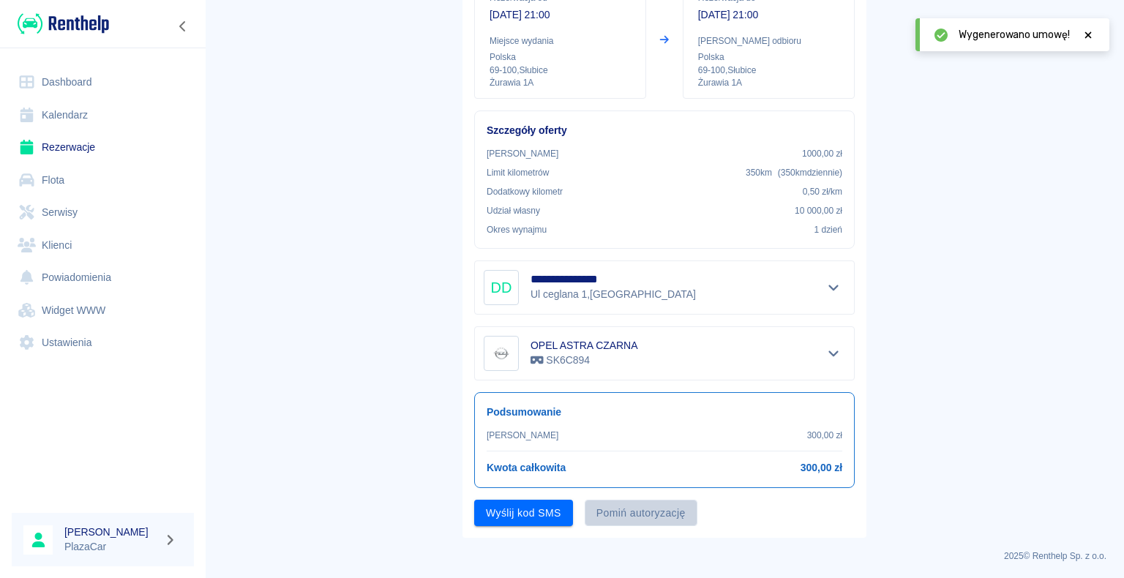
drag, startPoint x: 609, startPoint y: 499, endPoint x: 617, endPoint y: 496, distance: 8.6
click at [610, 500] on button "Pomiń autoryzację" at bounding box center [641, 513] width 113 height 27
click at [481, 517] on button "Podpisz umowę" at bounding box center [524, 513] width 100 height 27
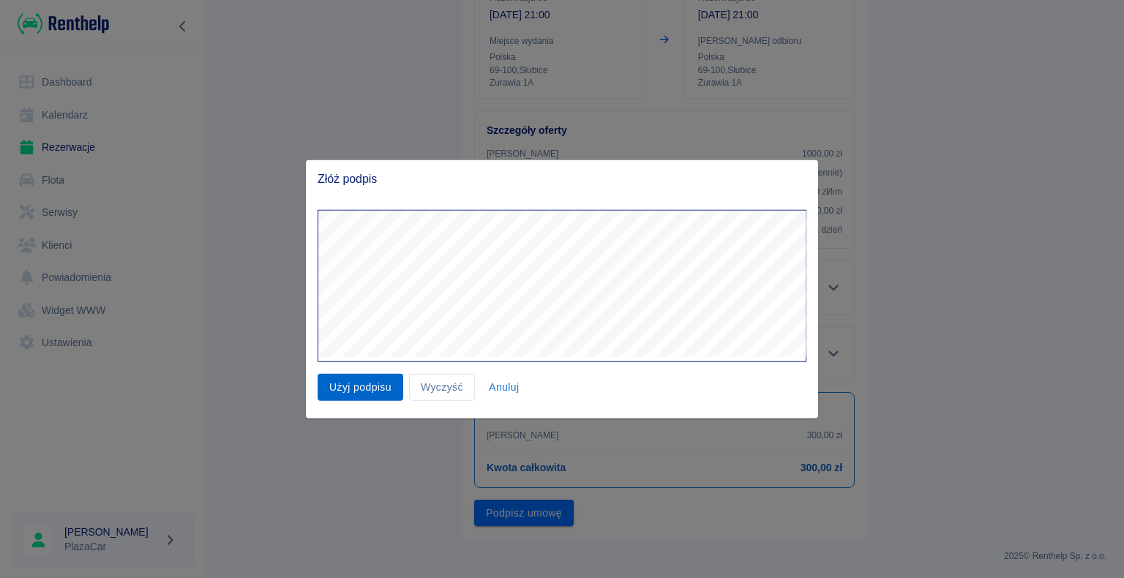
click at [373, 381] on button "Użyj podpisu" at bounding box center [361, 387] width 86 height 27
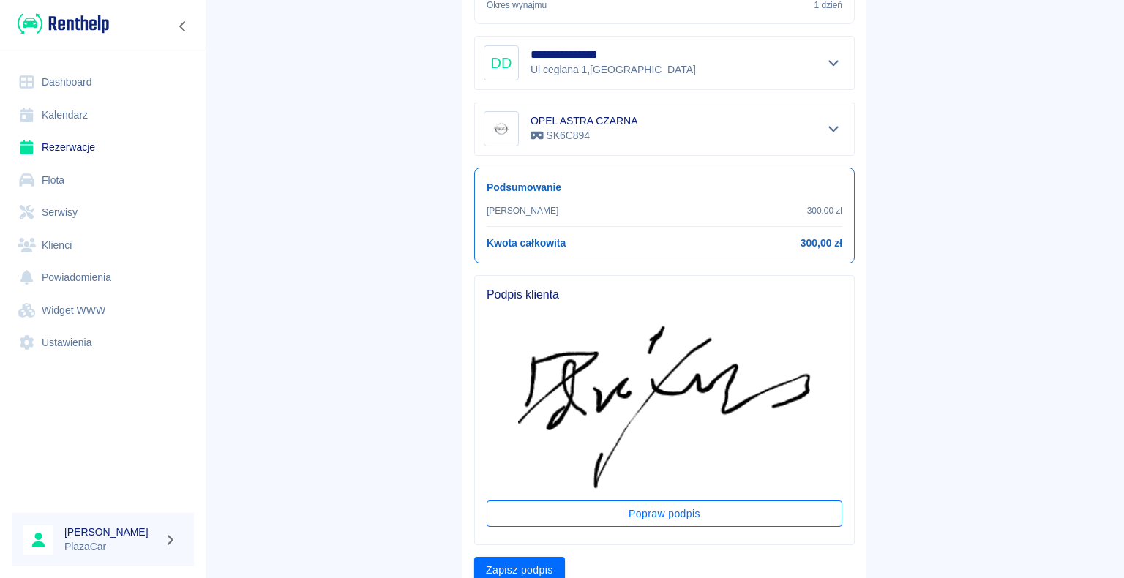
scroll to position [453, 0]
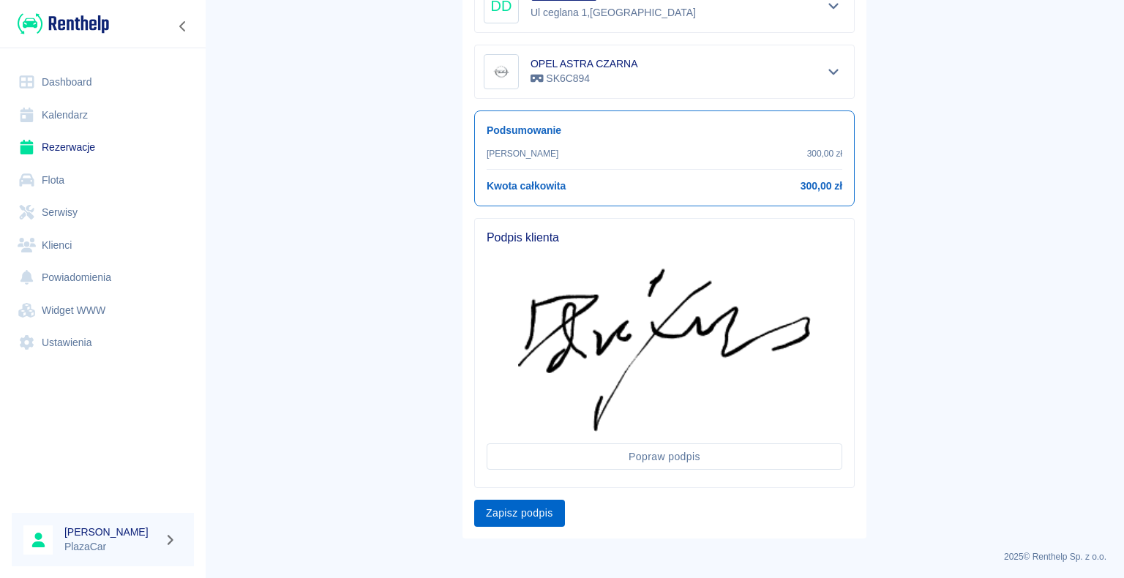
click at [536, 508] on button "Zapisz podpis" at bounding box center [519, 513] width 91 height 27
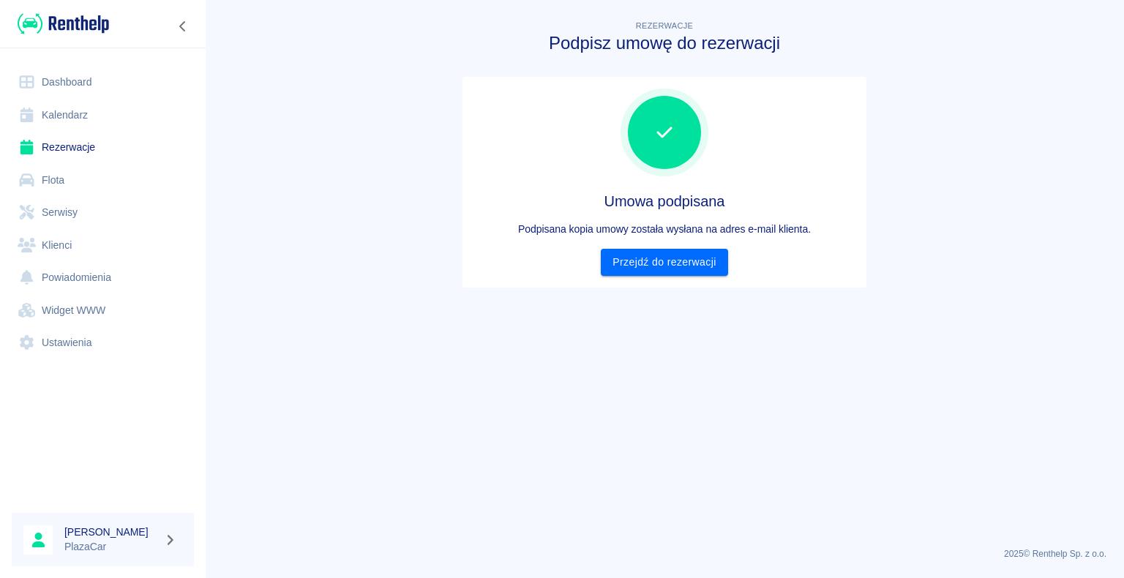
click at [649, 245] on div "Umowa podpisana Podpisana kopia umowy została wysłana na adres e-mail klienta. …" at bounding box center [664, 182] width 381 height 187
click at [646, 262] on link "Przejdź do rezerwacji" at bounding box center [664, 262] width 127 height 27
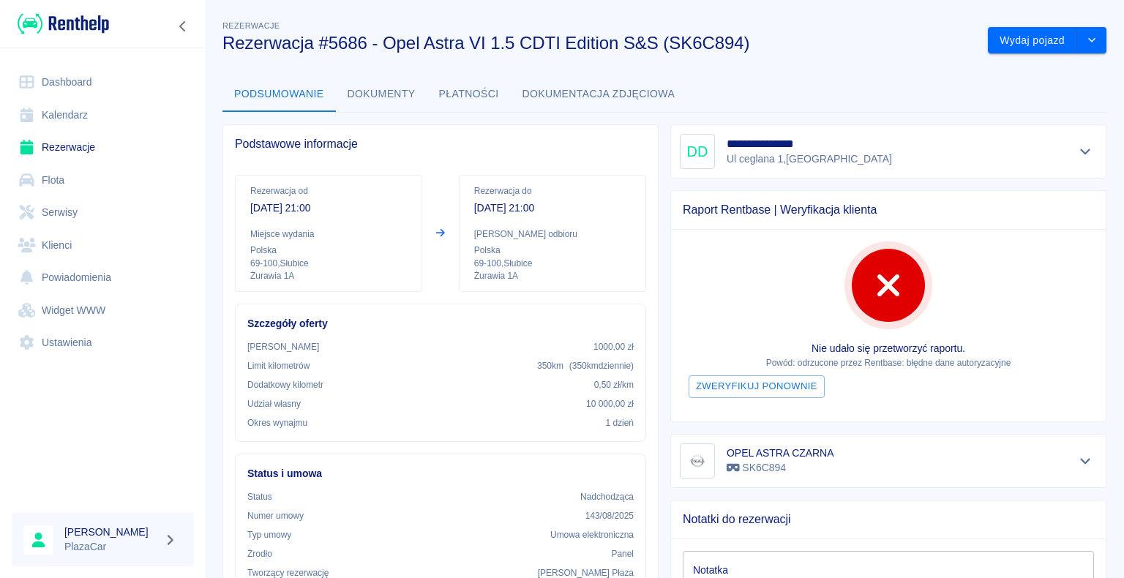
click at [992, 24] on div "Wydaj pojazd" at bounding box center [1041, 34] width 130 height 39
click at [989, 36] on button "Wydaj pojazd" at bounding box center [1032, 40] width 89 height 27
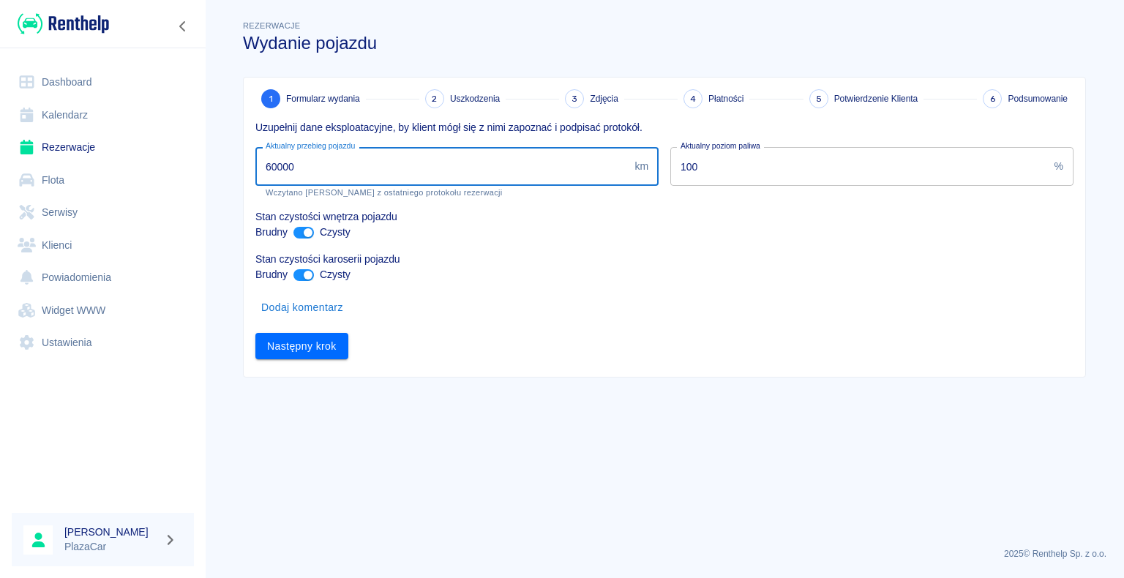
click at [351, 177] on input "60000" at bounding box center [441, 166] width 373 height 39
type input "69980"
click at [316, 353] on button "Następny krok" at bounding box center [301, 346] width 93 height 27
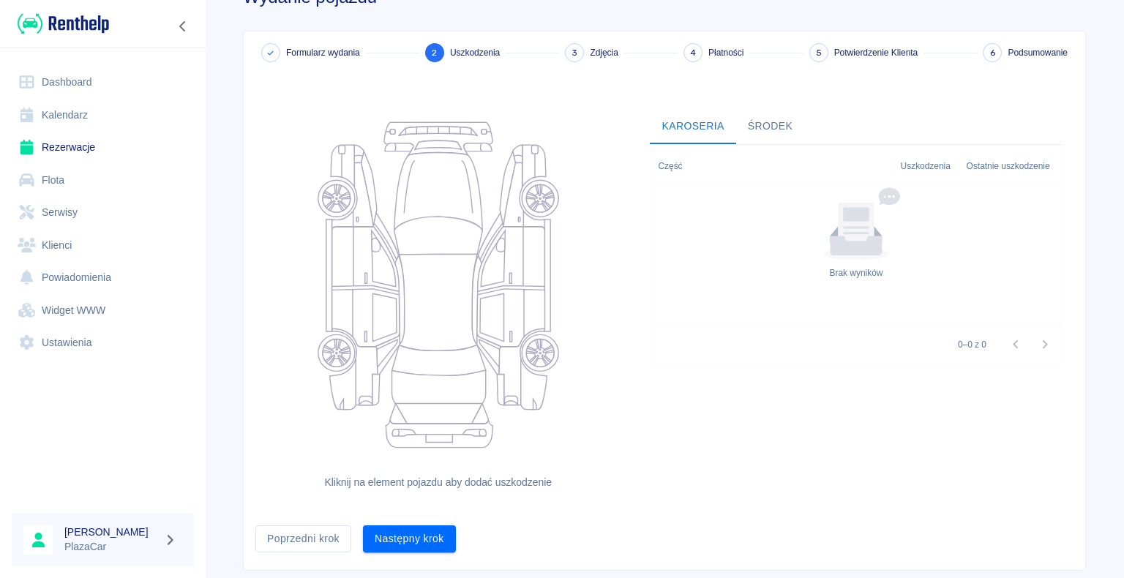
scroll to position [80, 0]
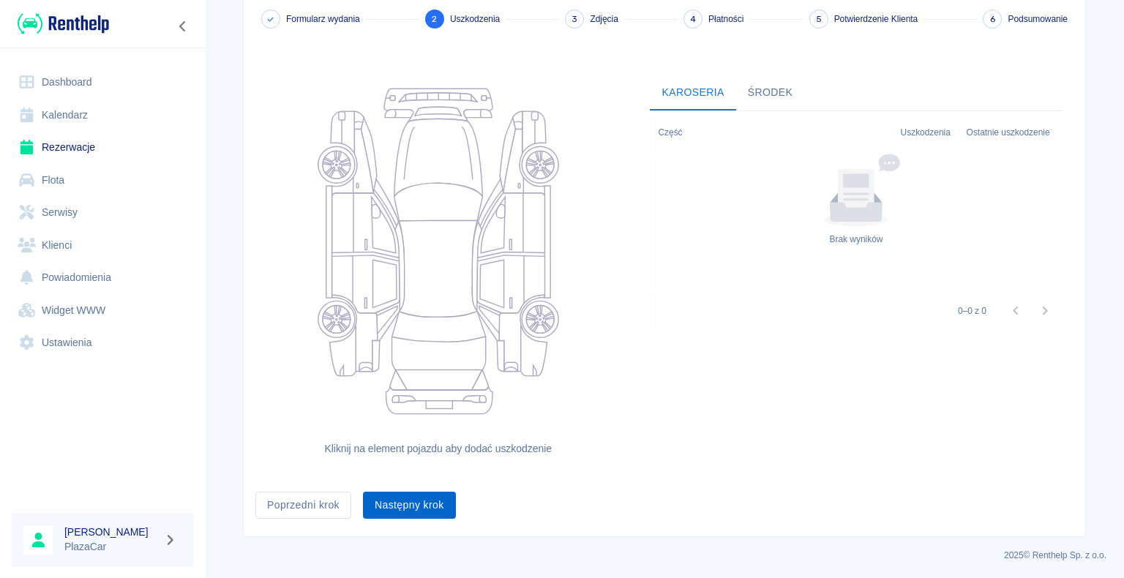
click at [430, 501] on button "Następny krok" at bounding box center [409, 505] width 93 height 27
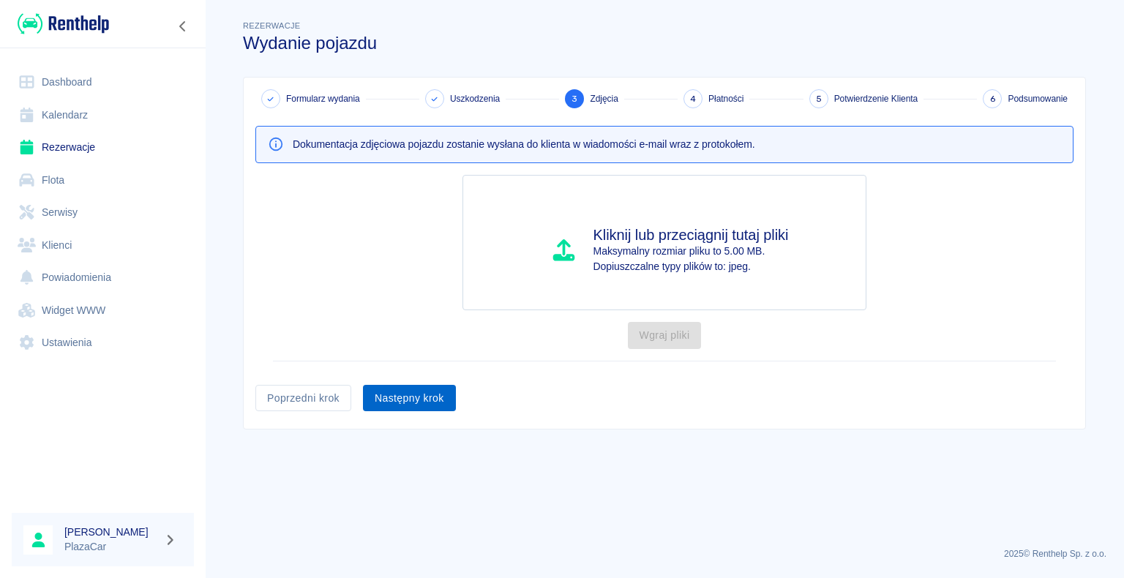
click at [422, 391] on button "Następny krok" at bounding box center [409, 398] width 93 height 27
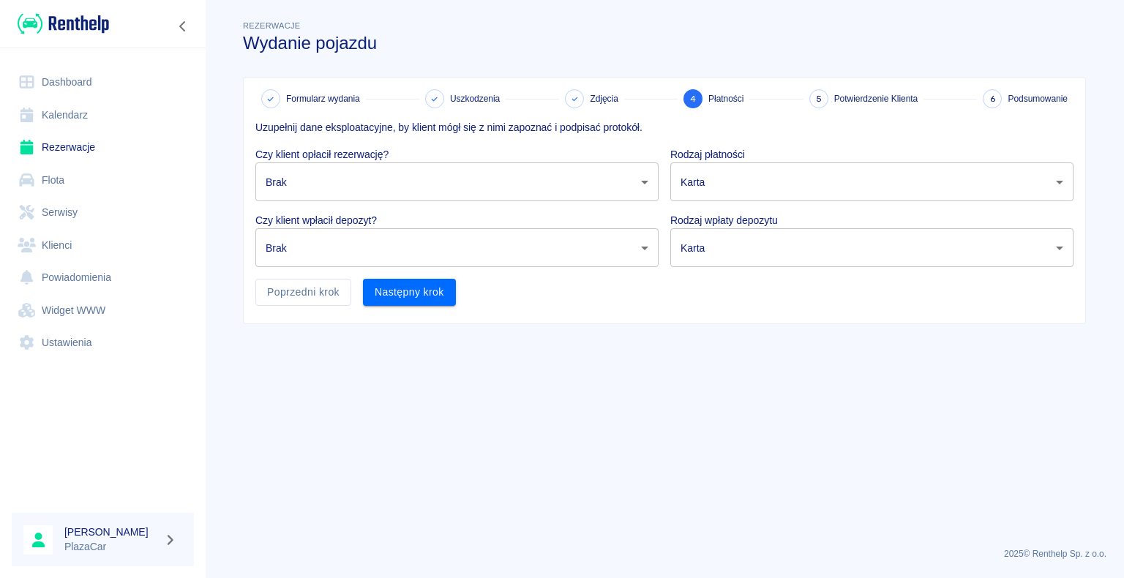
click at [474, 176] on body "Używamy plików Cookies, by zapewnić Ci najlepsze możliwe doświadczenie. Aby dow…" at bounding box center [562, 289] width 1124 height 578
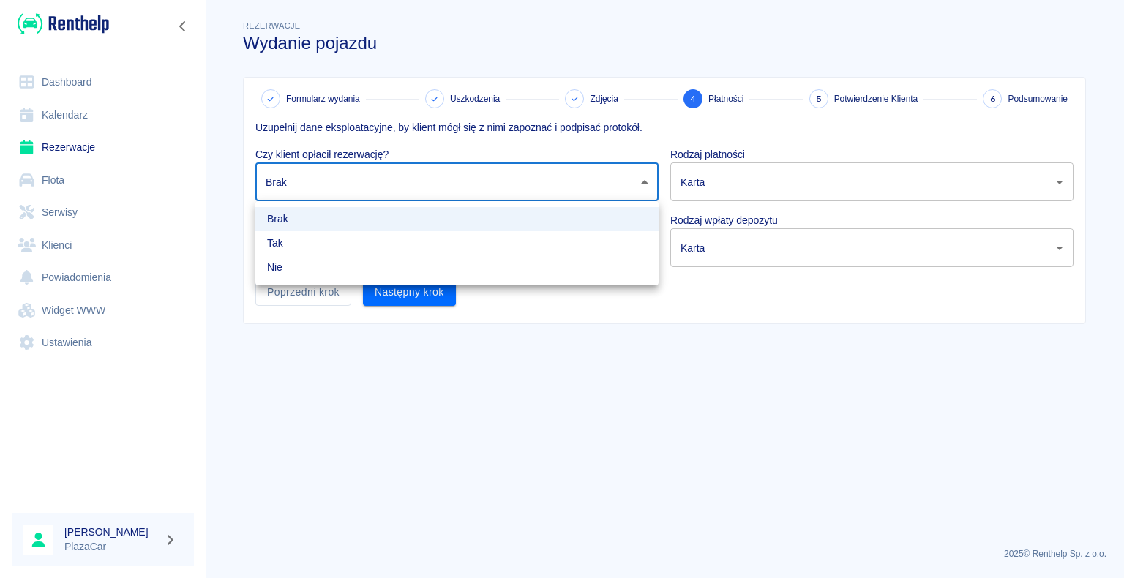
click at [375, 244] on li "Tak" at bounding box center [456, 243] width 403 height 24
type input "true"
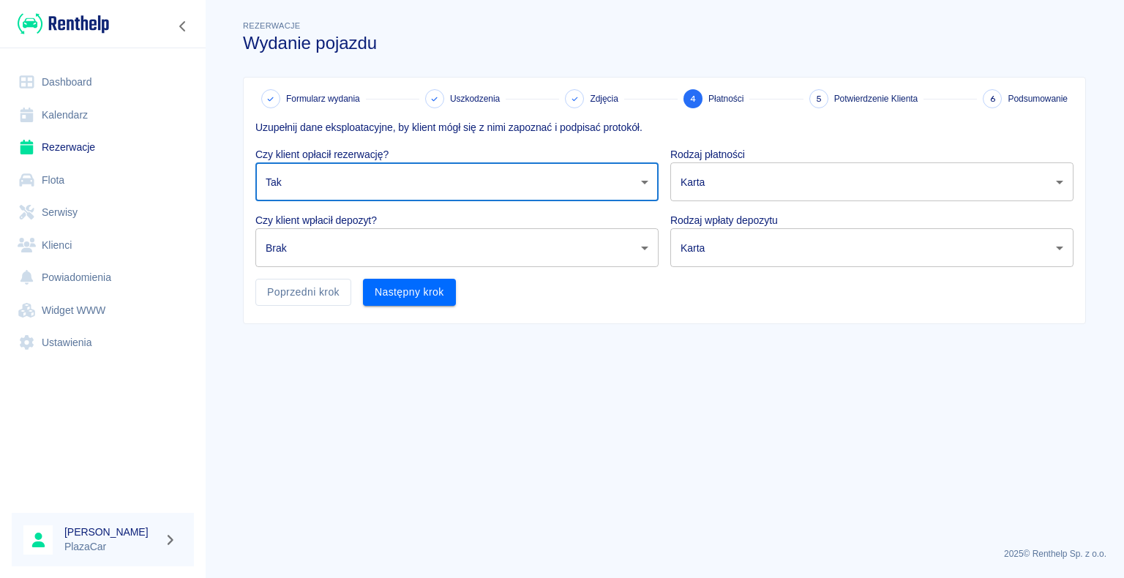
click at [384, 266] on body "Używamy plików Cookies, by zapewnić Ci najlepsze możliwe doświadczenie. Aby dow…" at bounding box center [562, 289] width 1124 height 578
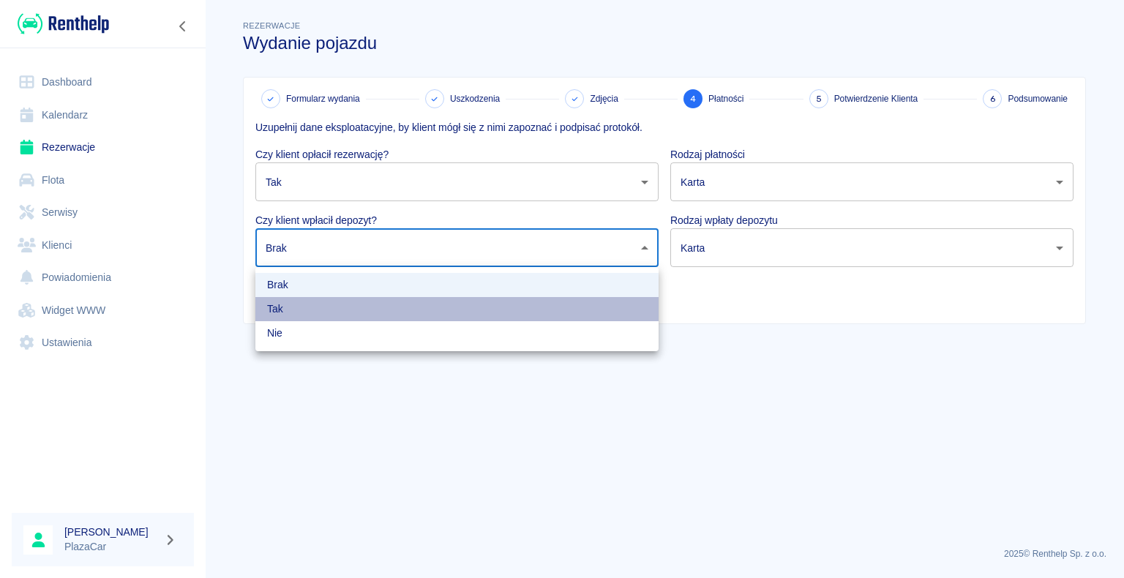
drag, startPoint x: 323, startPoint y: 316, endPoint x: 747, endPoint y: 270, distance: 425.5
click at [331, 313] on li "Tak" at bounding box center [456, 309] width 403 height 24
type input "true"
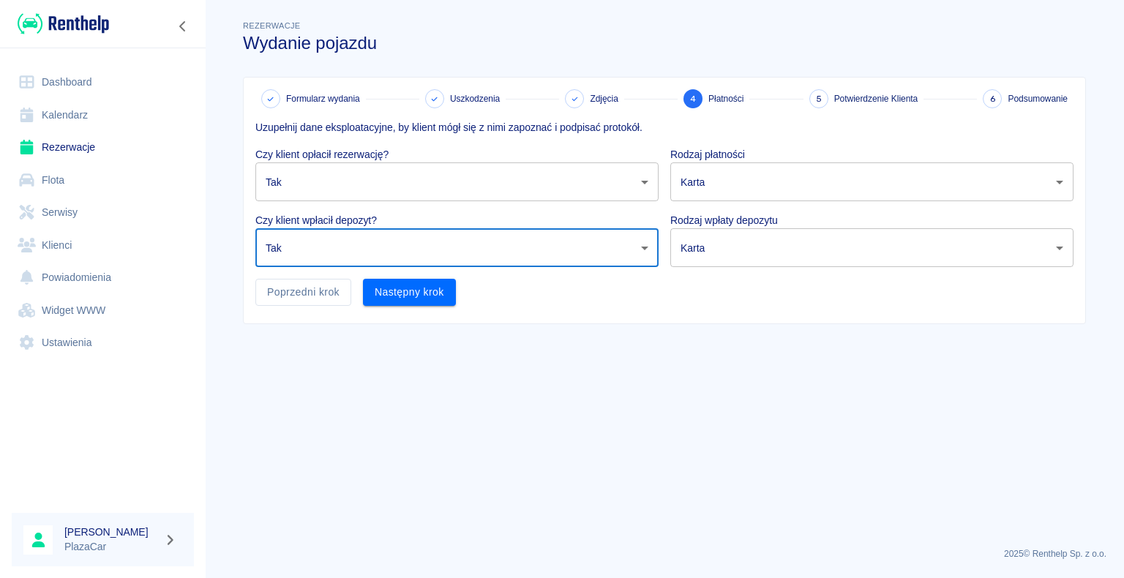
click at [860, 250] on body "Używamy plików Cookies, by zapewnić Ci najlepsze możliwe doświadczenie. Aby dow…" at bounding box center [562, 289] width 1124 height 578
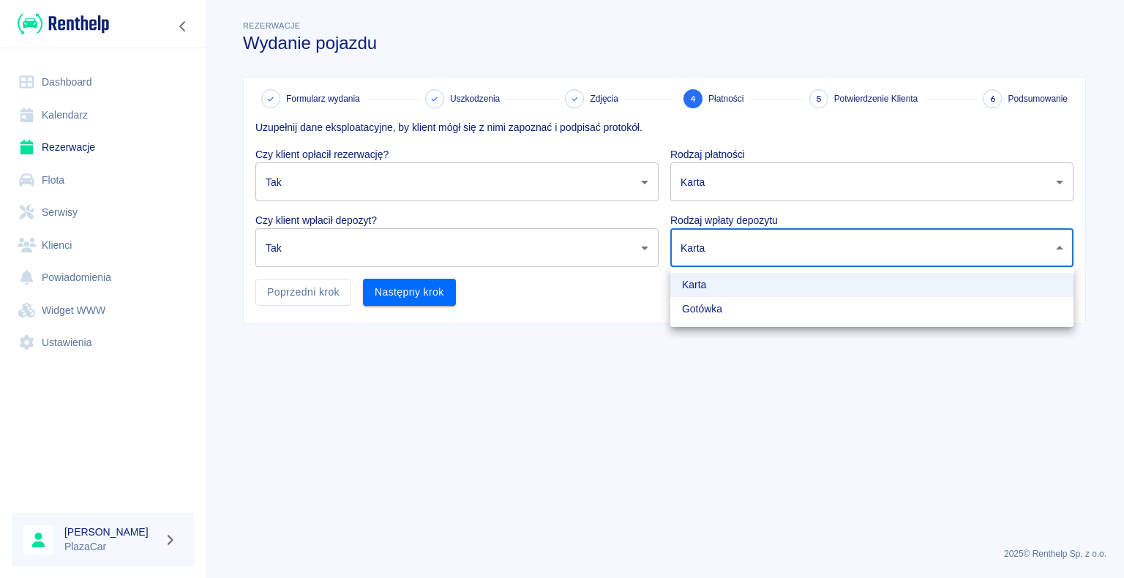
click at [738, 300] on li "Gotówka" at bounding box center [871, 309] width 403 height 24
type input "cash"
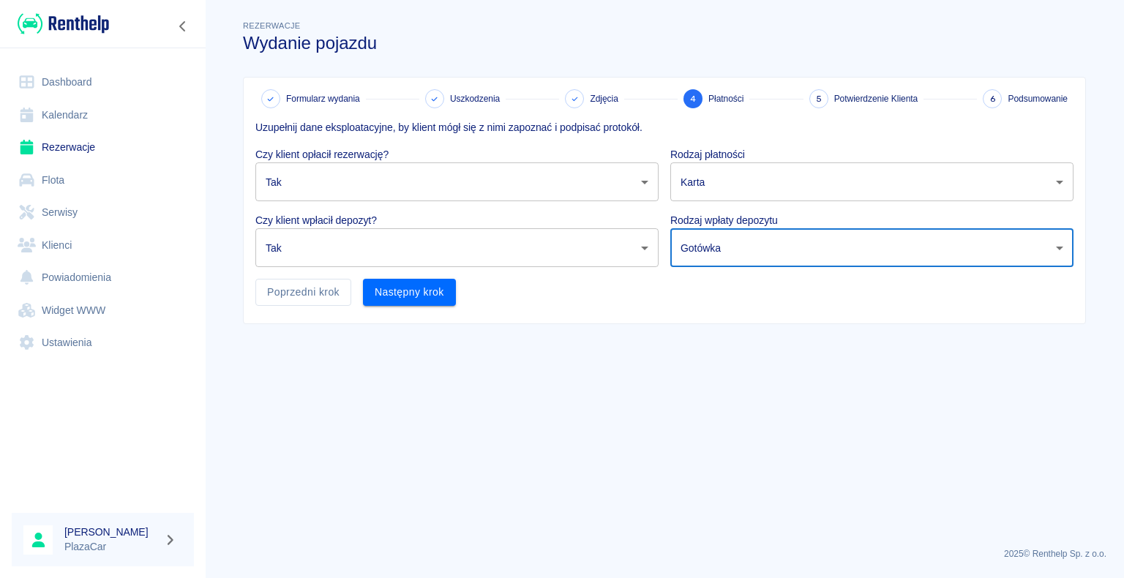
click at [753, 186] on body "Używamy plików Cookies, by zapewnić Ci najlepsze możliwe doświadczenie. Aby dow…" at bounding box center [562, 289] width 1124 height 578
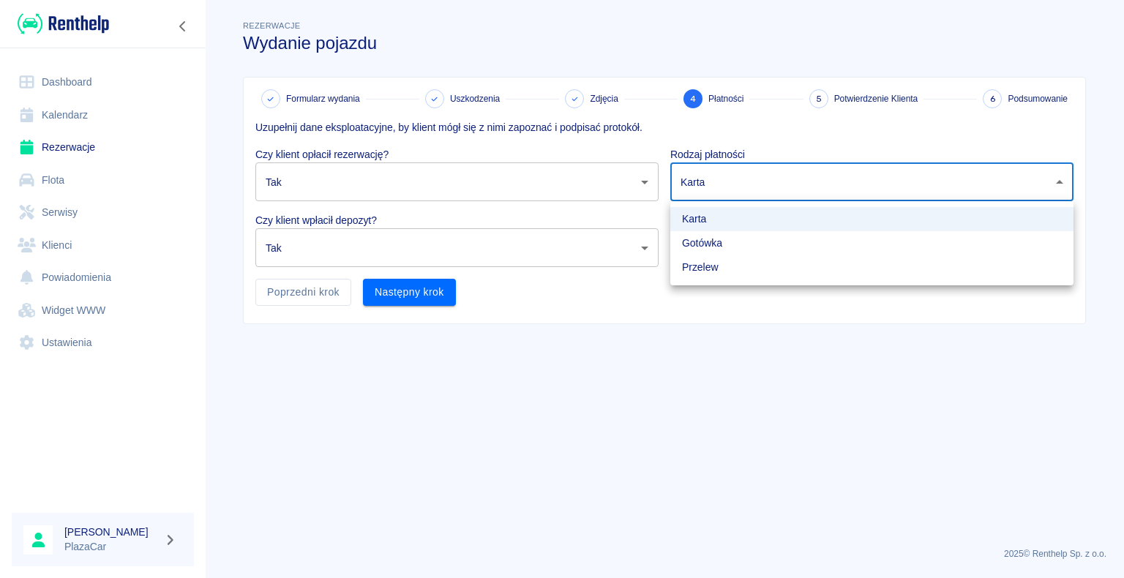
click at [732, 244] on li "Gotówka" at bounding box center [871, 243] width 403 height 24
type input "cash"
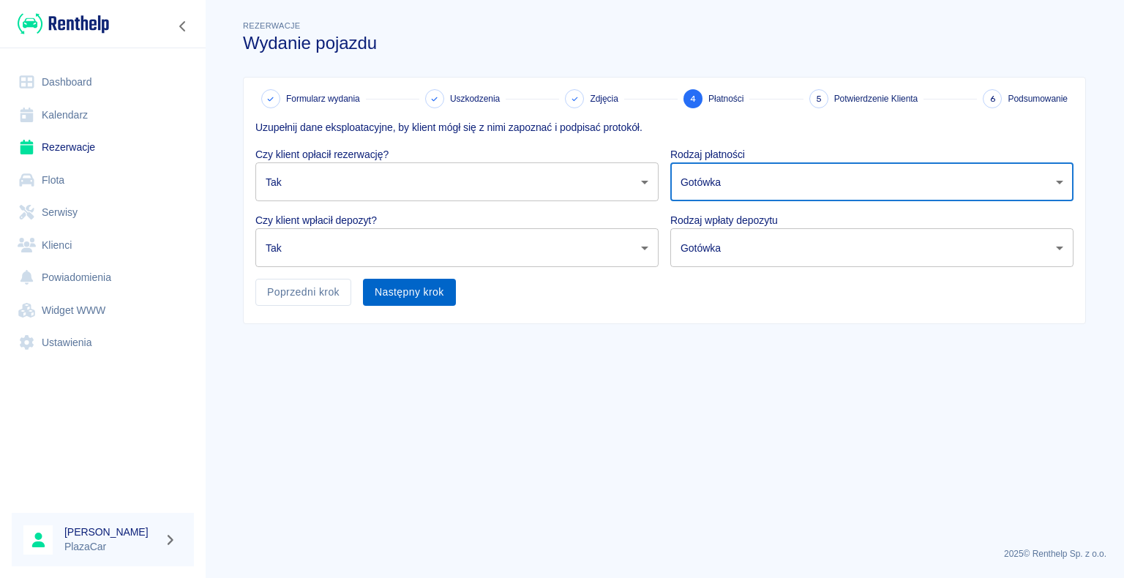
click at [442, 288] on button "Następny krok" at bounding box center [409, 292] width 93 height 27
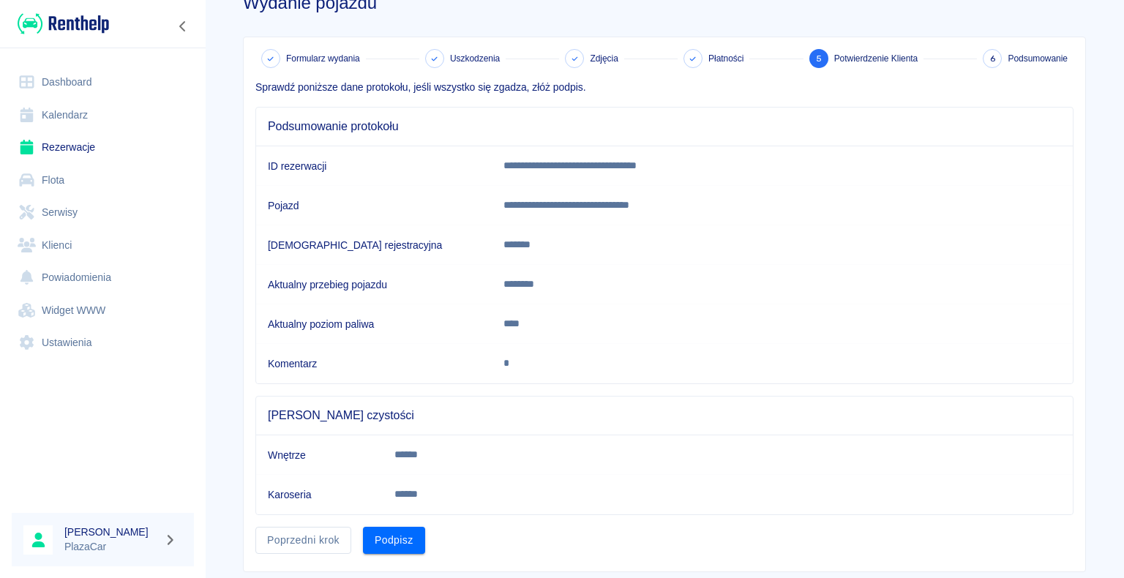
scroll to position [73, 0]
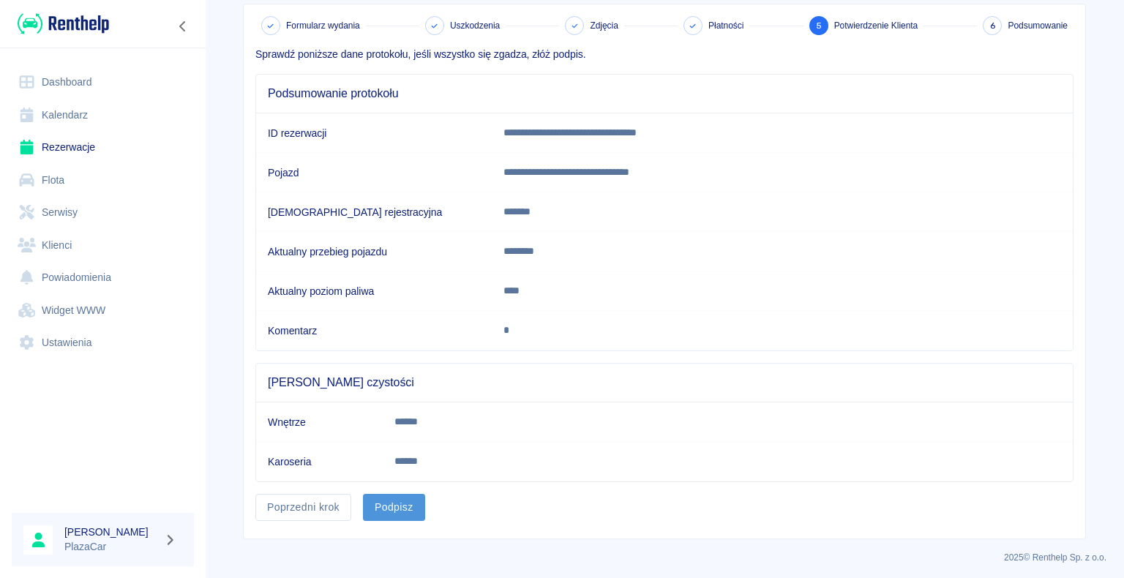
click at [394, 500] on button "Podpisz" at bounding box center [394, 507] width 62 height 27
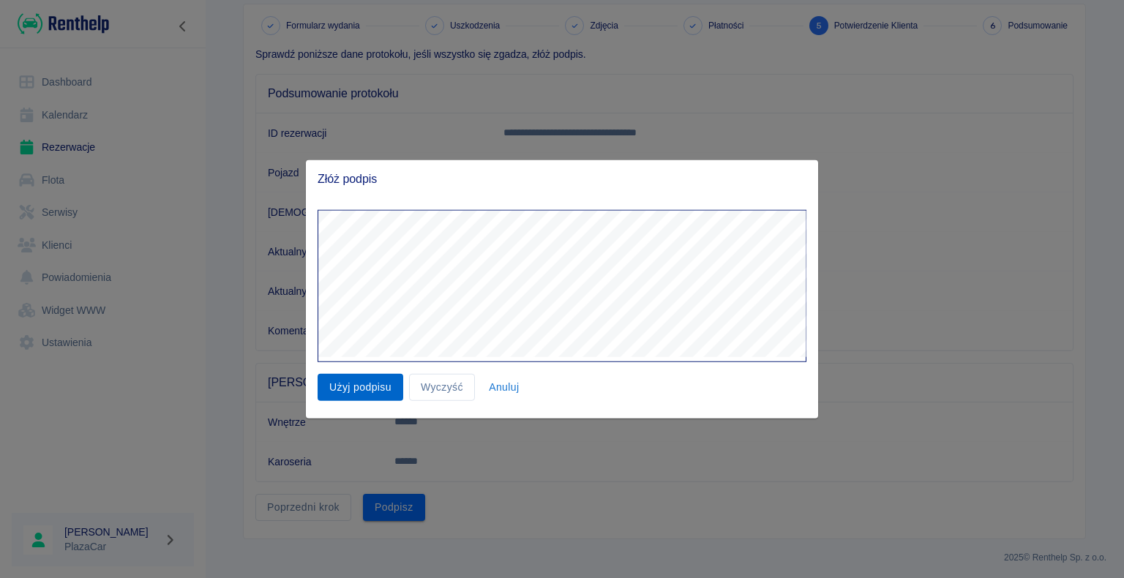
click at [363, 382] on button "Użyj podpisu" at bounding box center [361, 387] width 86 height 27
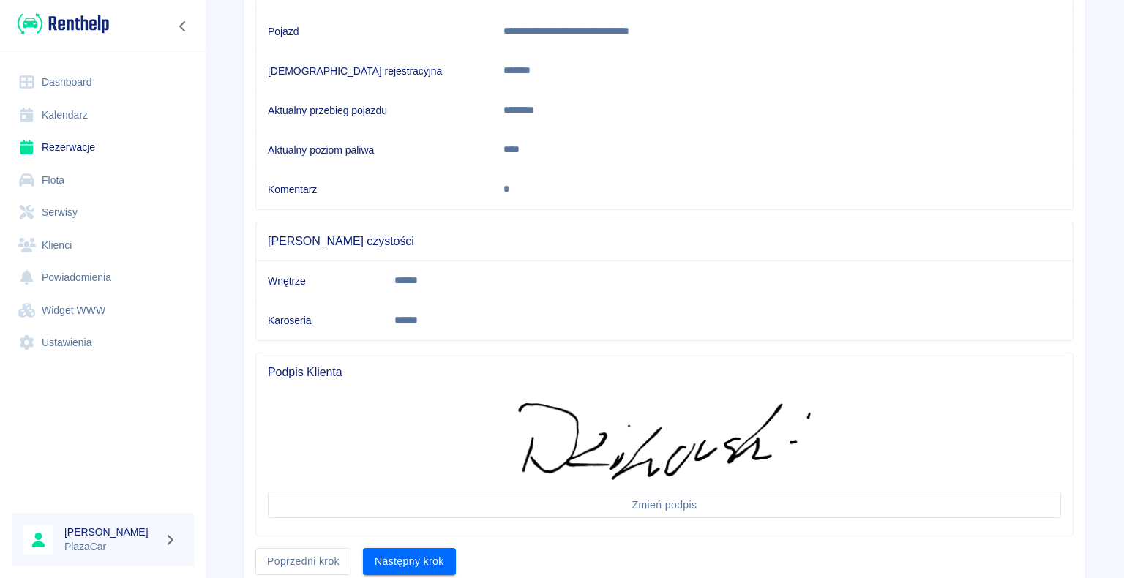
scroll to position [269, 0]
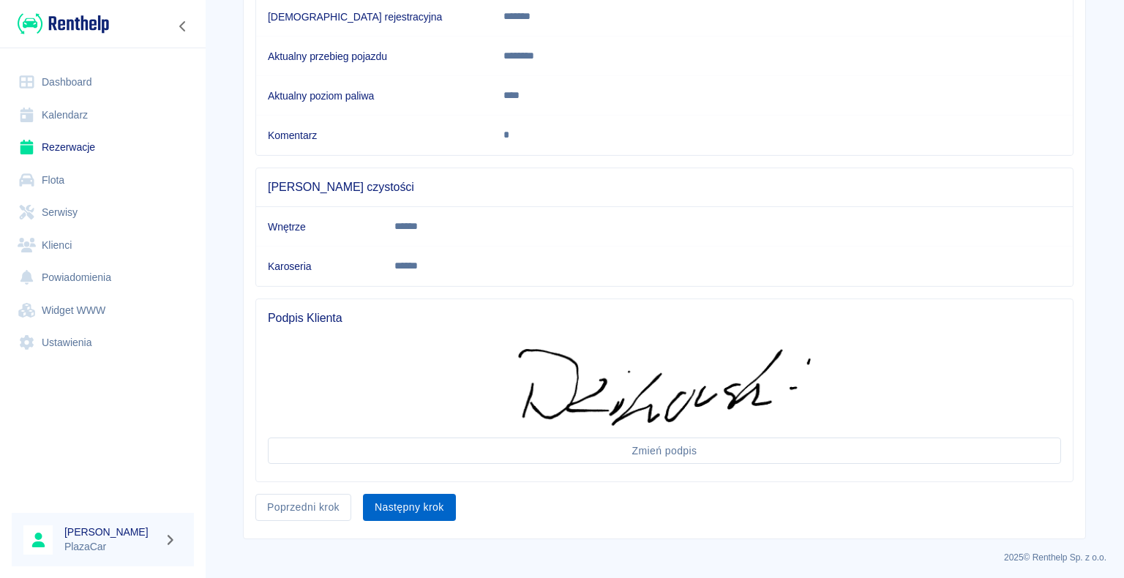
click at [419, 503] on button "Następny krok" at bounding box center [409, 507] width 93 height 27
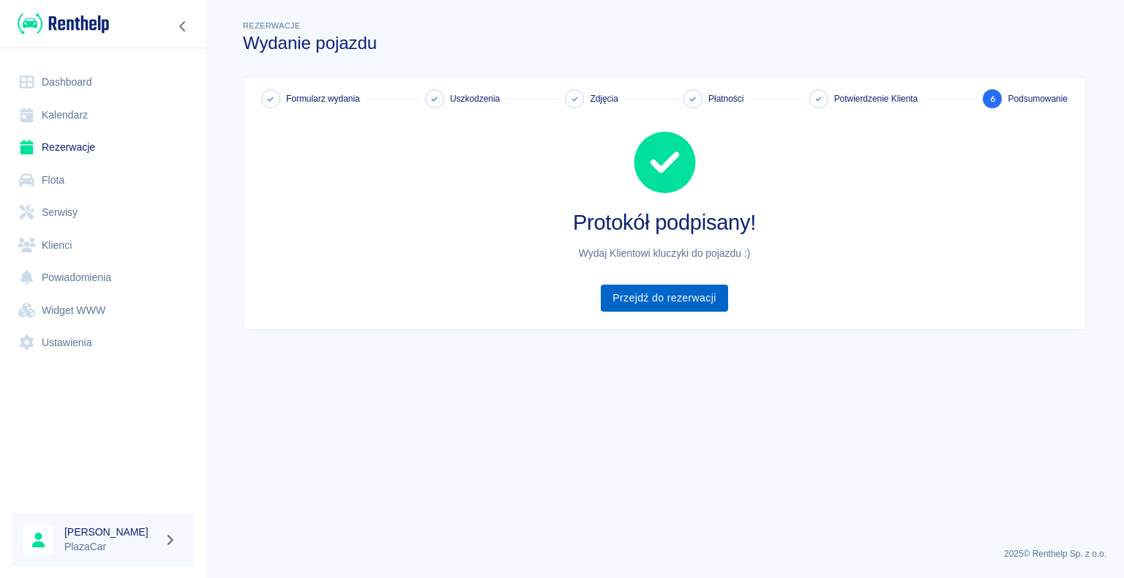
click at [656, 301] on link "Przejdź do rezerwacji" at bounding box center [664, 298] width 127 height 27
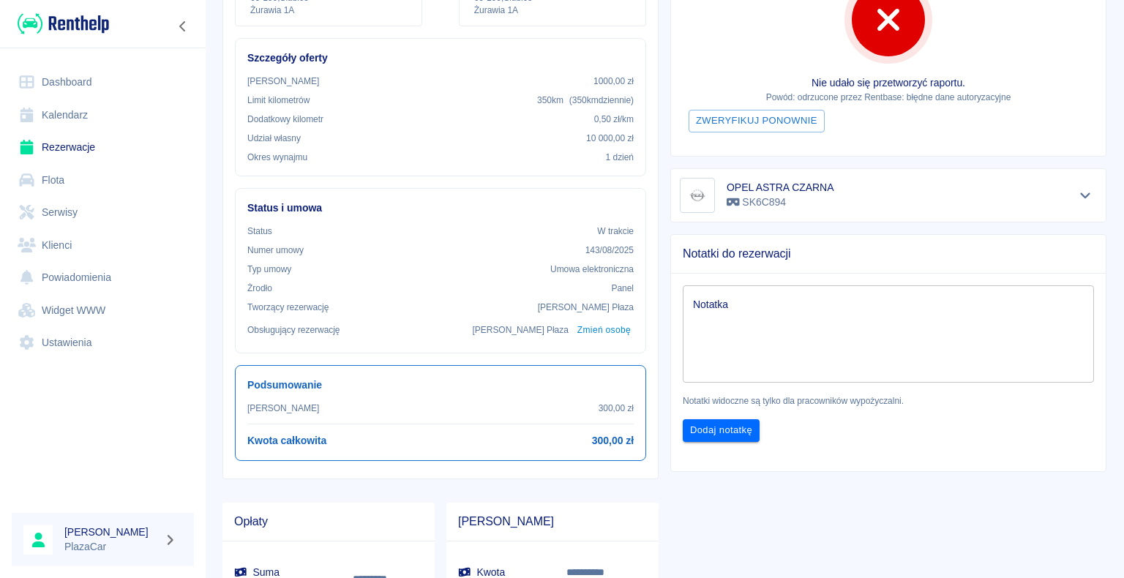
scroll to position [439, 0]
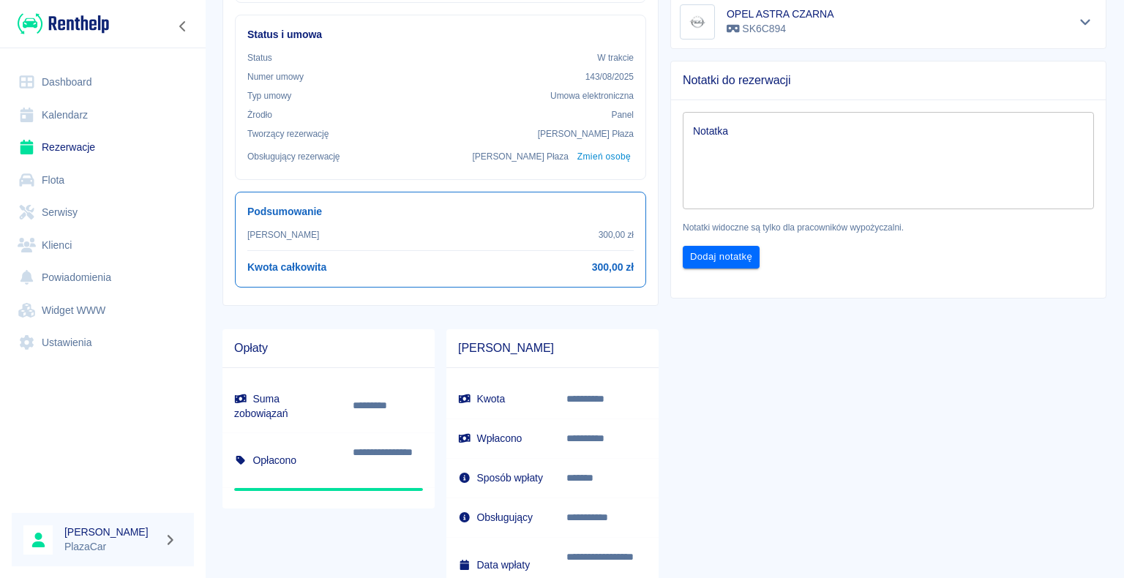
click at [755, 144] on textarea "Notatka" at bounding box center [888, 160] width 391 height 73
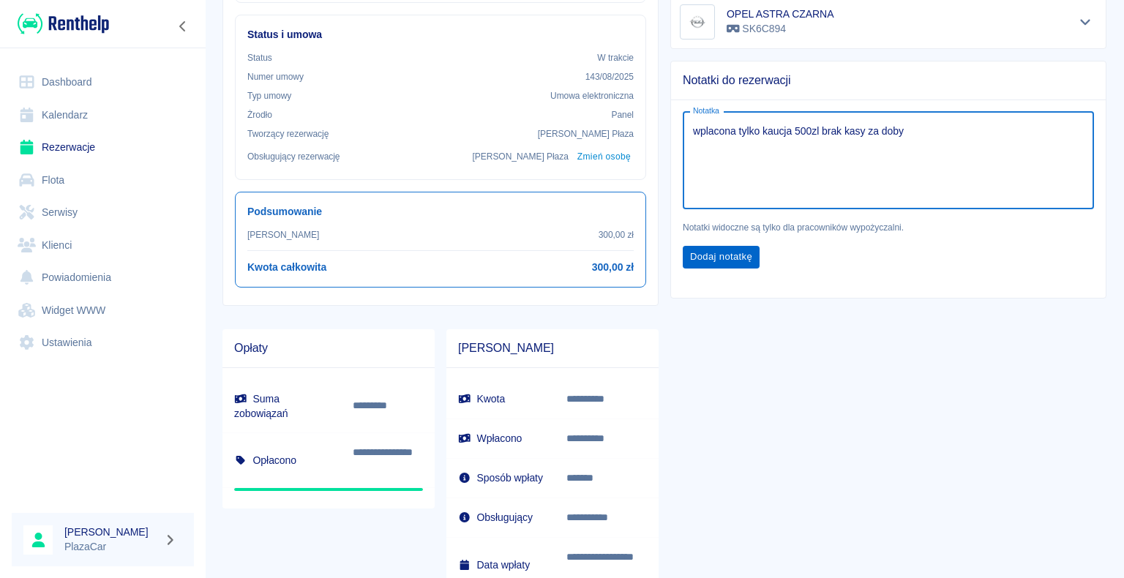
type textarea "wplacona tylko kaucja 500zl brak kasy za doby"
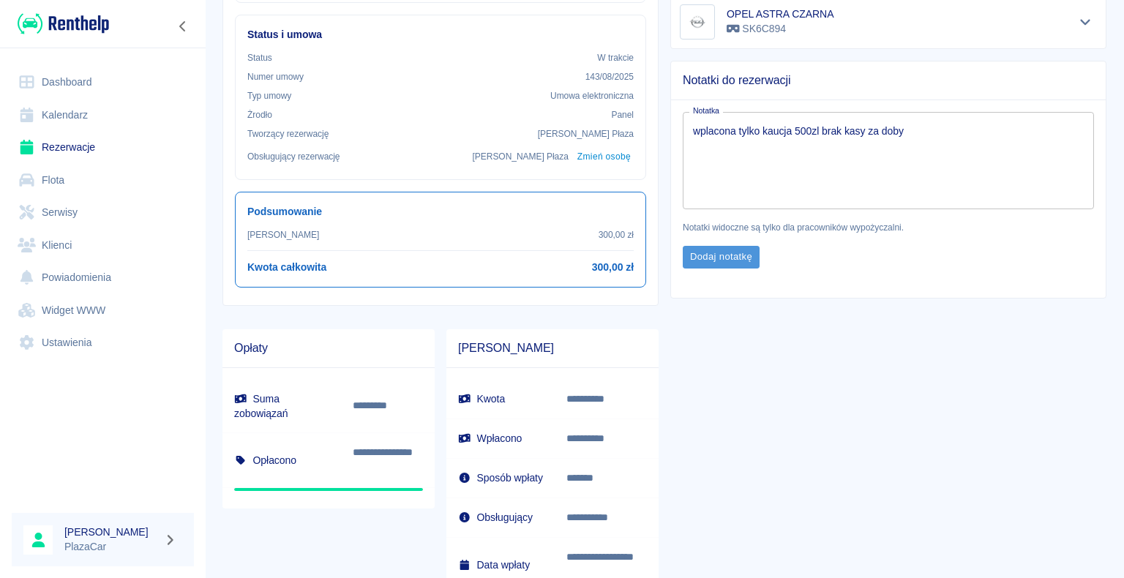
click at [723, 253] on button "Dodaj notatkę" at bounding box center [721, 257] width 77 height 23
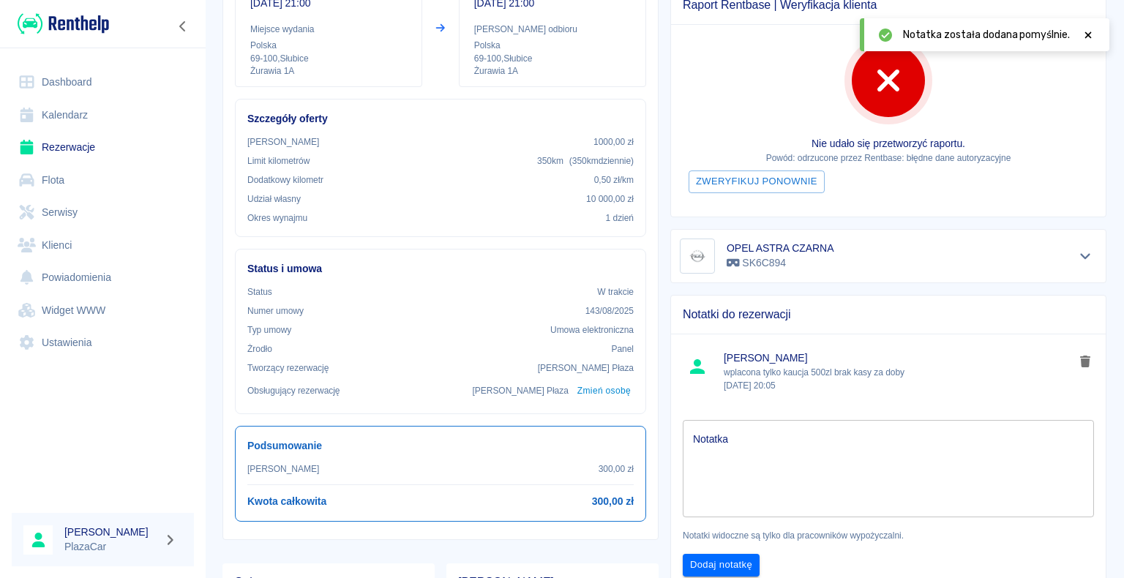
scroll to position [0, 0]
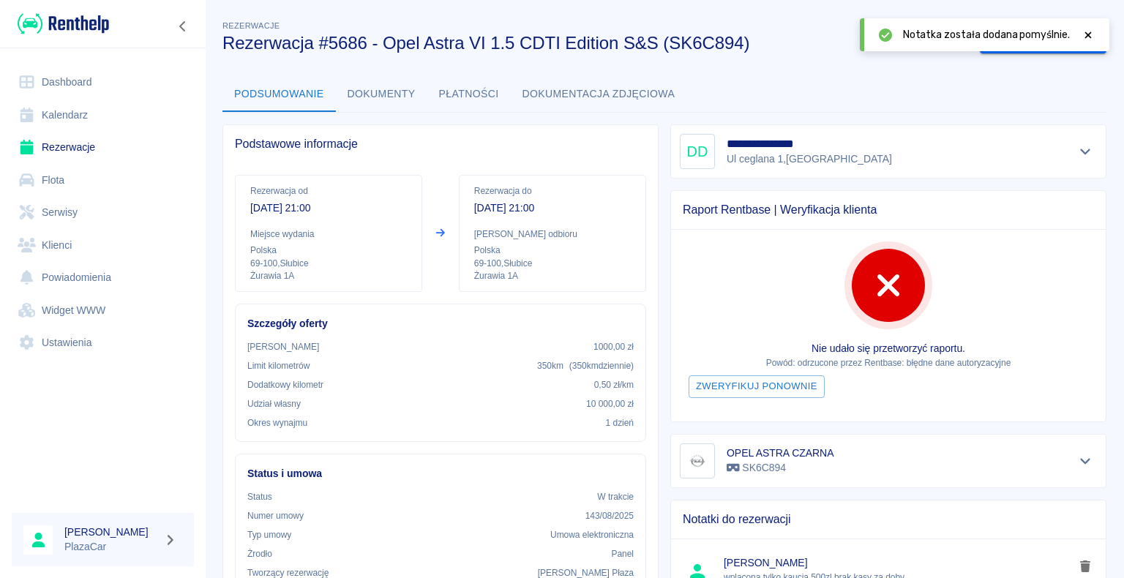
click at [1092, 38] on icon at bounding box center [1088, 35] width 13 height 10
click at [108, 73] on link "Dashboard" at bounding box center [103, 82] width 182 height 33
